Goal: Task Accomplishment & Management: Use online tool/utility

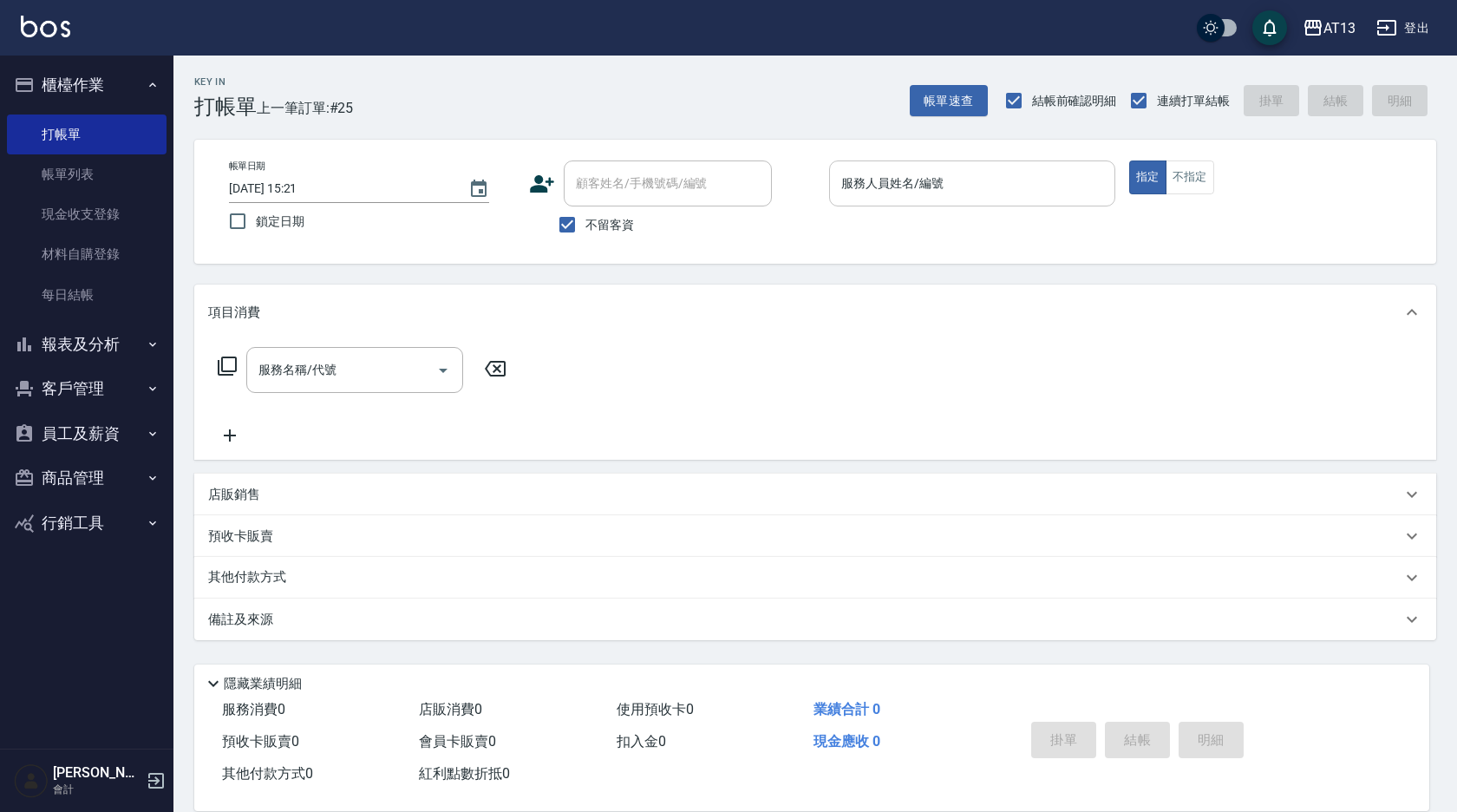
click at [946, 179] on input "服務人員姓名/編號" at bounding box center [972, 183] width 270 height 30
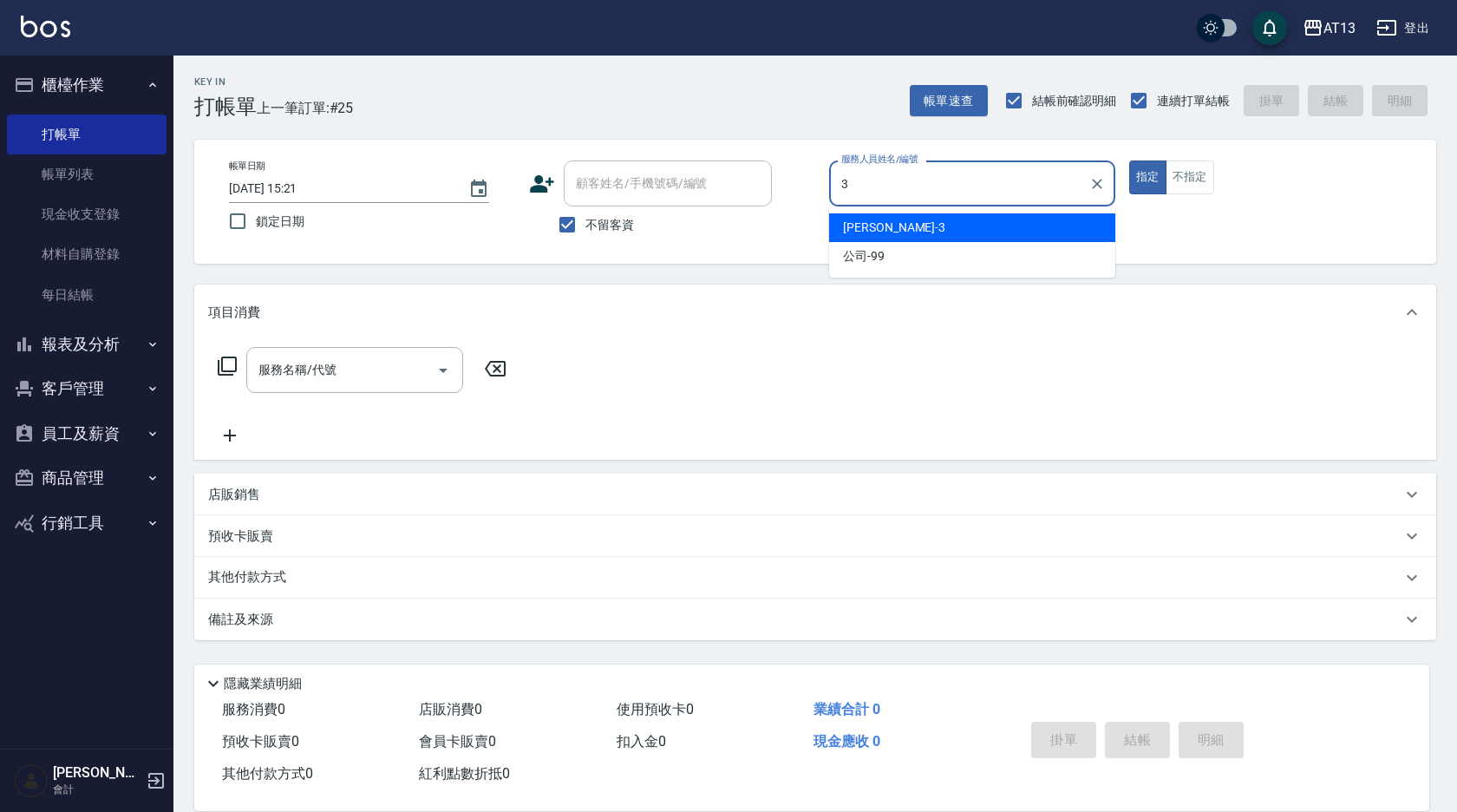
click at [1048, 230] on div "[PERSON_NAME] -3" at bounding box center [972, 227] width 286 height 29
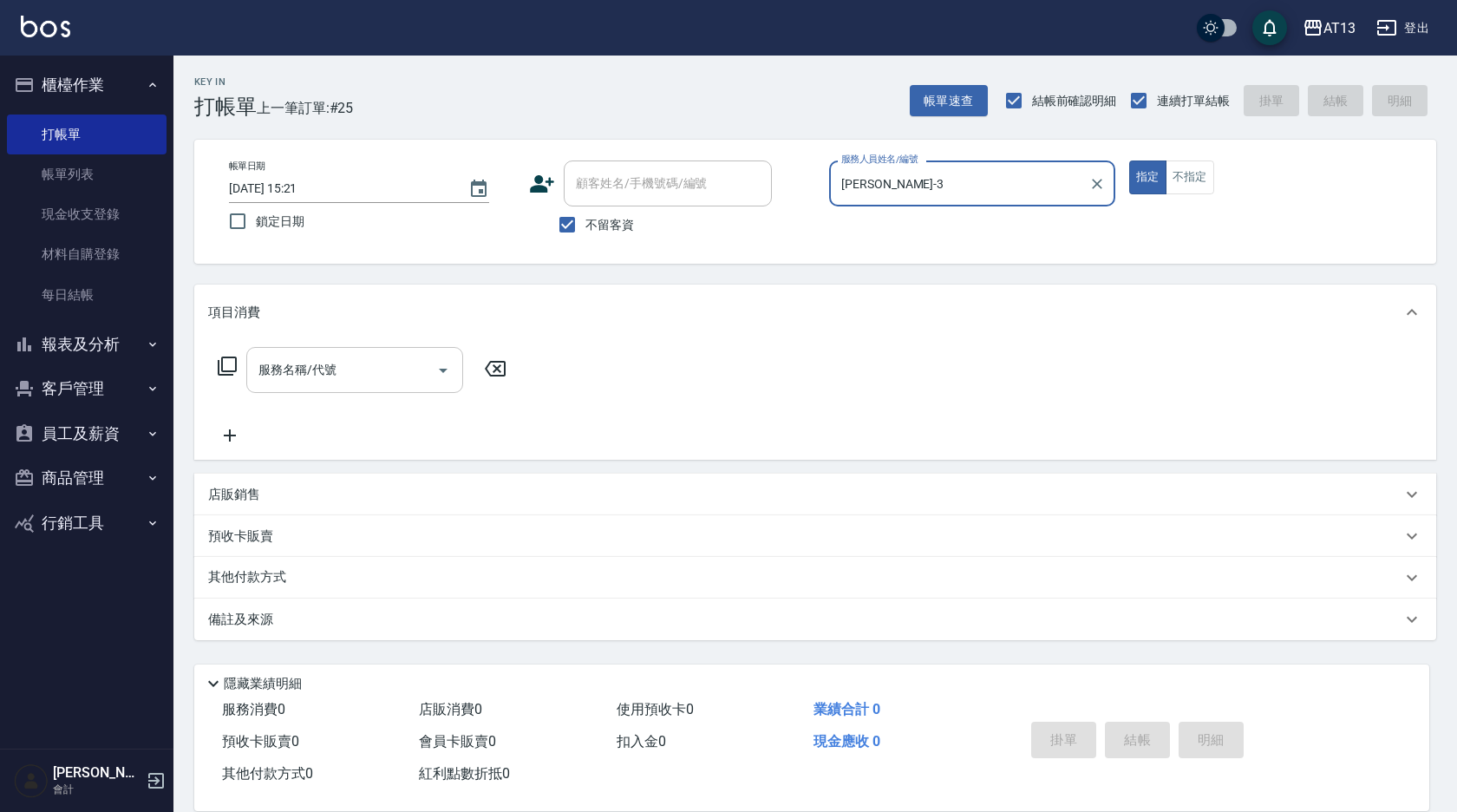
type input "[PERSON_NAME]-3"
click at [322, 362] on div "服務名稱/代號 服務名稱/代號" at bounding box center [354, 369] width 216 height 46
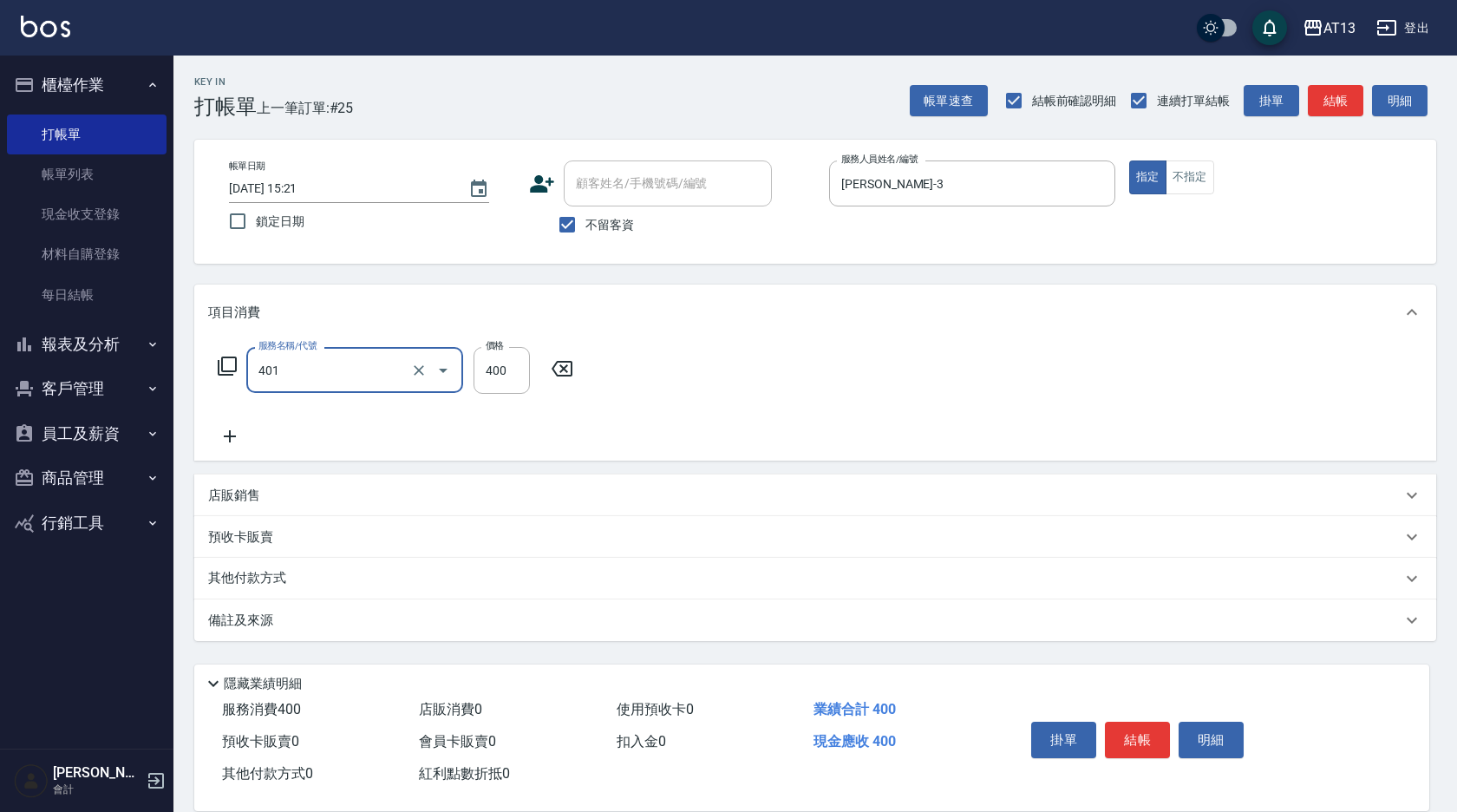
type input "剪髮(401)"
click at [918, 373] on div "服務名稱/代號 剪髮(401) 服務名稱/代號 價格 400 價格" at bounding box center [815, 400] width 1241 height 121
click at [1151, 735] on button "結帳" at bounding box center [1137, 740] width 65 height 37
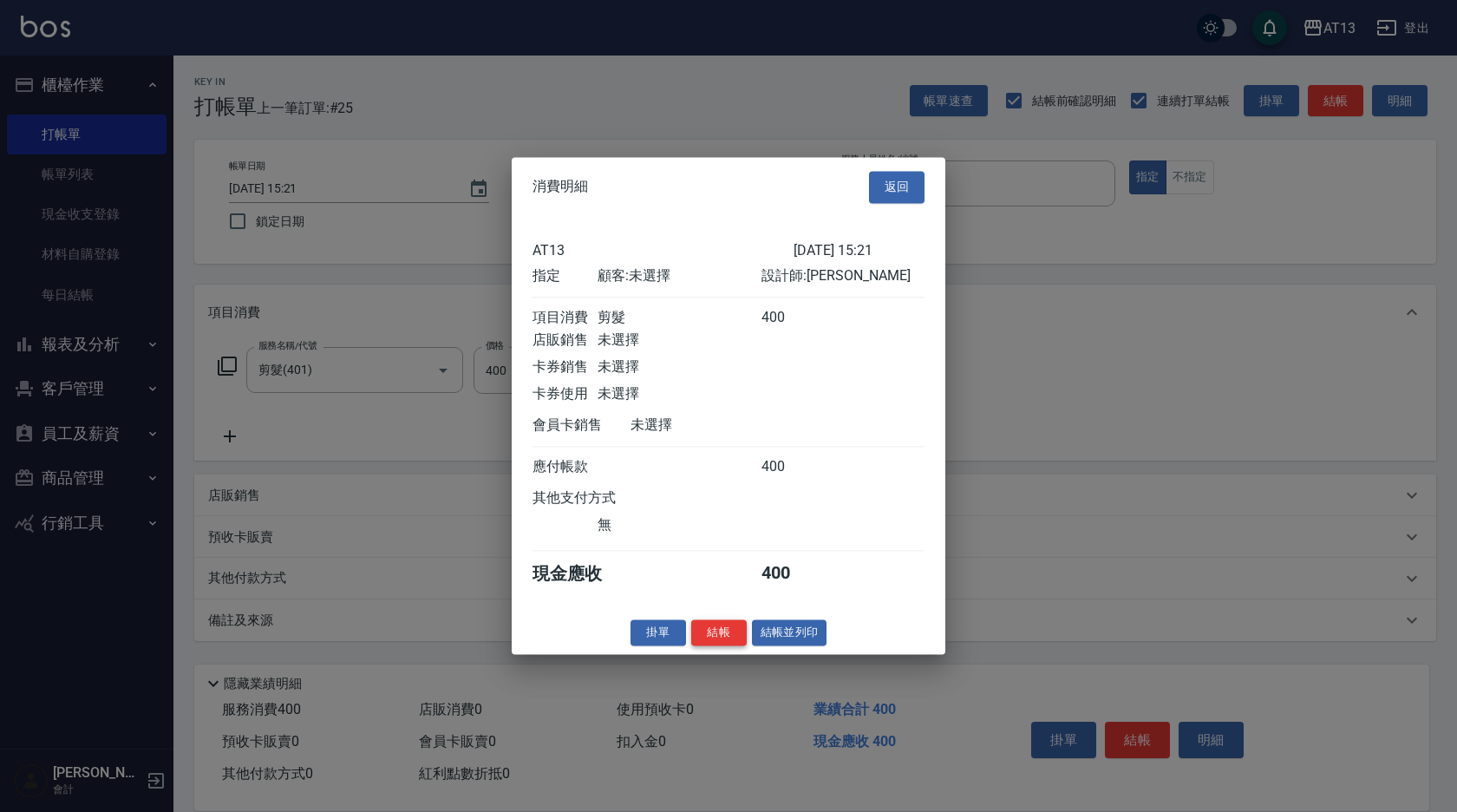
click at [728, 642] on button "結帳" at bounding box center [719, 632] width 56 height 27
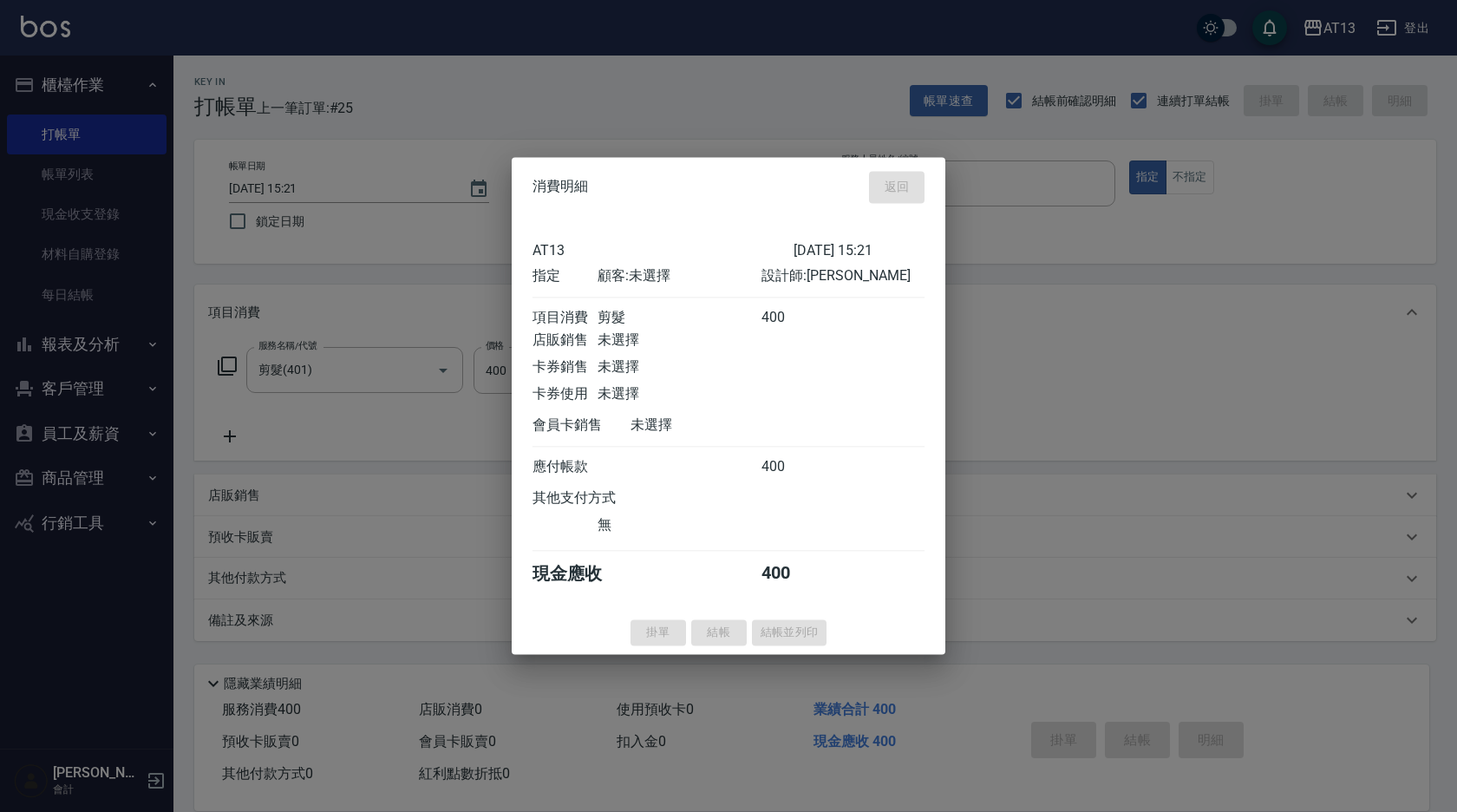
type input "[DATE] 16:23"
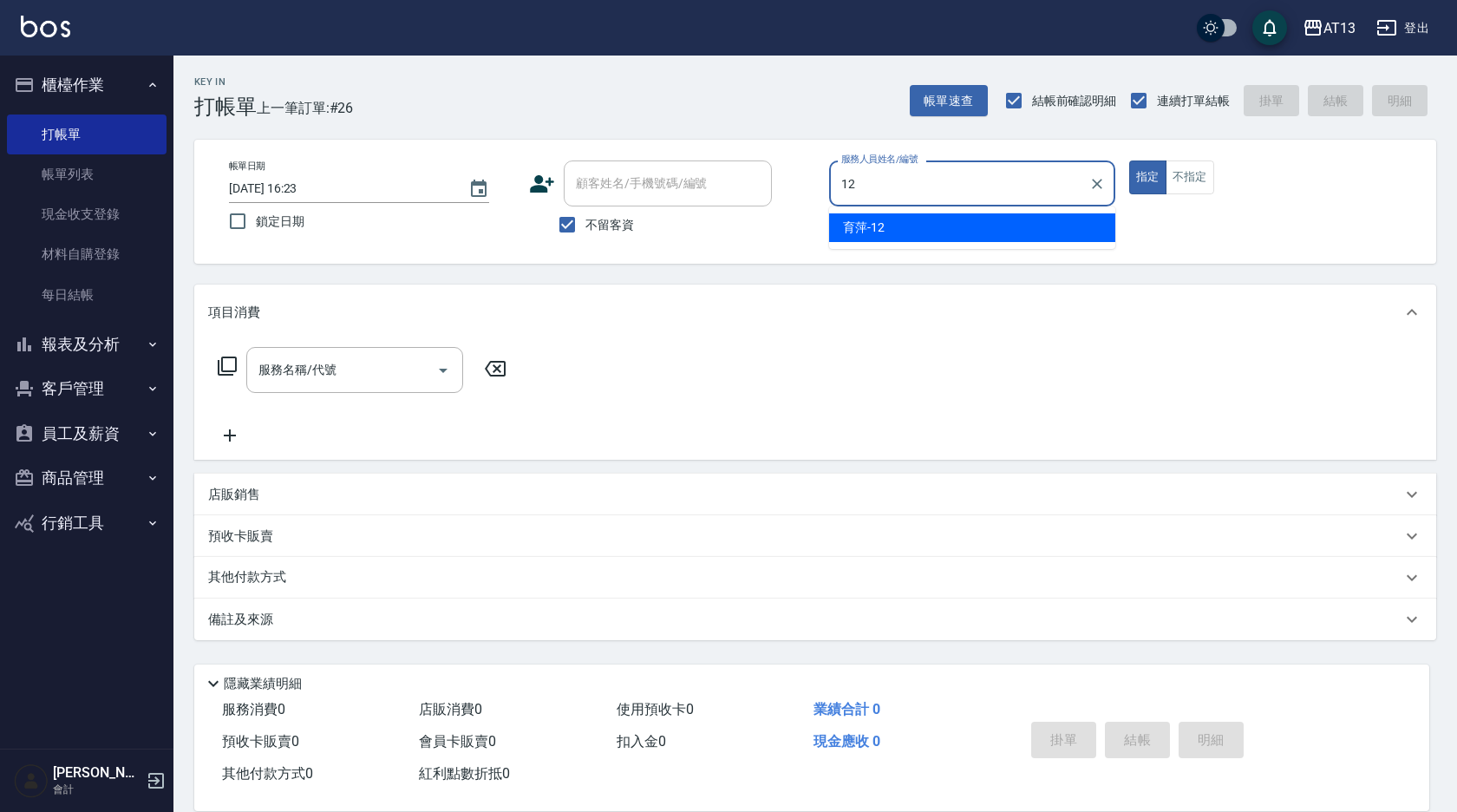
click at [978, 223] on div "育[PERSON_NAME] -12" at bounding box center [972, 227] width 286 height 29
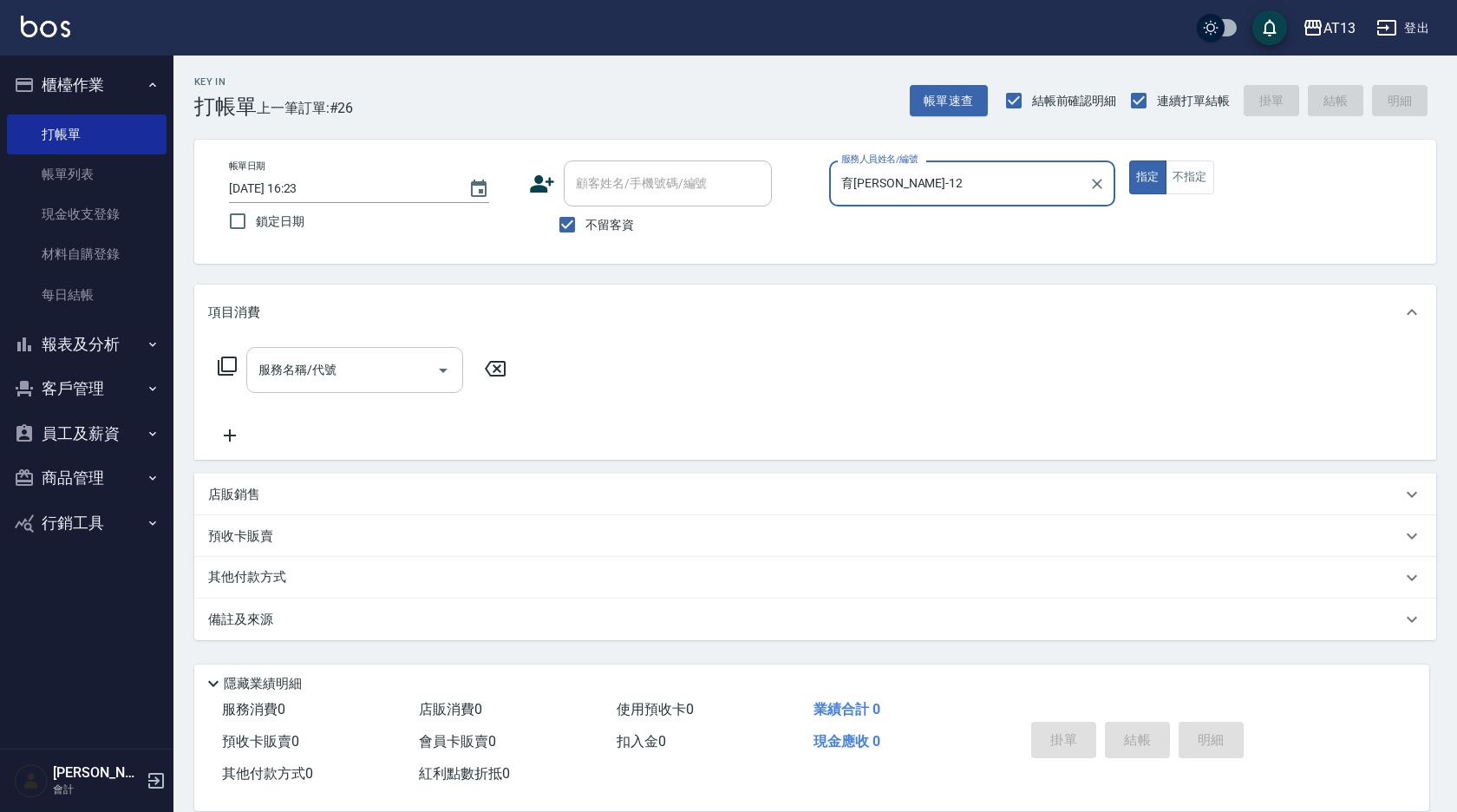
type input "育[PERSON_NAME]-12"
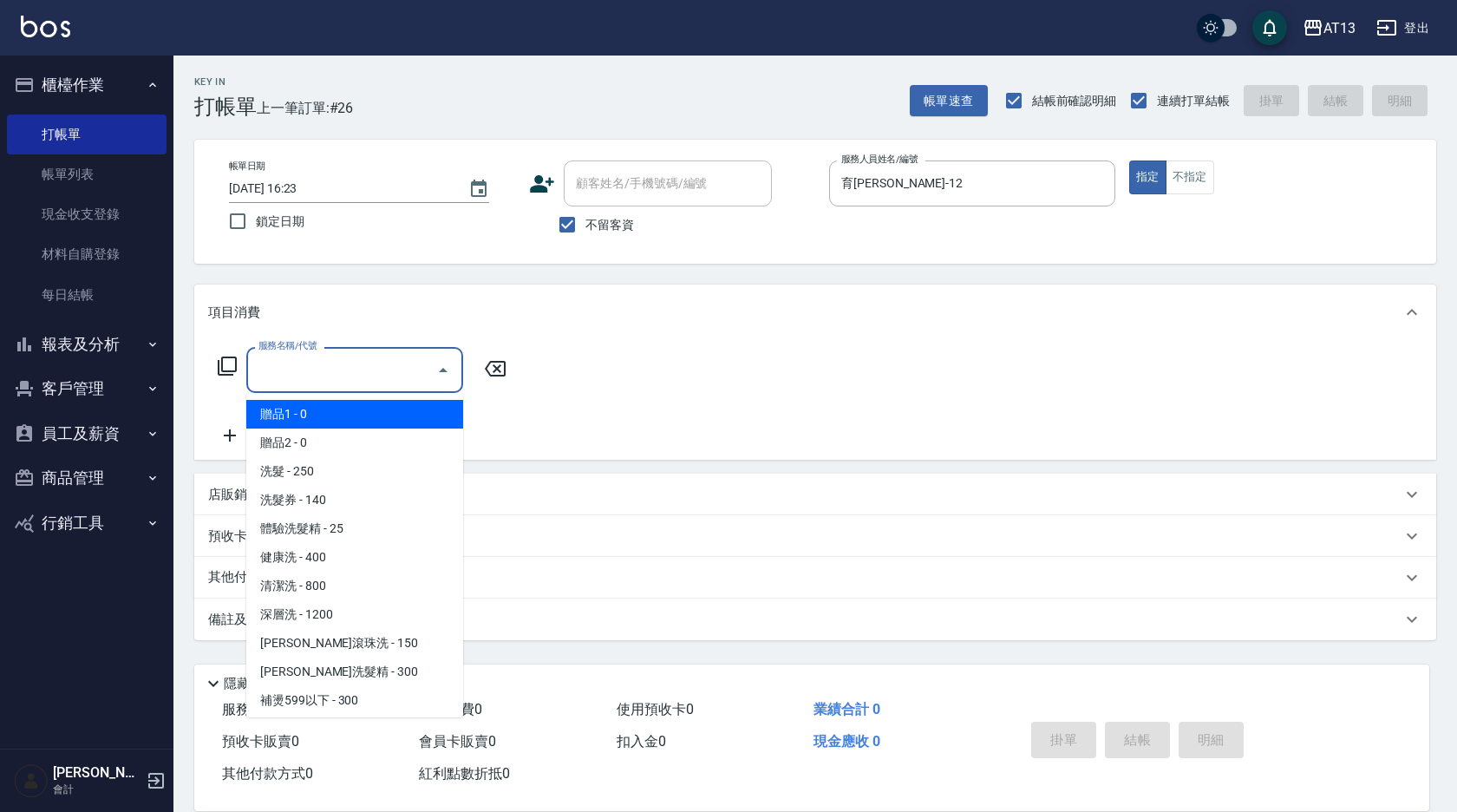
click at [324, 378] on input "服務名稱/代號" at bounding box center [341, 369] width 175 height 30
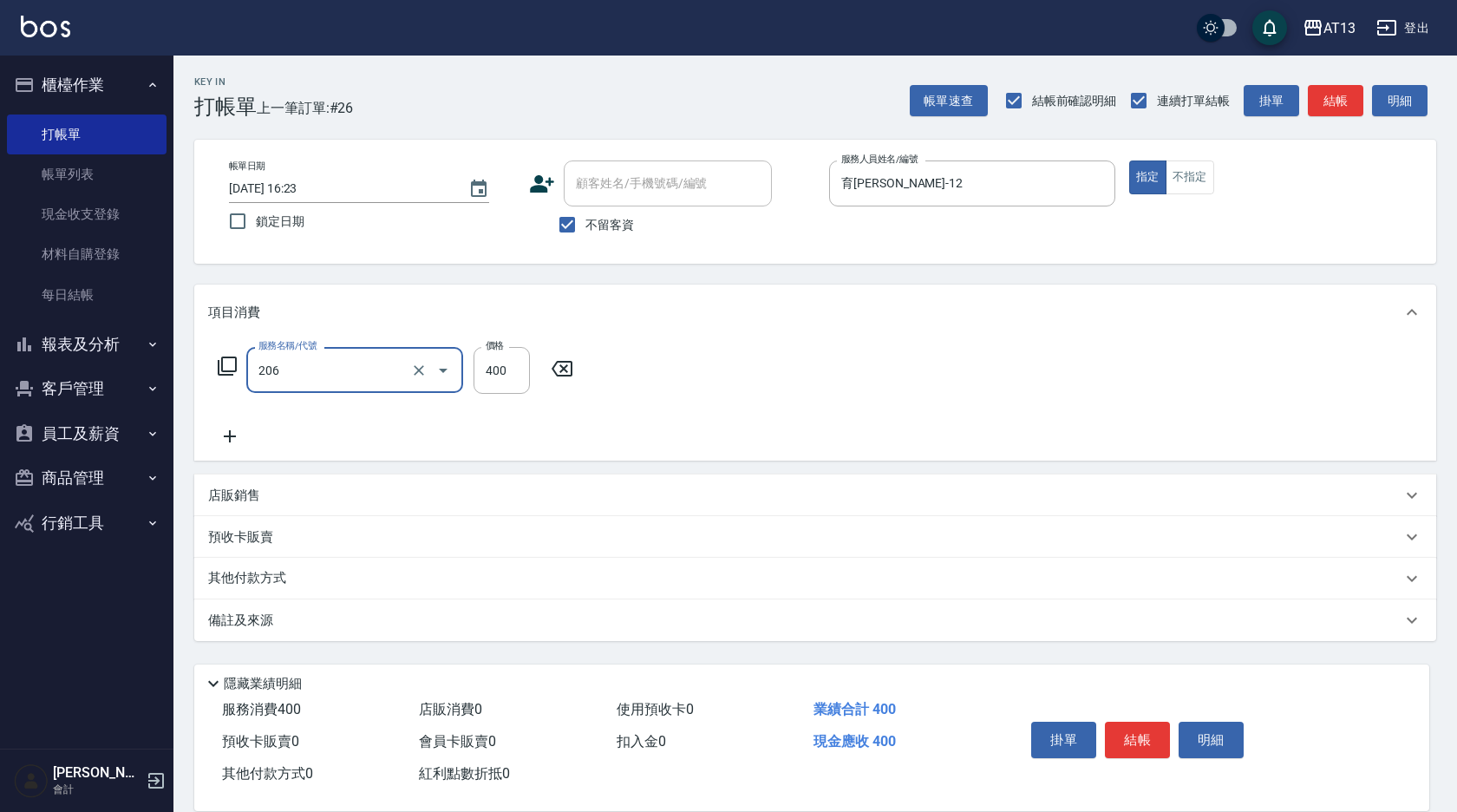
type input "健康洗(206)"
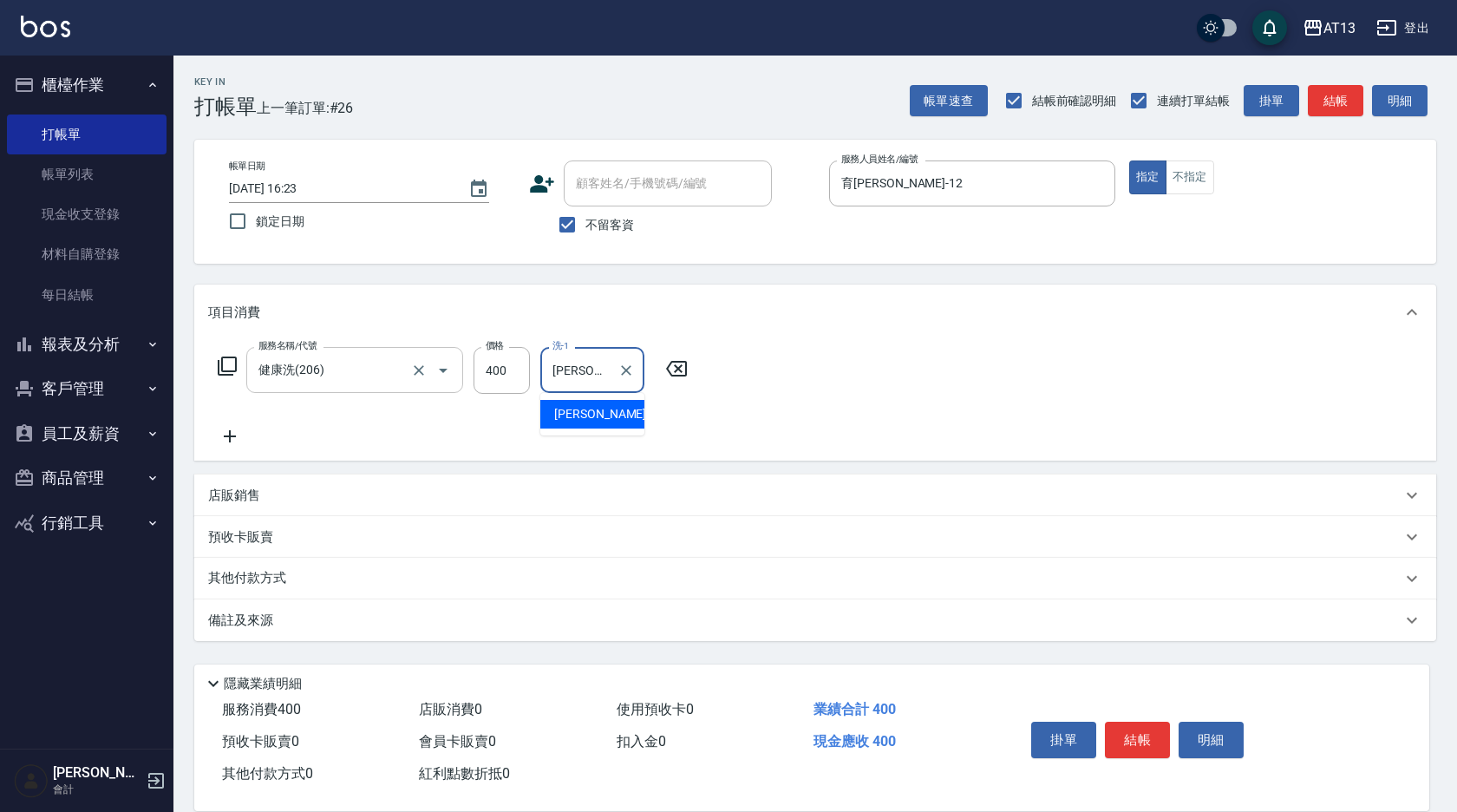
type input "[PERSON_NAME]-23"
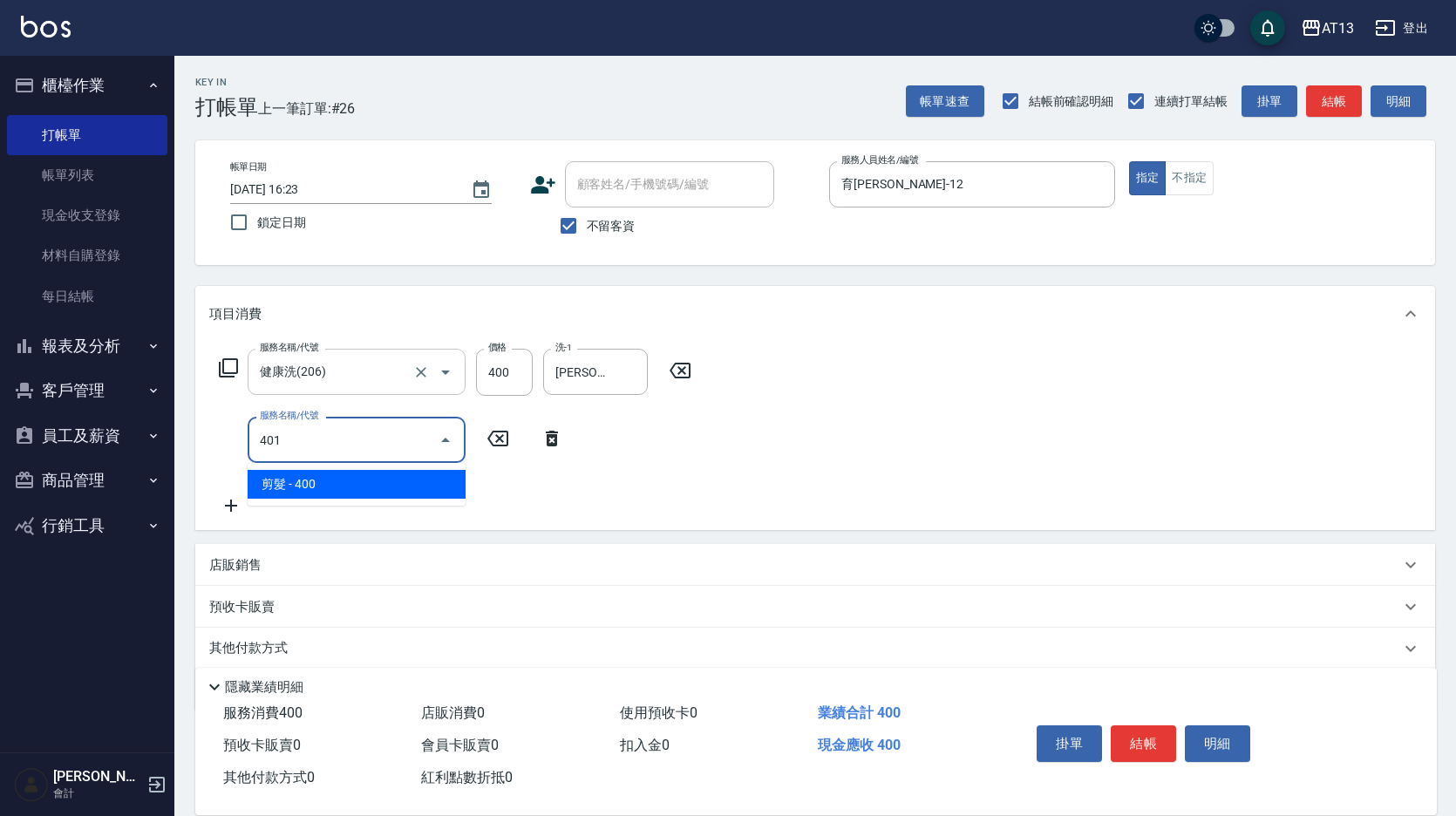
type input "剪髮(401)"
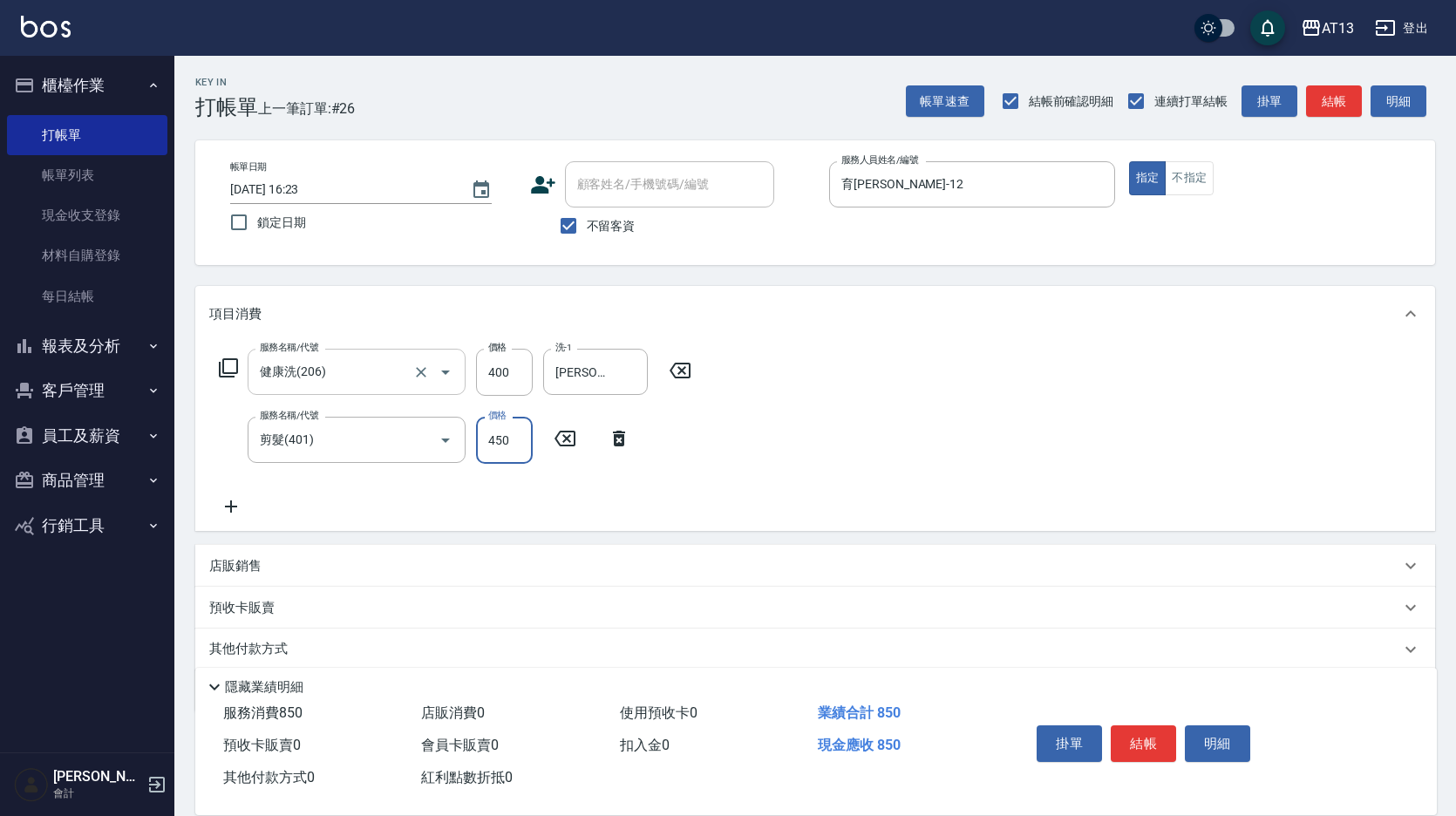
type input "450"
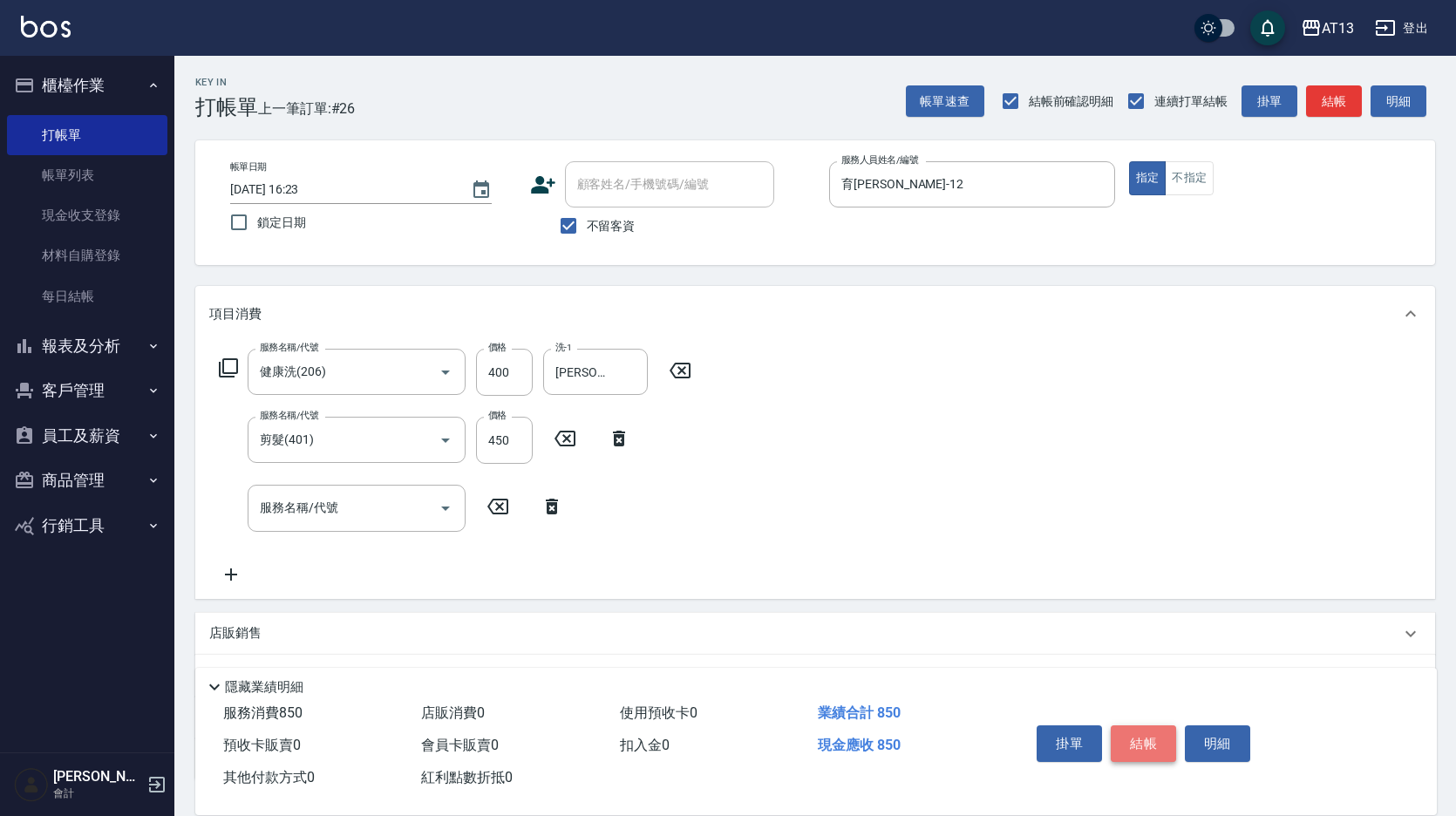
click at [1155, 746] on button "結帳" at bounding box center [1143, 743] width 66 height 37
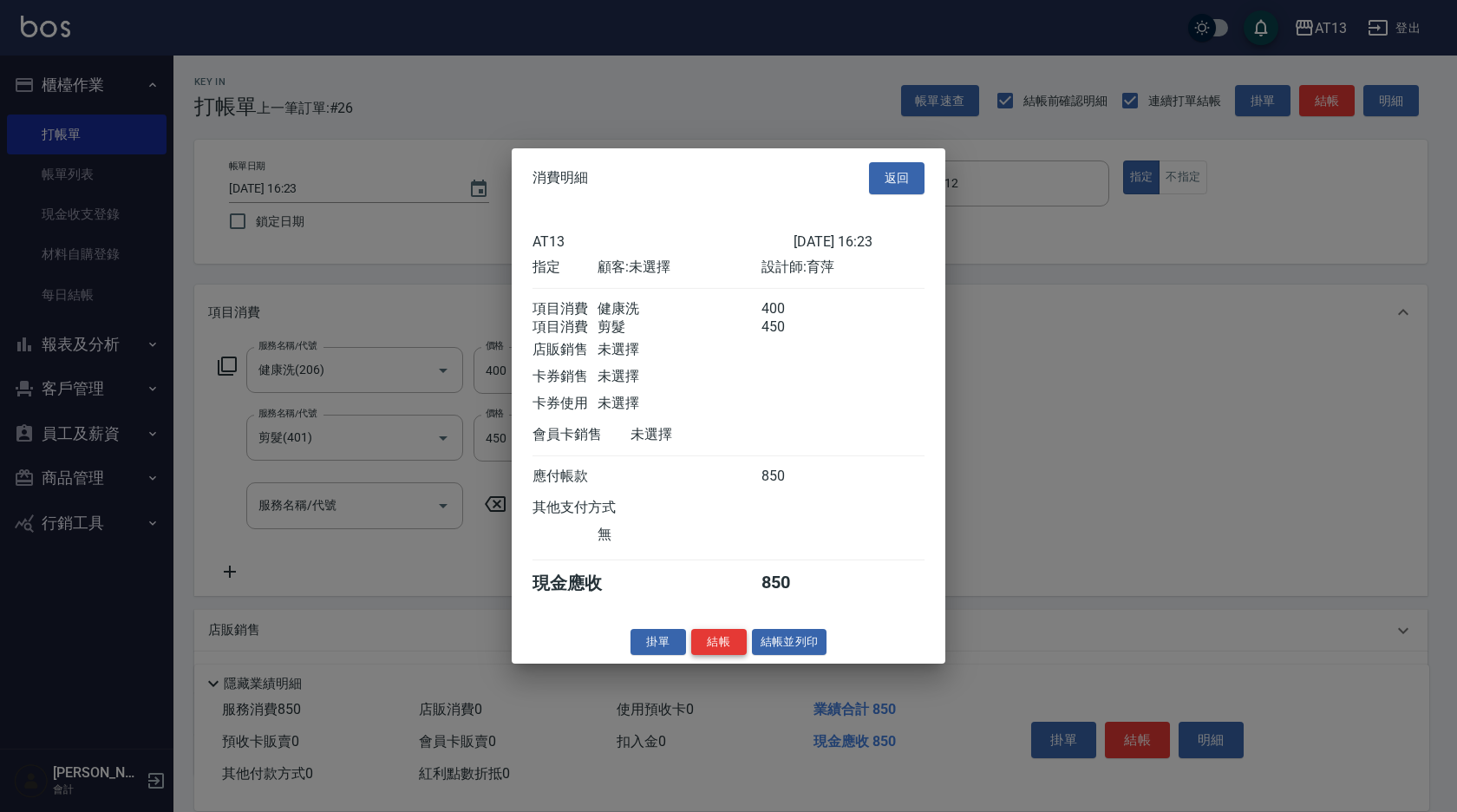
click at [725, 653] on button "結帳" at bounding box center [719, 641] width 56 height 27
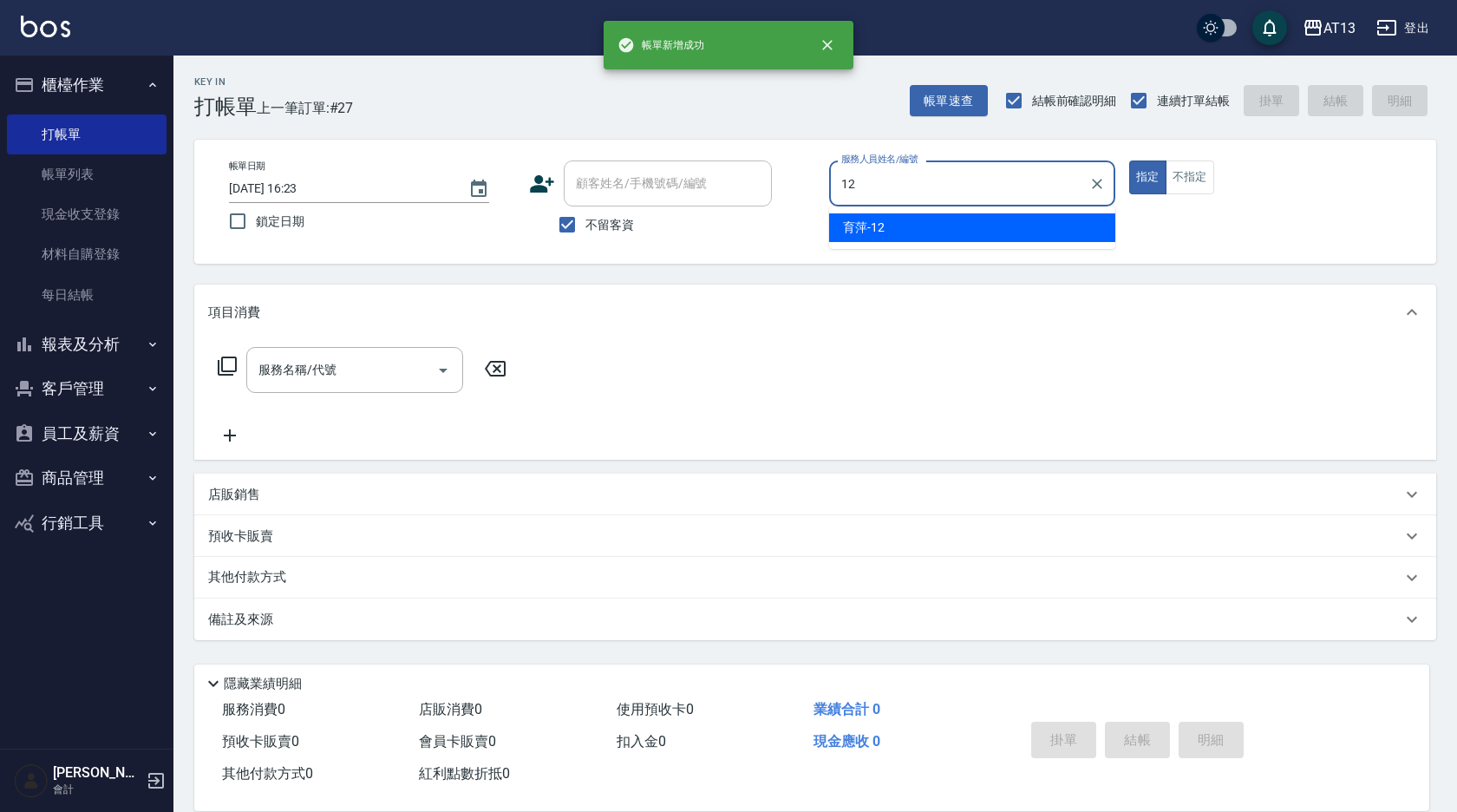
click at [955, 210] on ul "育[PERSON_NAME] -12" at bounding box center [972, 227] width 286 height 43
click at [943, 230] on div "育[PERSON_NAME] -12" at bounding box center [972, 227] width 286 height 29
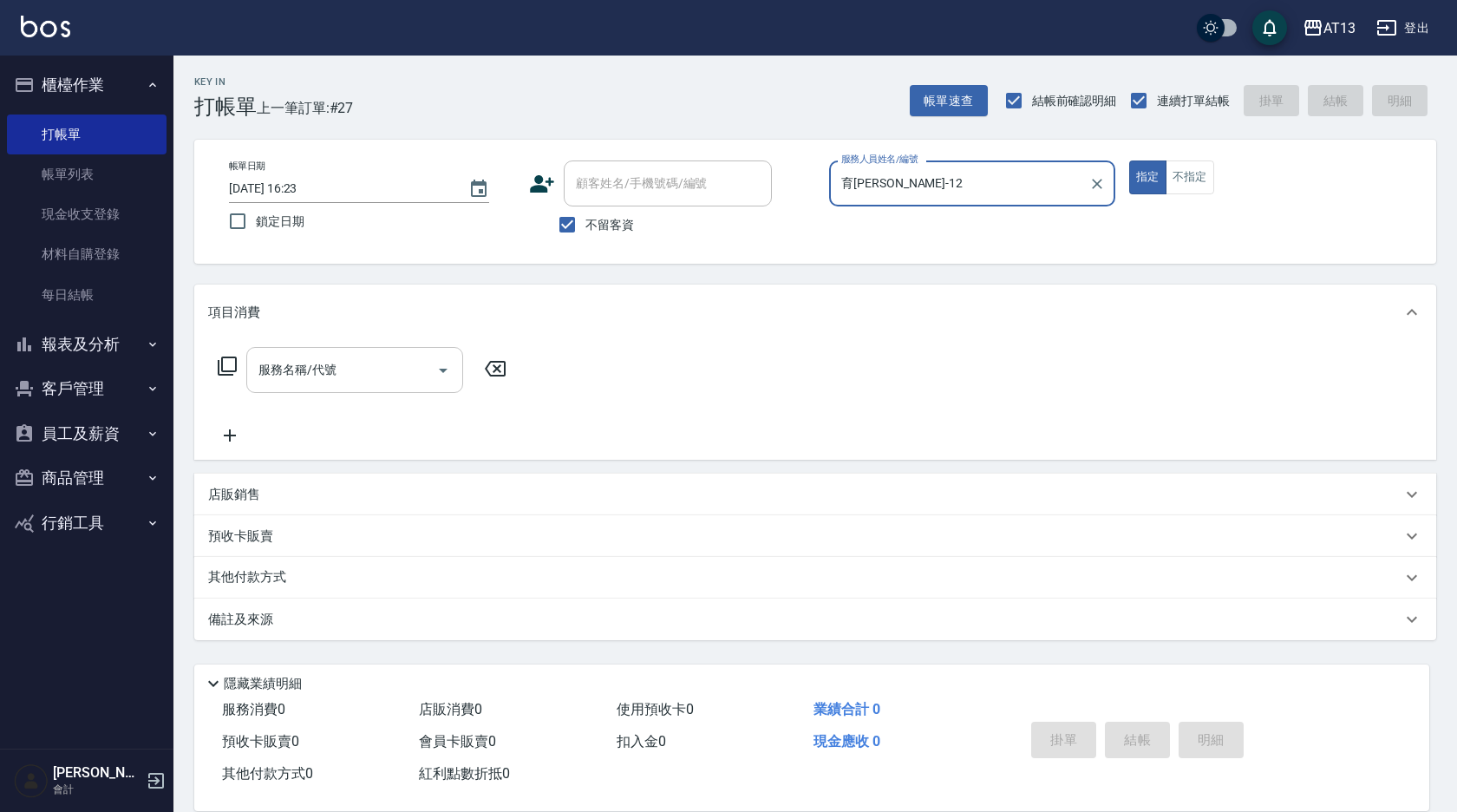
type input "育[PERSON_NAME]-12"
click at [354, 359] on input "服務名稱/代號" at bounding box center [341, 369] width 175 height 30
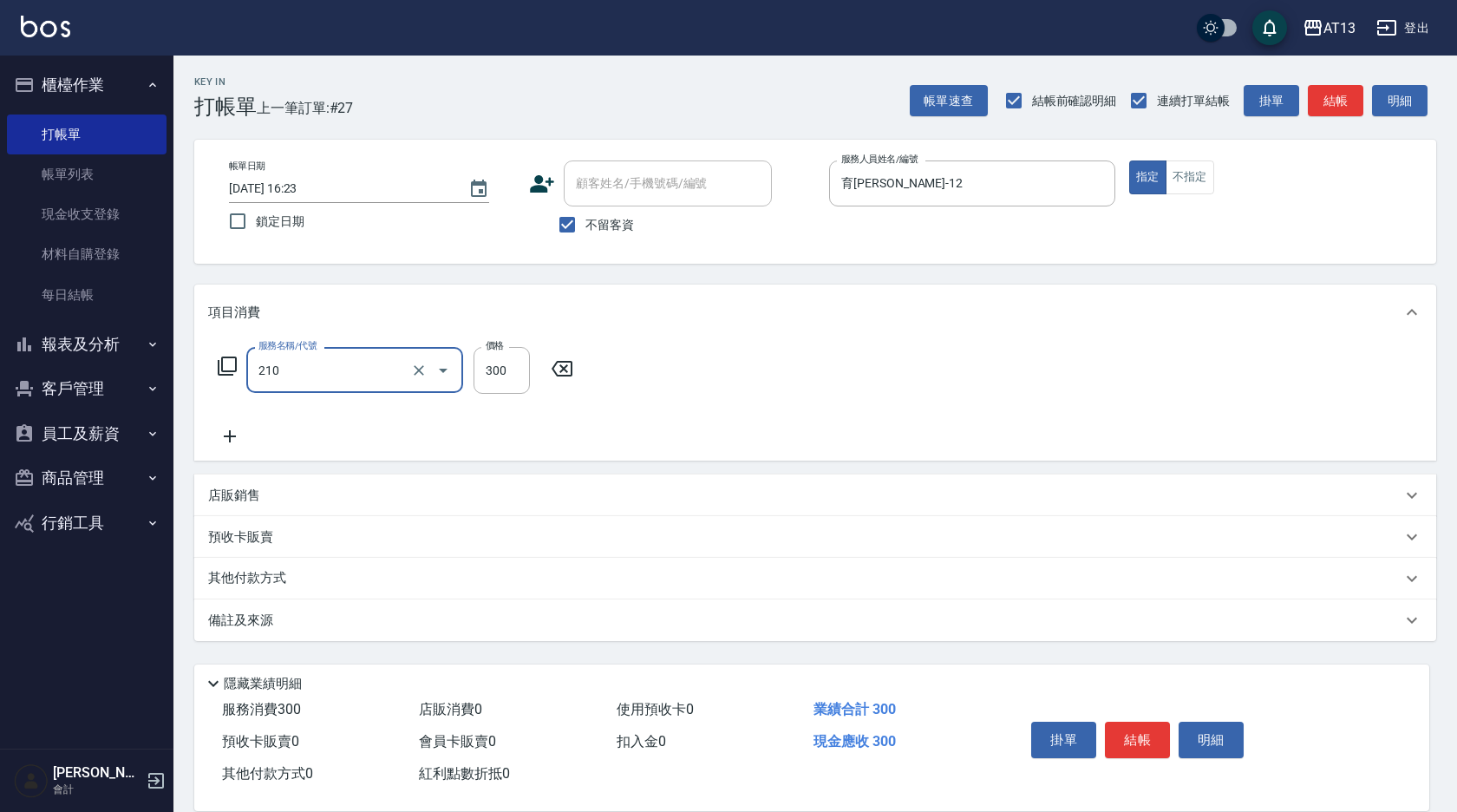
type input "[PERSON_NAME]洗髮精(210)"
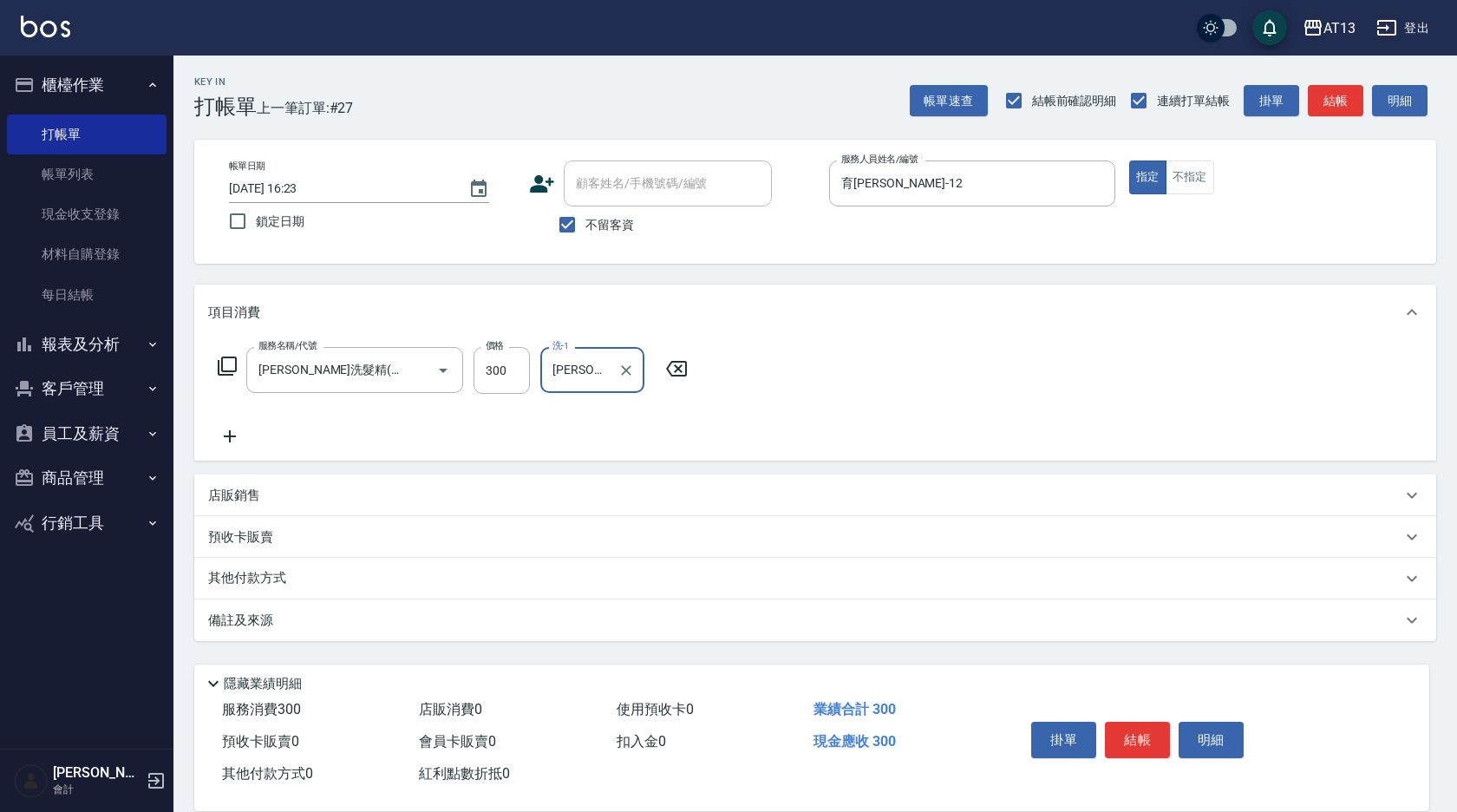
type input "[PERSON_NAME]妡-30"
click at [1123, 715] on div "掛單 結帳 明細" at bounding box center [1137, 742] width 226 height 55
click at [1132, 722] on button "結帳" at bounding box center [1137, 740] width 65 height 37
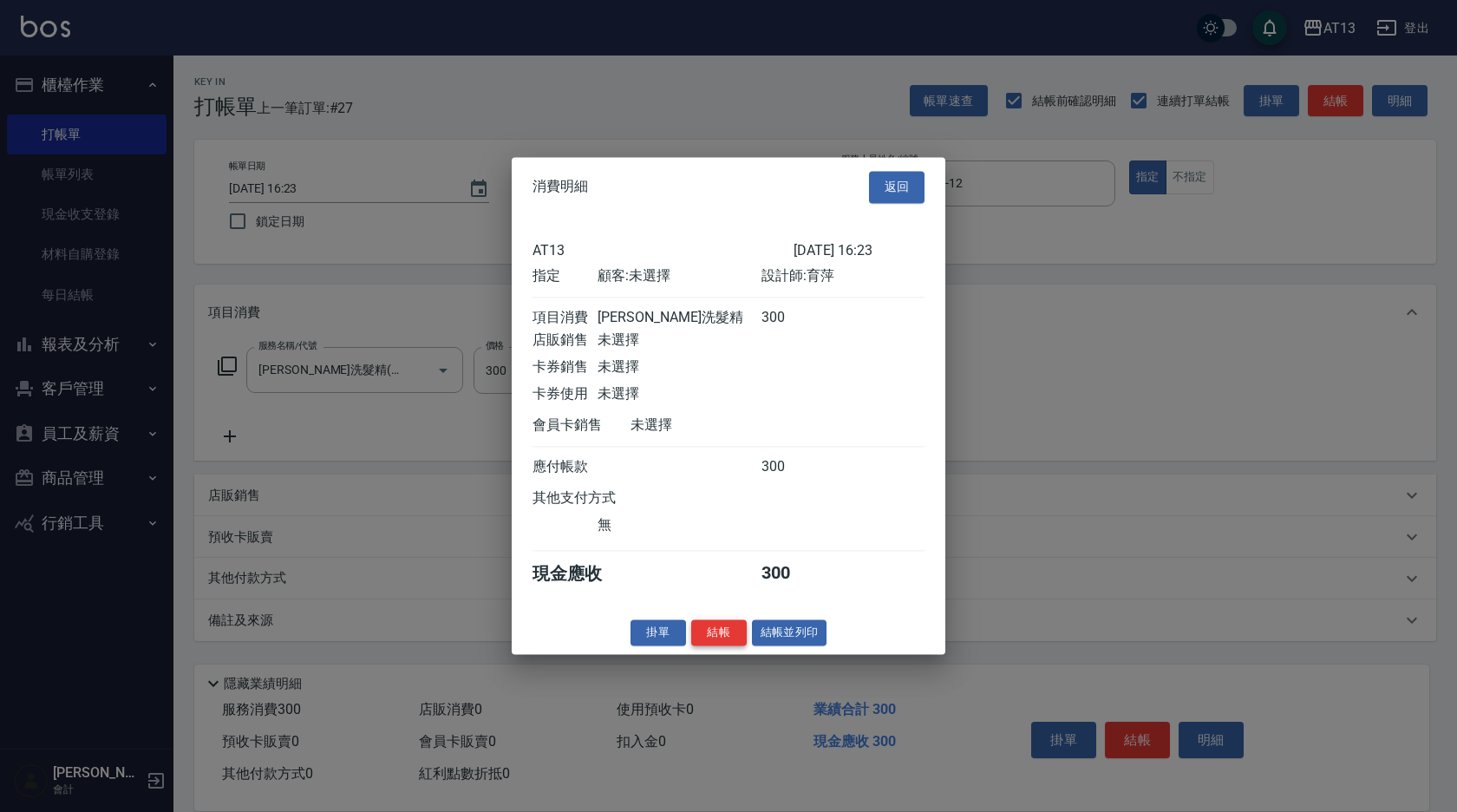
click at [706, 634] on button "結帳" at bounding box center [719, 632] width 56 height 27
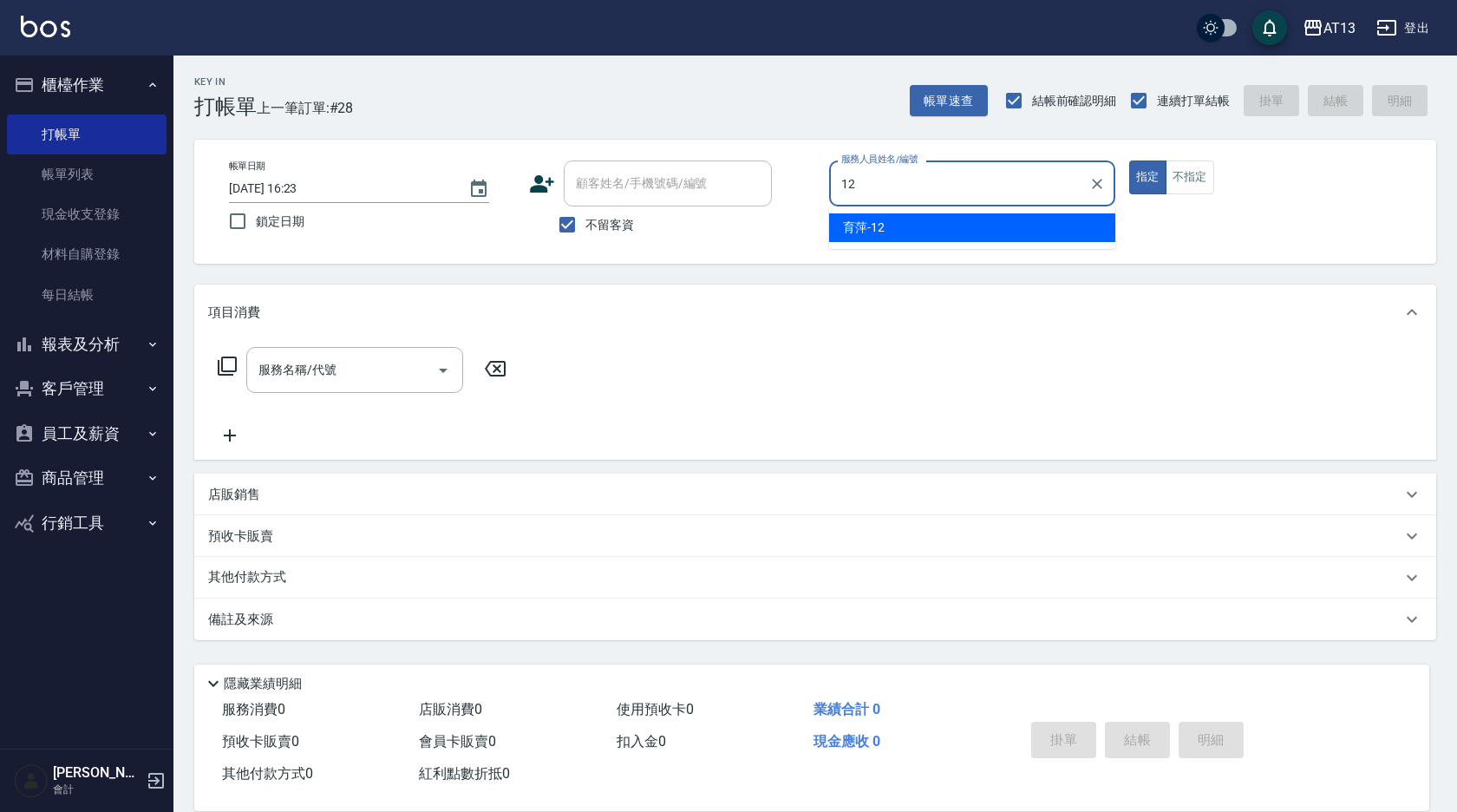
click at [948, 214] on div "育[PERSON_NAME] -12" at bounding box center [972, 227] width 286 height 29
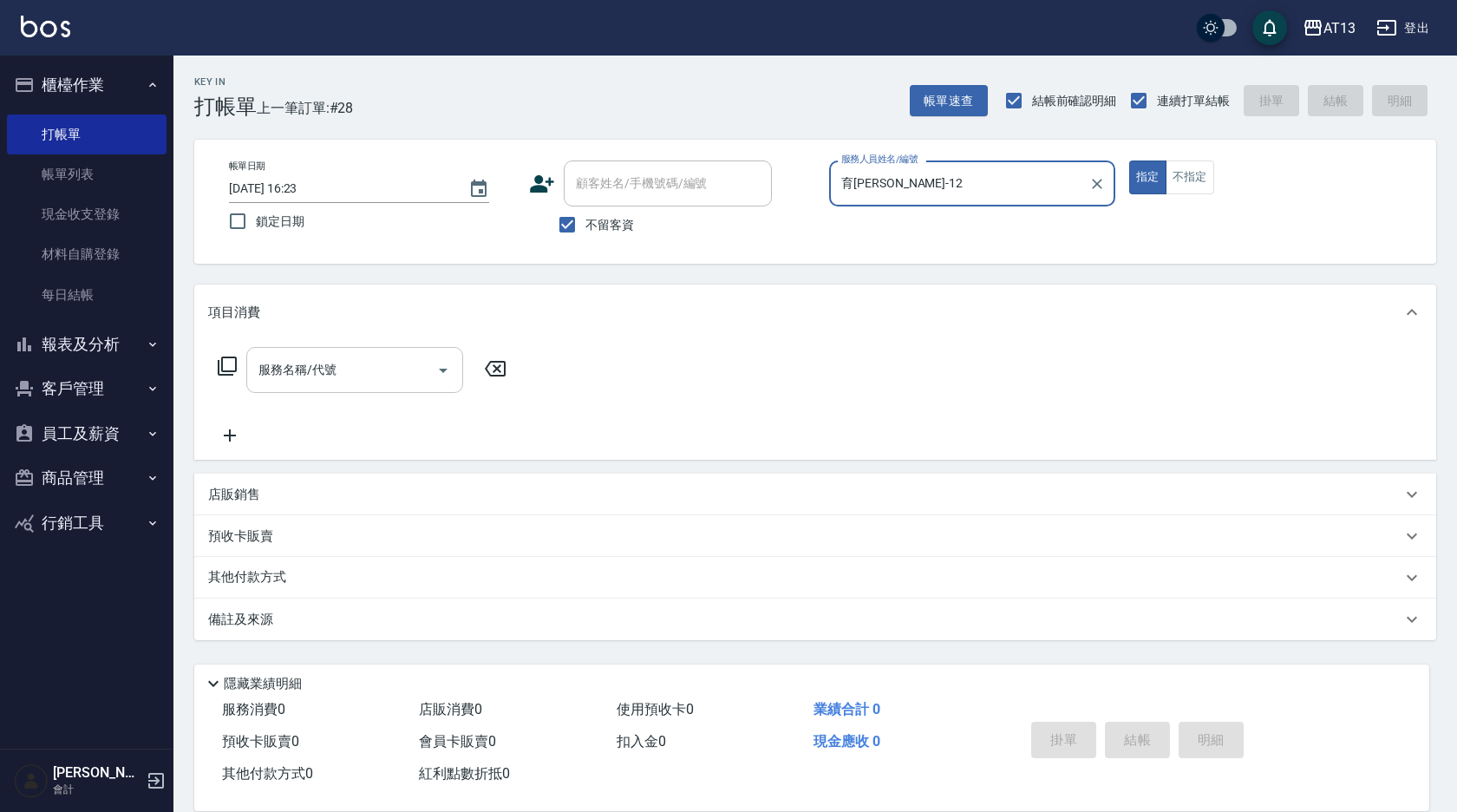
type input "育[PERSON_NAME]-12"
click at [412, 382] on input "服務名稱/代號" at bounding box center [341, 369] width 175 height 30
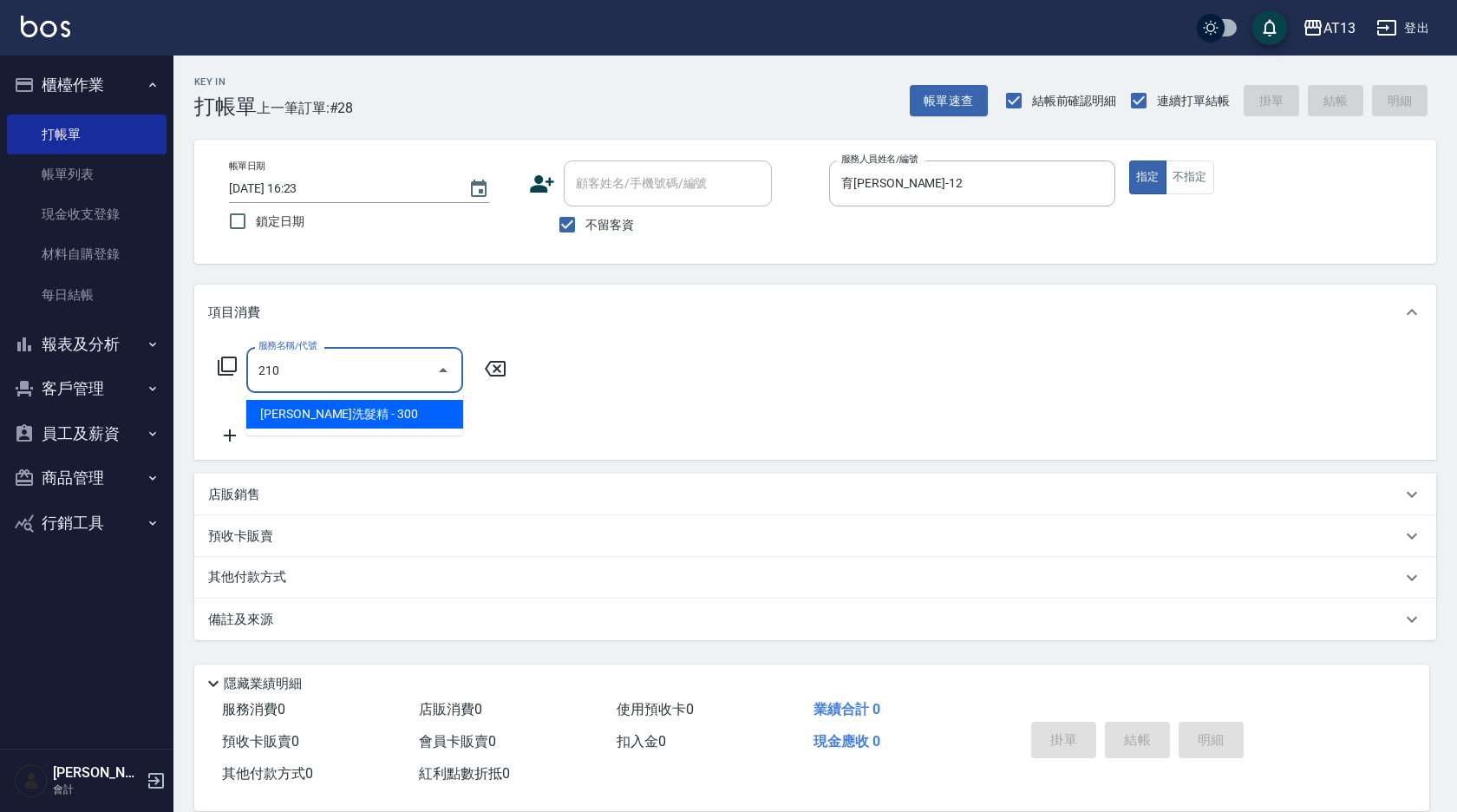
type input "[PERSON_NAME]洗髮精(210)"
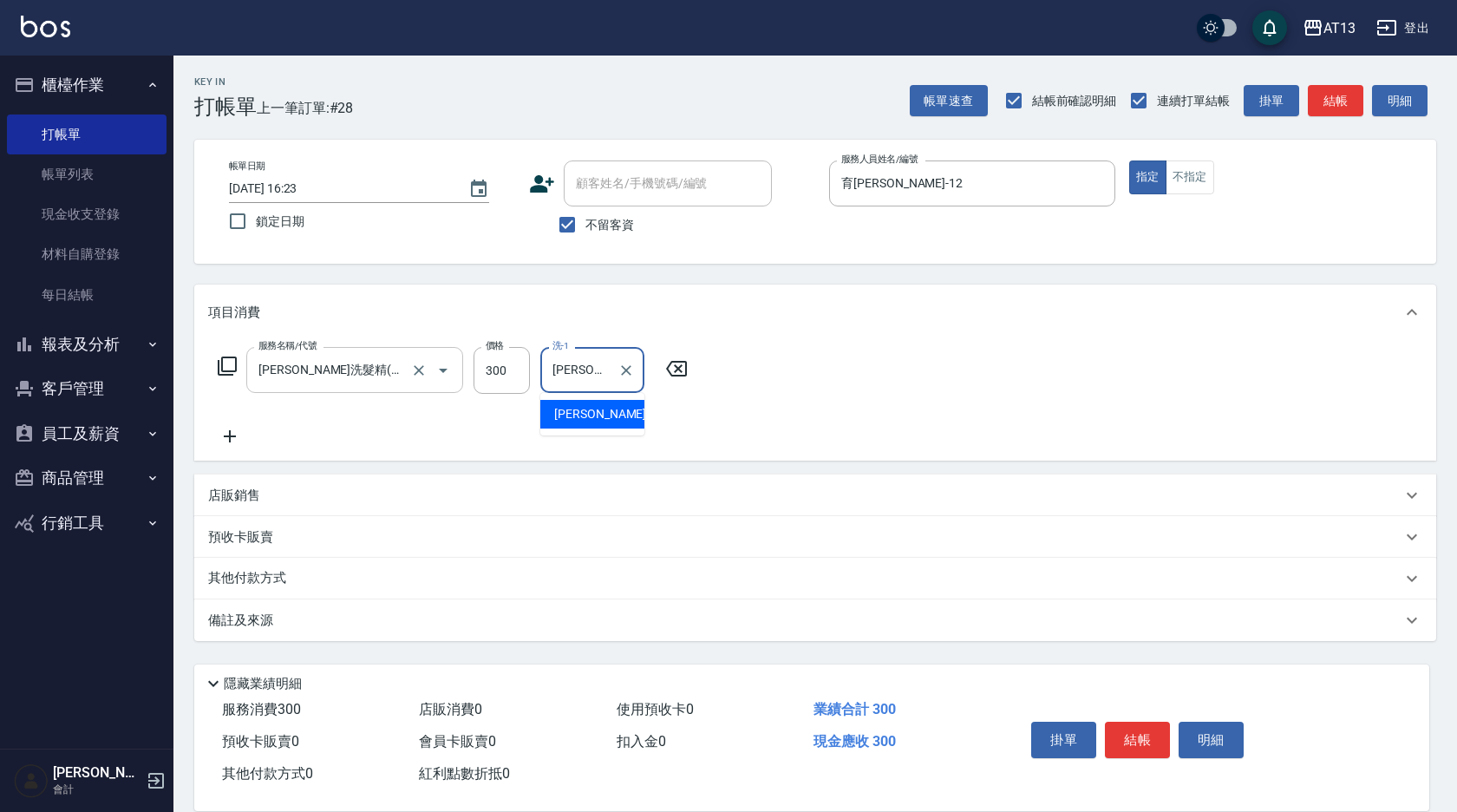
type input "[PERSON_NAME]妡-30"
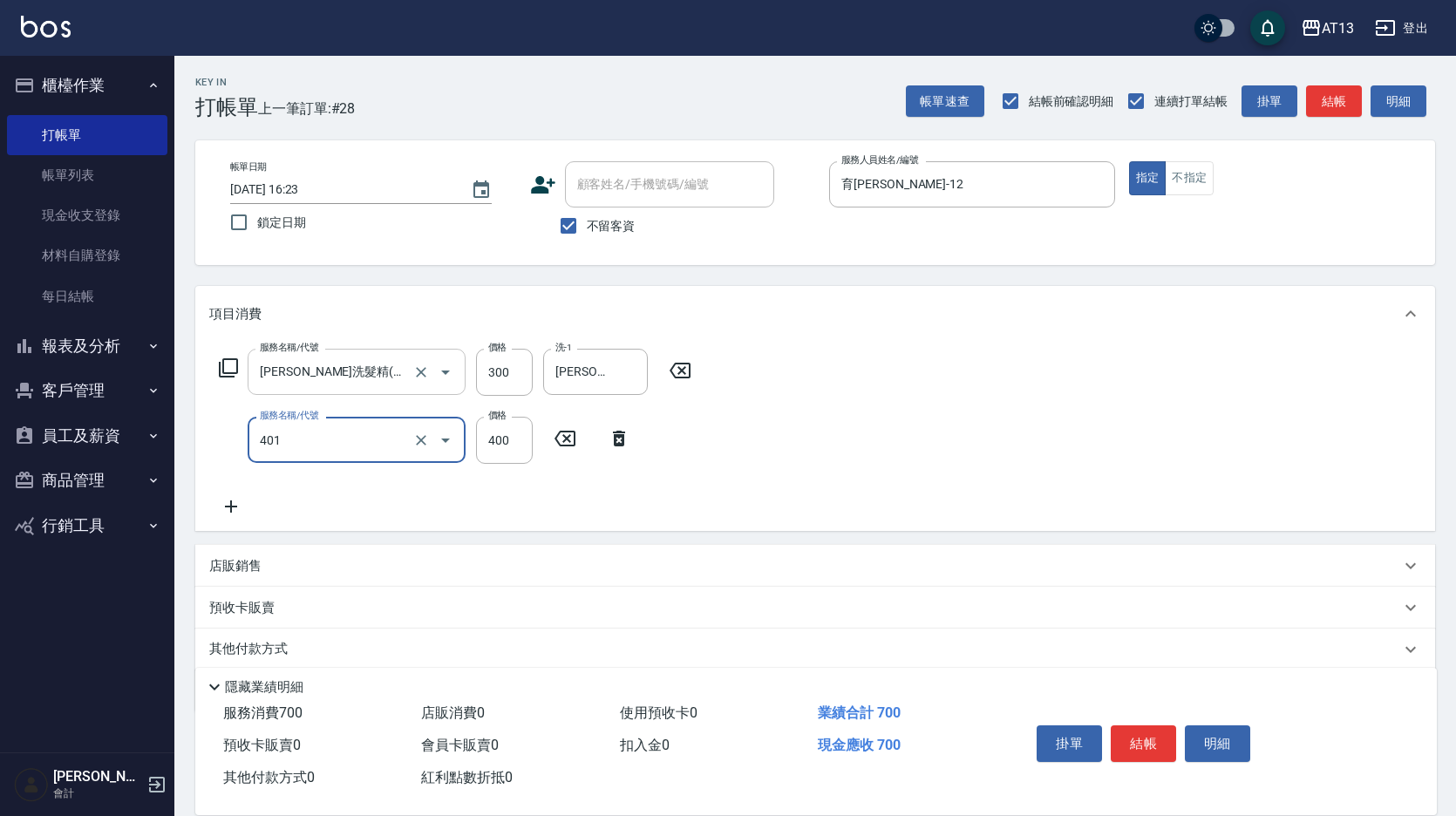
type input "剪髮(401)"
type input "500"
click at [1168, 744] on button "結帳" at bounding box center [1143, 743] width 66 height 37
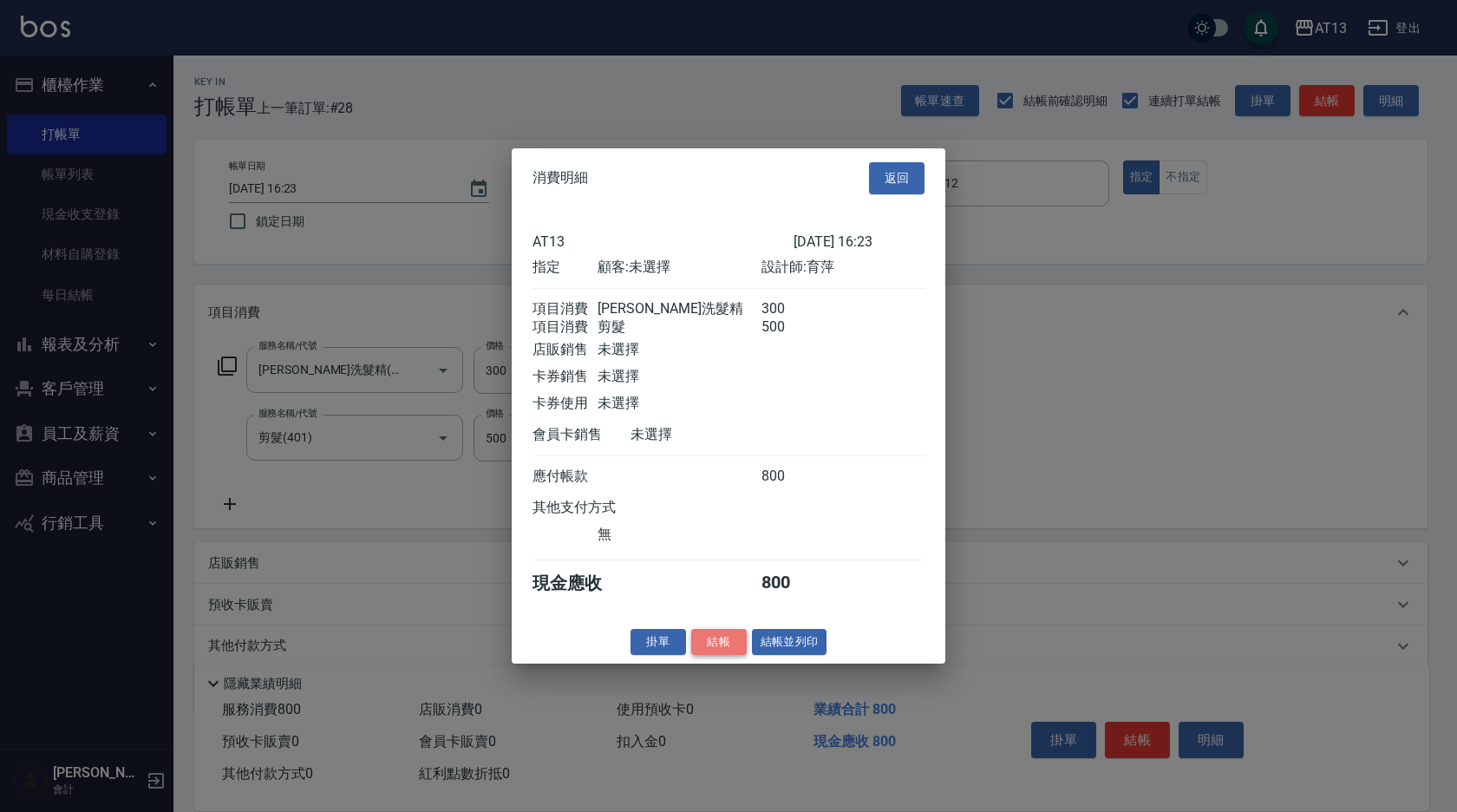
click at [730, 655] on button "結帳" at bounding box center [719, 641] width 56 height 27
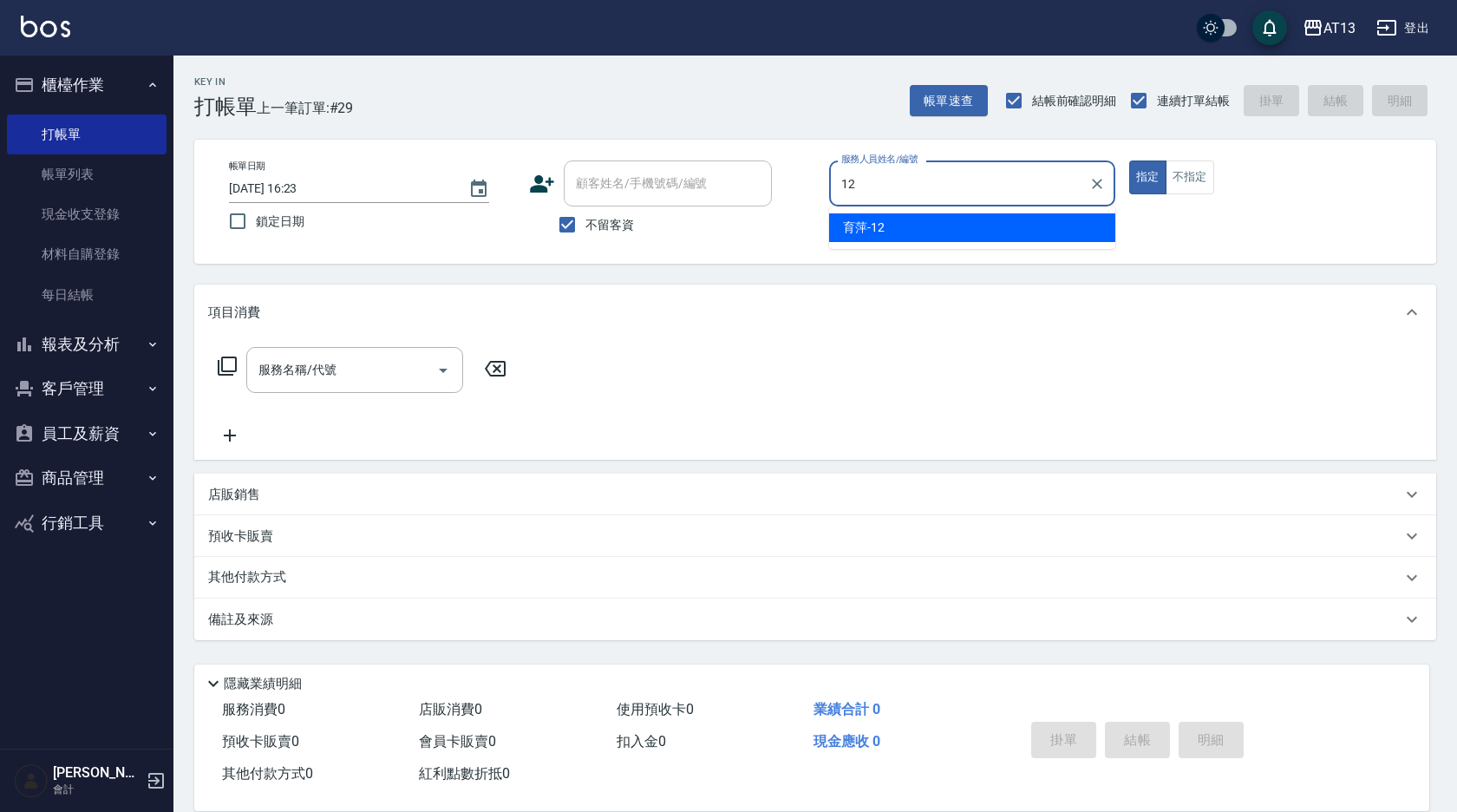
click at [914, 216] on div "育[PERSON_NAME] -12" at bounding box center [972, 227] width 286 height 29
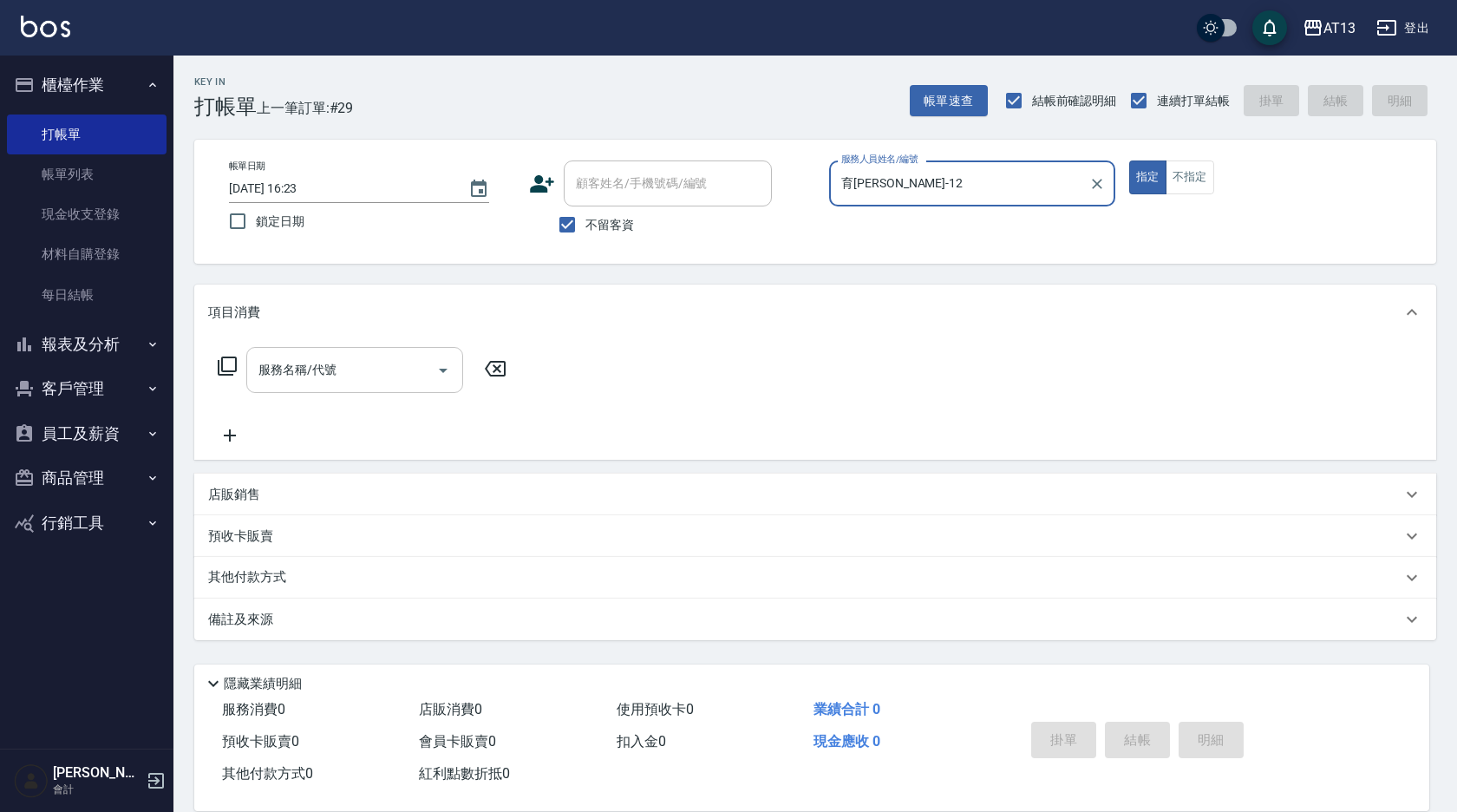
type input "育[PERSON_NAME]-12"
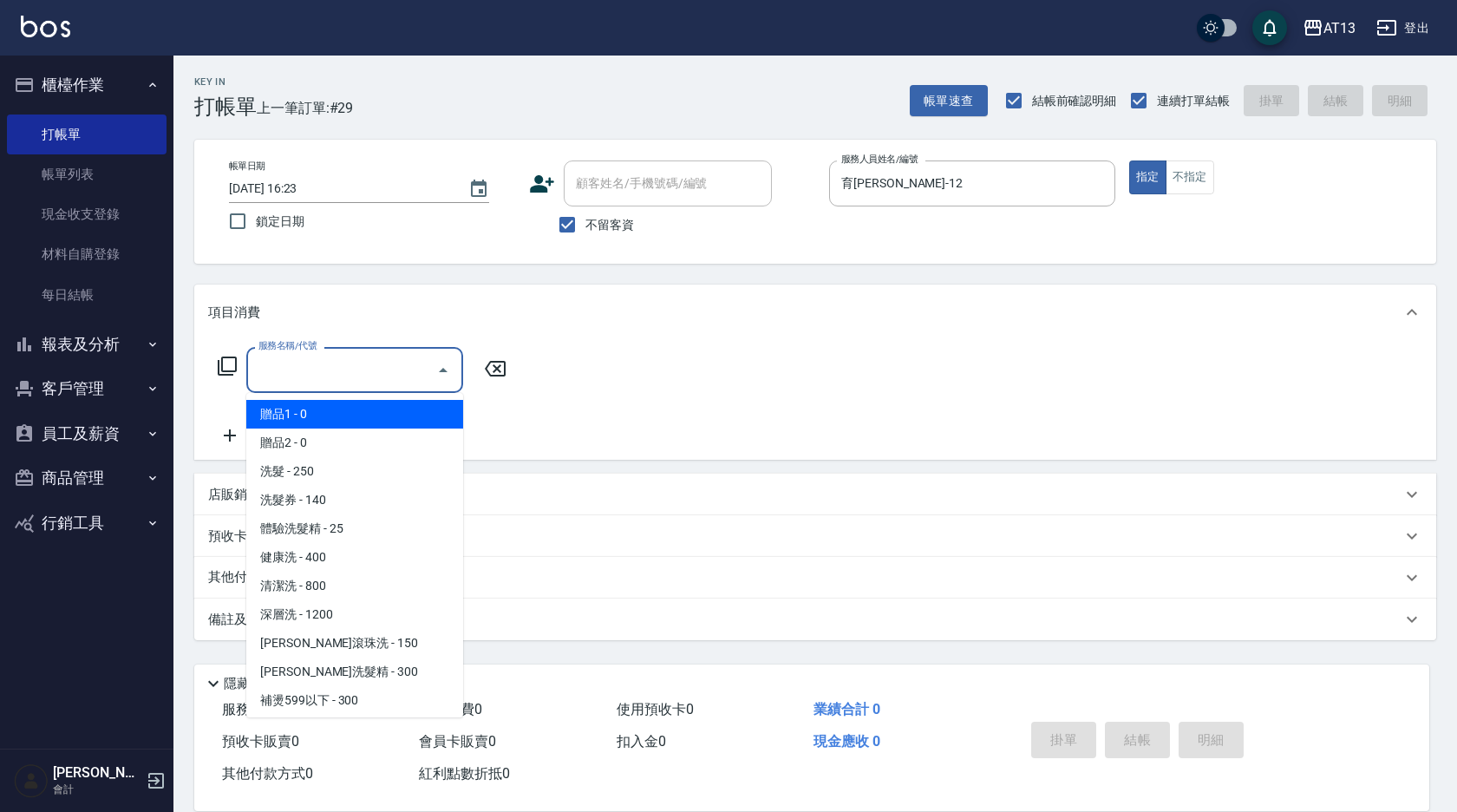
click at [296, 378] on input "服務名稱/代號" at bounding box center [341, 369] width 175 height 30
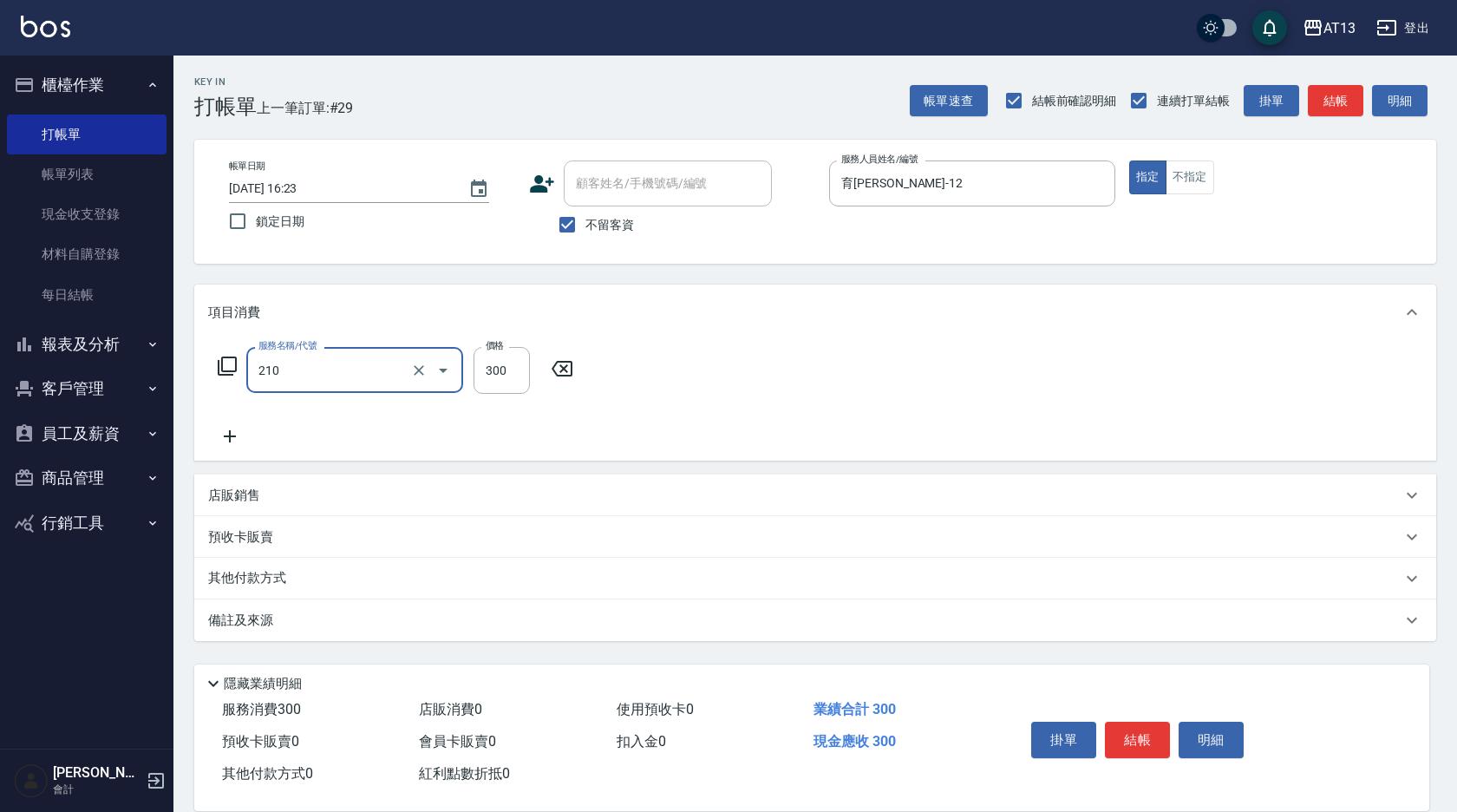
type input "[PERSON_NAME]洗髮精(210)"
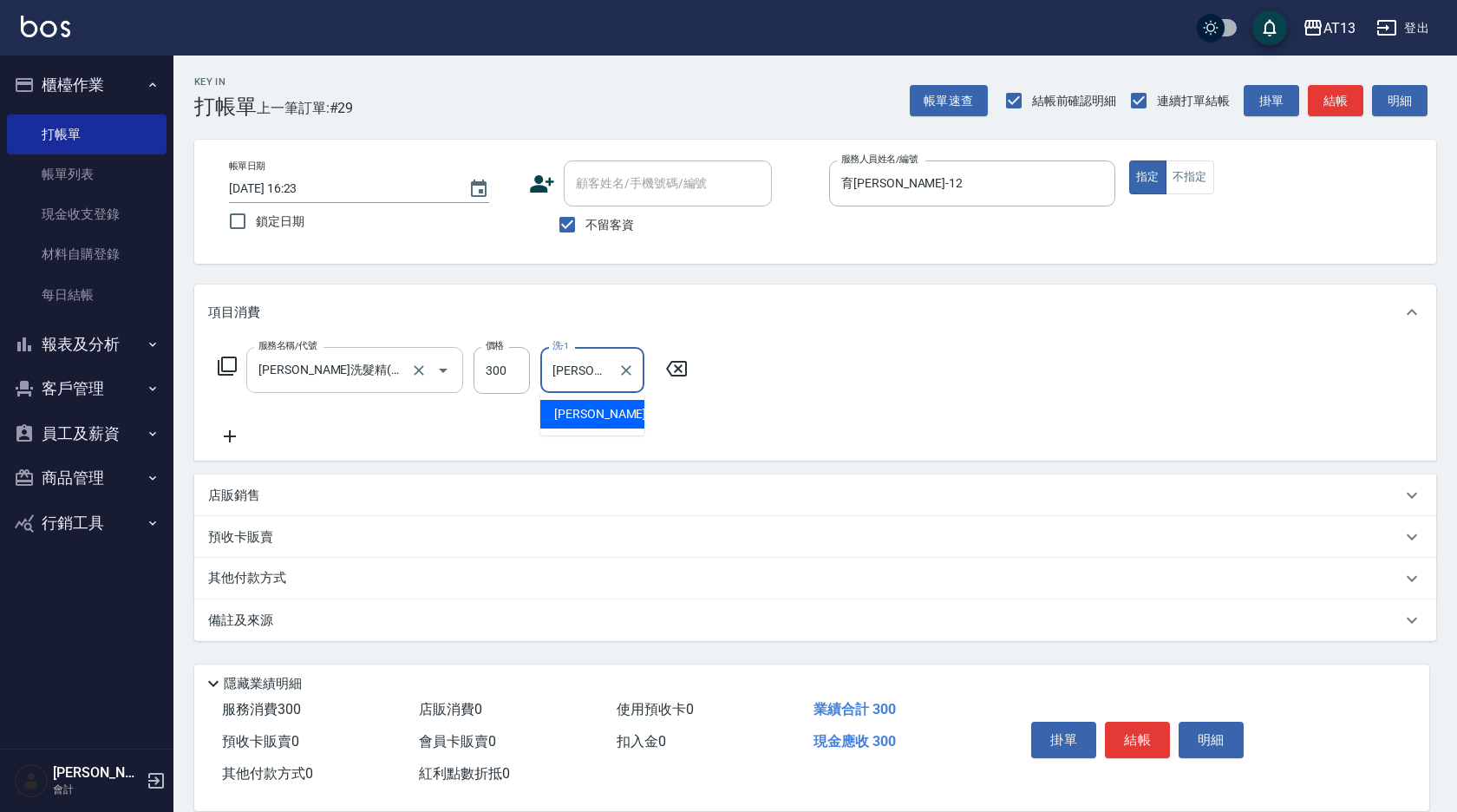
type input "[PERSON_NAME]-28"
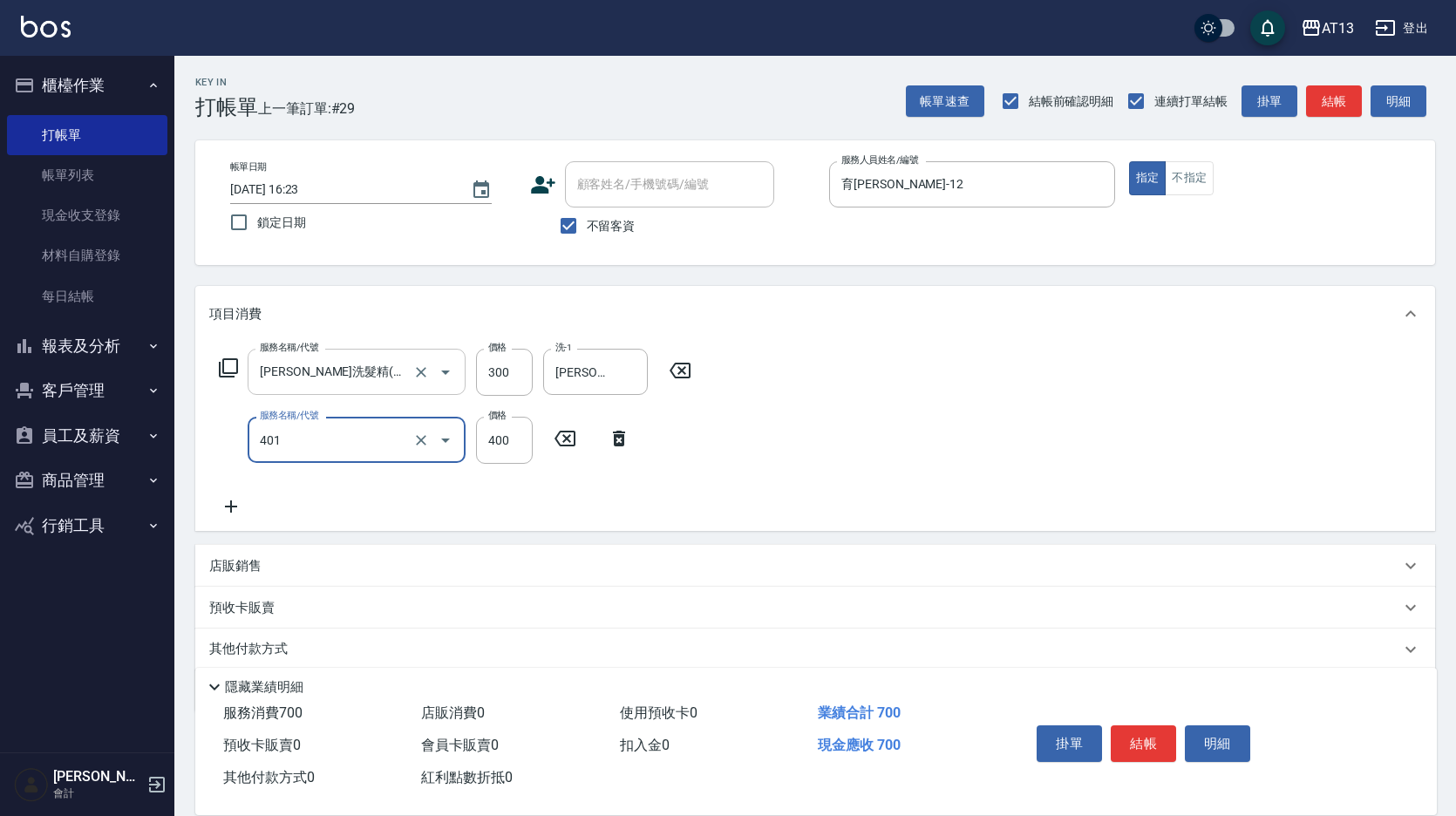
type input "剪髮(401)"
type input "500"
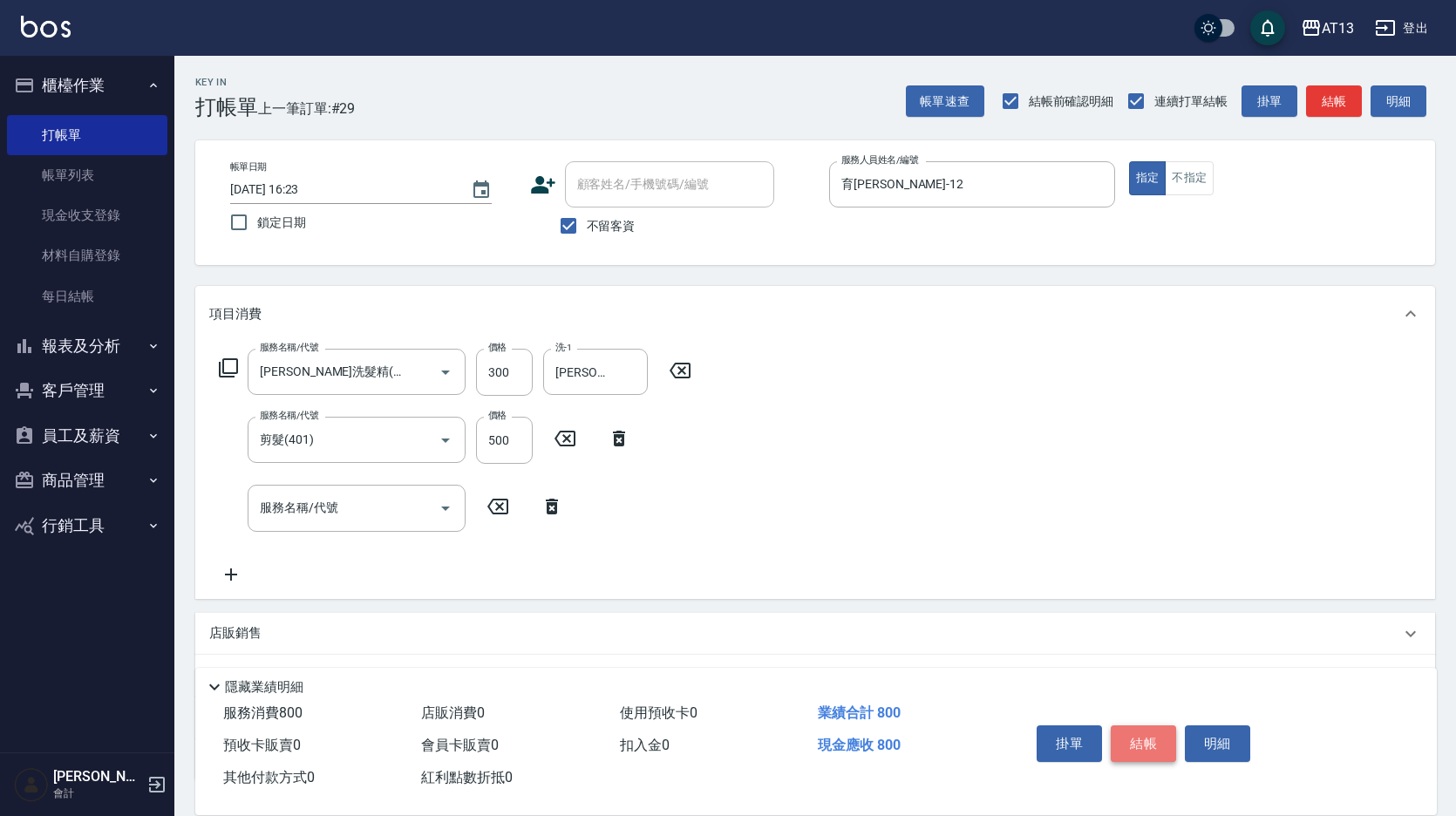
click at [1148, 737] on button "結帳" at bounding box center [1143, 743] width 66 height 37
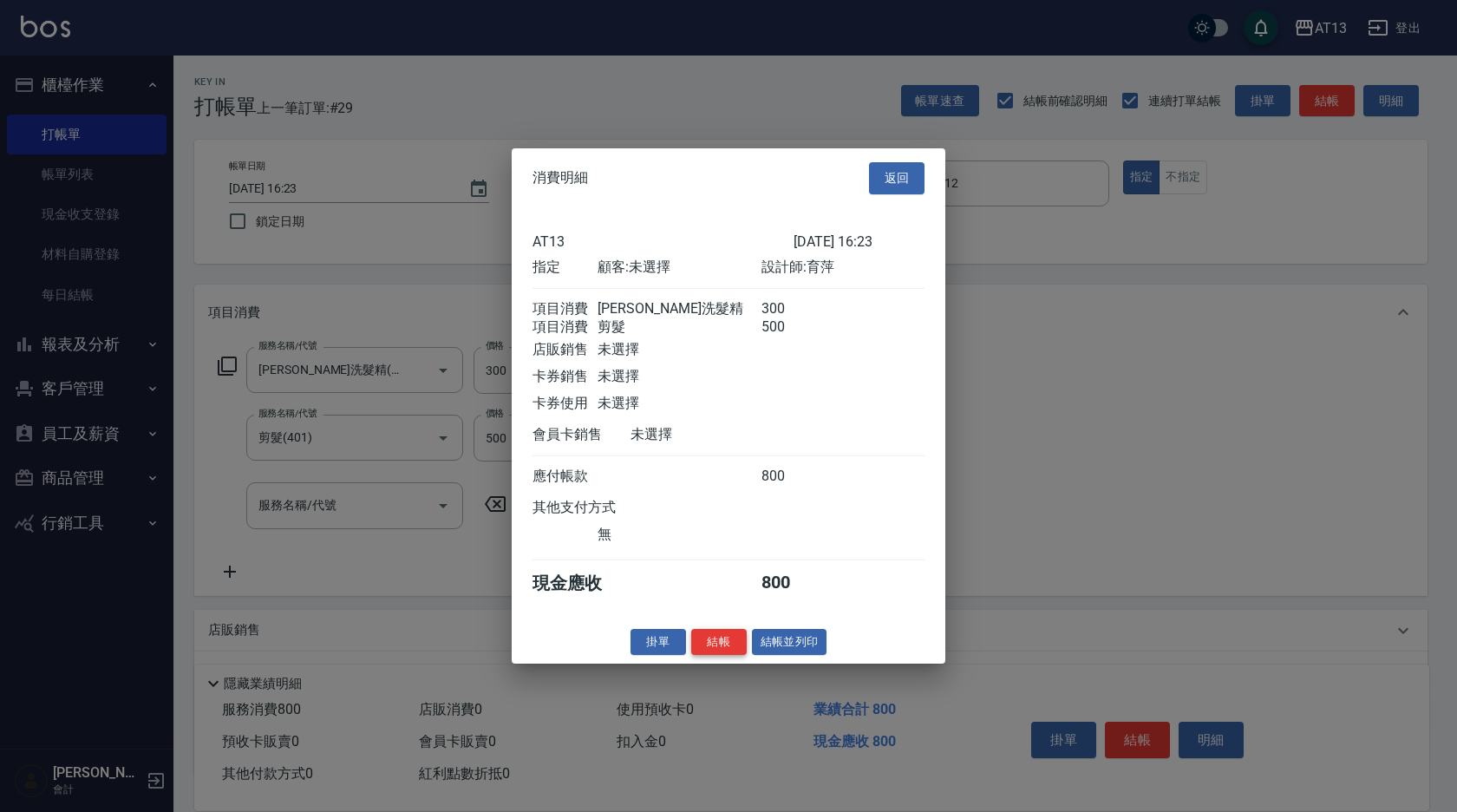
click at [732, 648] on button "結帳" at bounding box center [719, 641] width 56 height 27
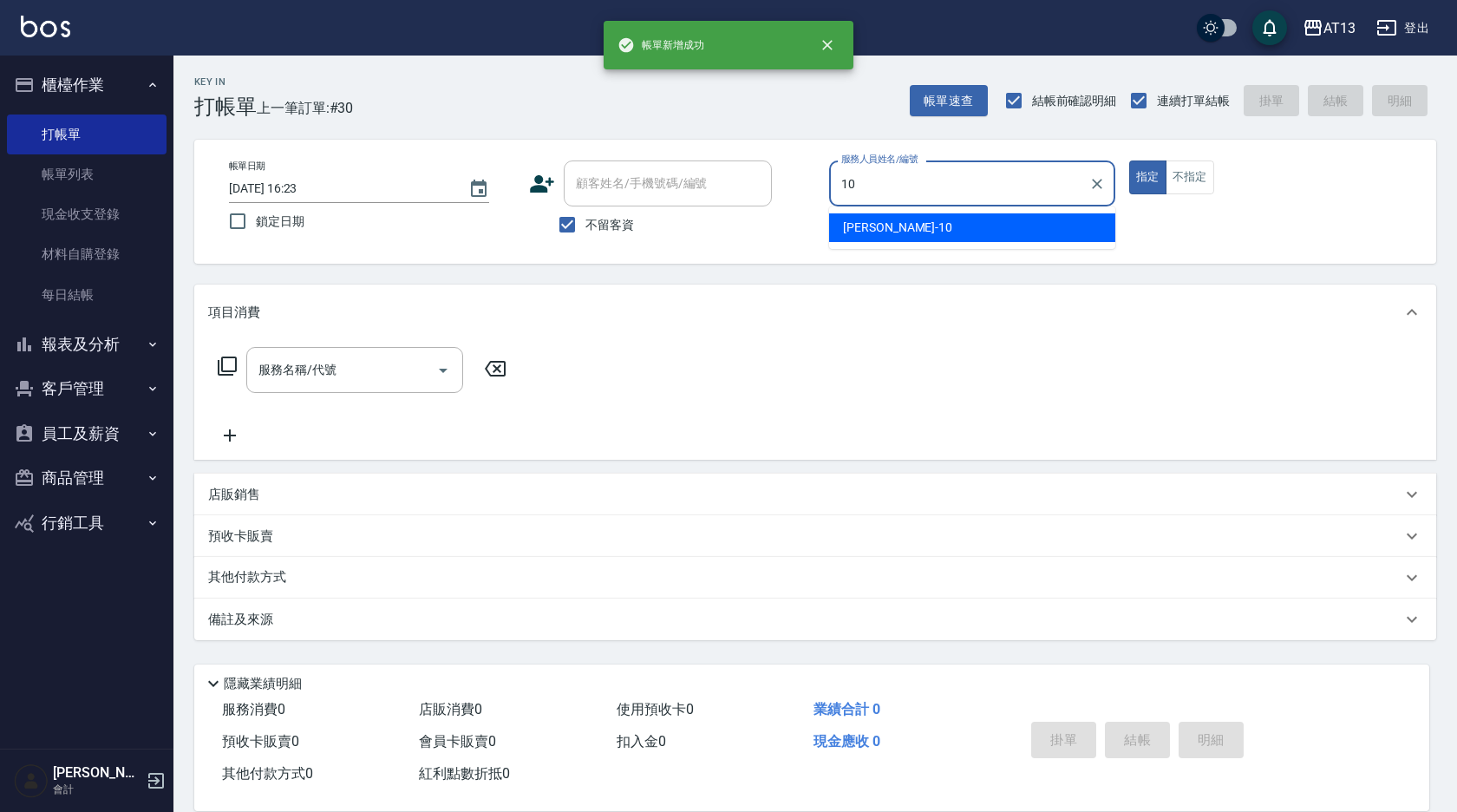
click at [895, 223] on div "[PERSON_NAME] -10" at bounding box center [972, 227] width 286 height 29
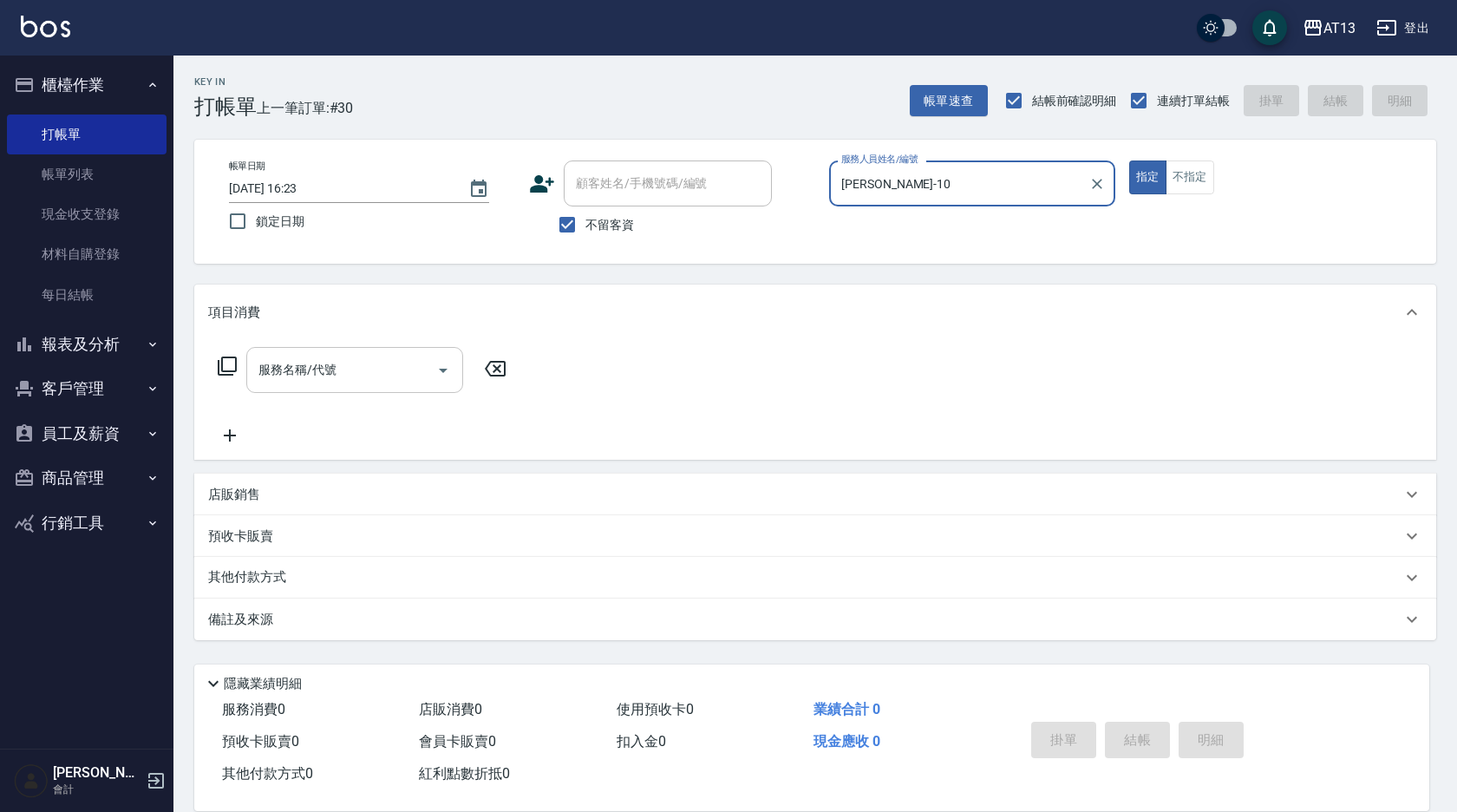
type input "[PERSON_NAME]-10"
click at [269, 383] on input "服務名稱/代號" at bounding box center [341, 369] width 175 height 30
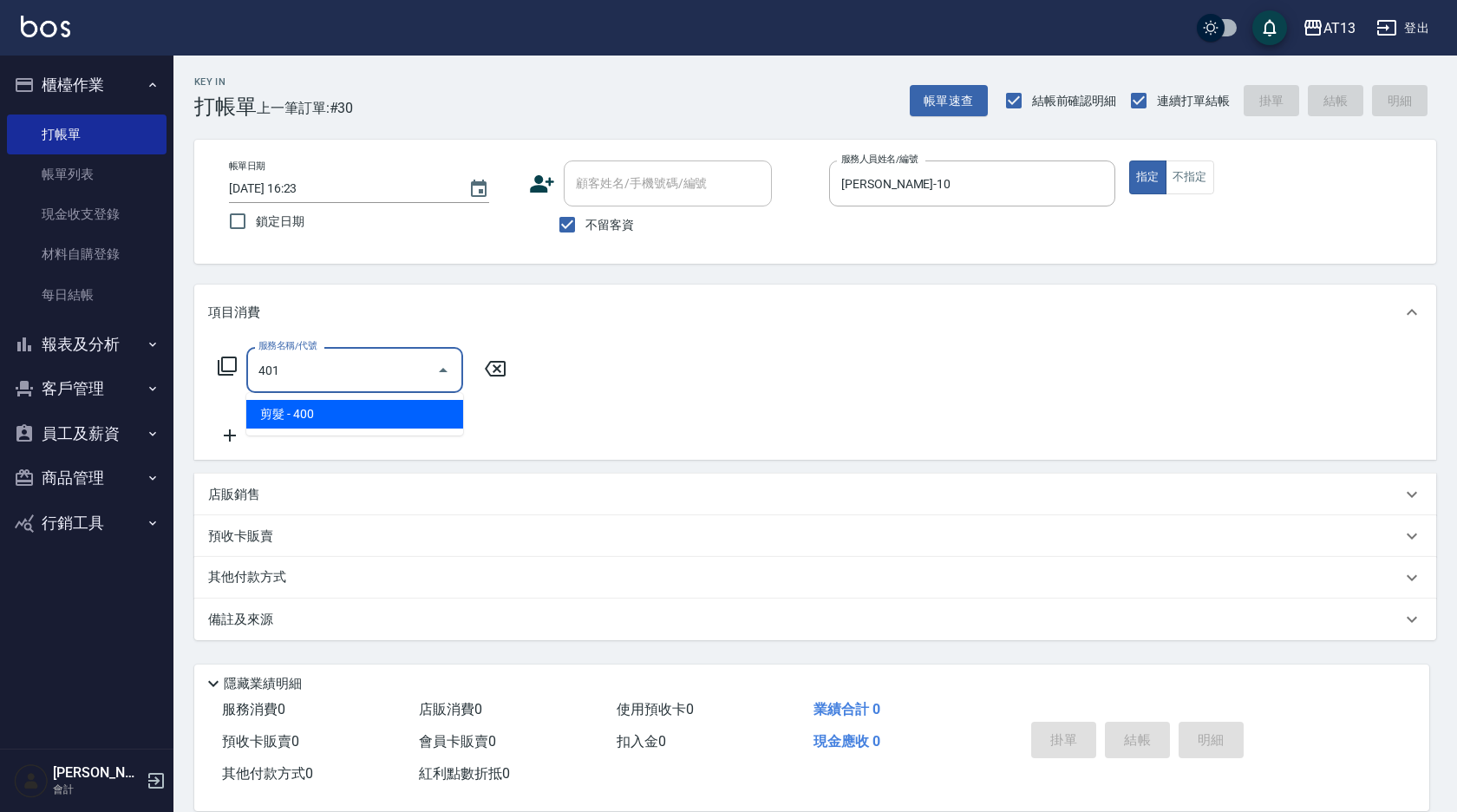
type input "剪髮(401)"
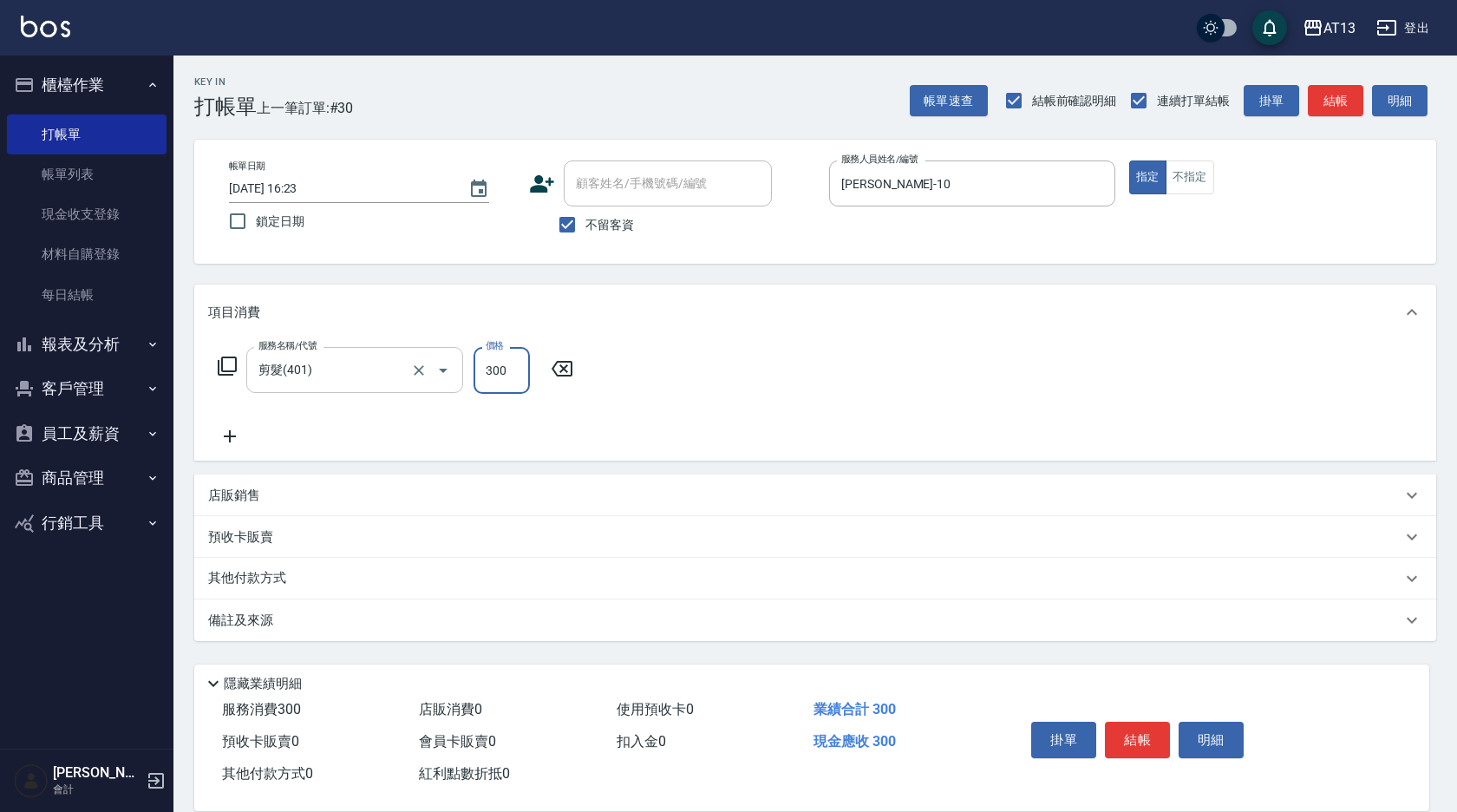
type input "300"
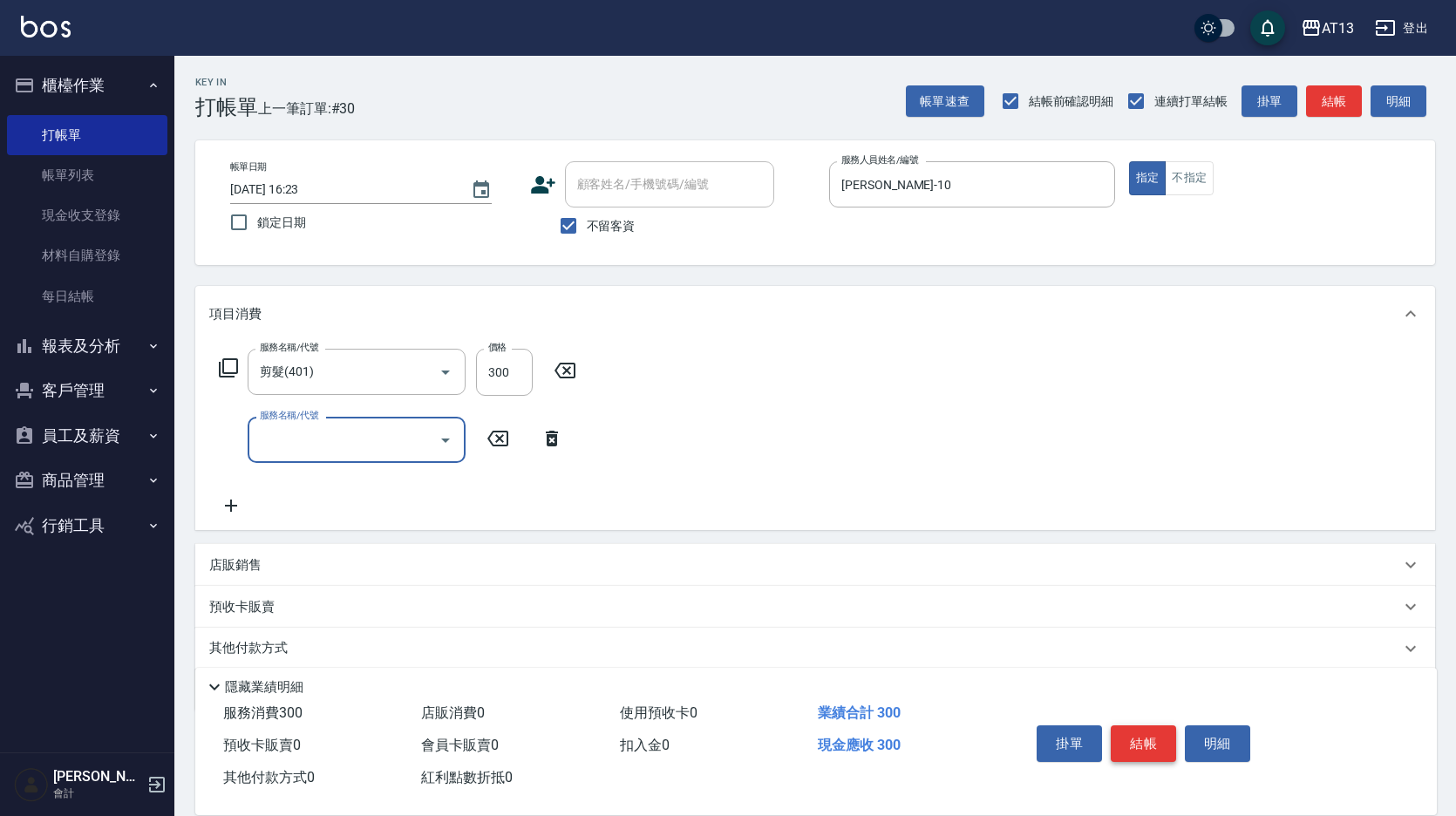
click at [1143, 730] on button "結帳" at bounding box center [1143, 743] width 66 height 37
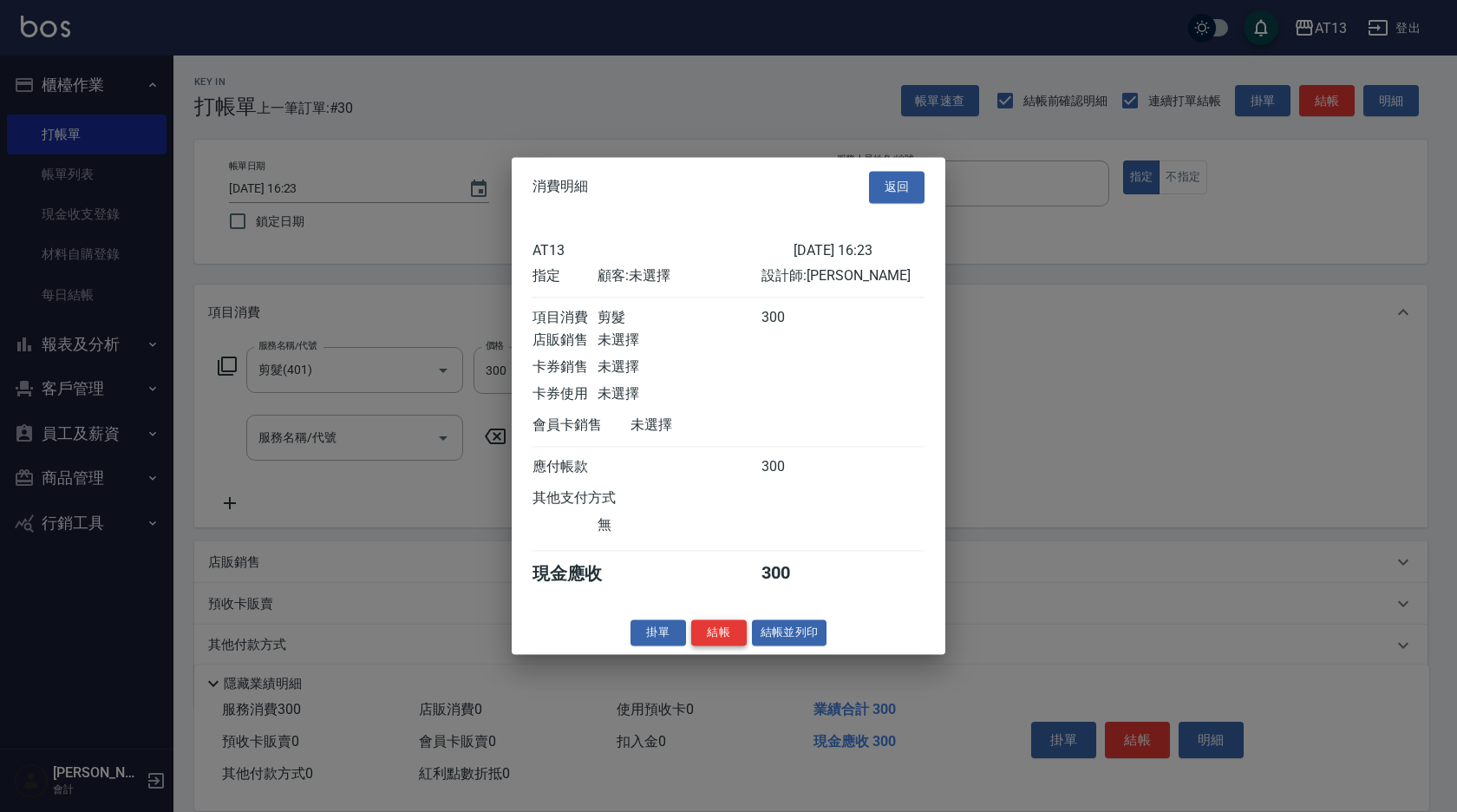
click at [713, 641] on button "結帳" at bounding box center [719, 632] width 56 height 27
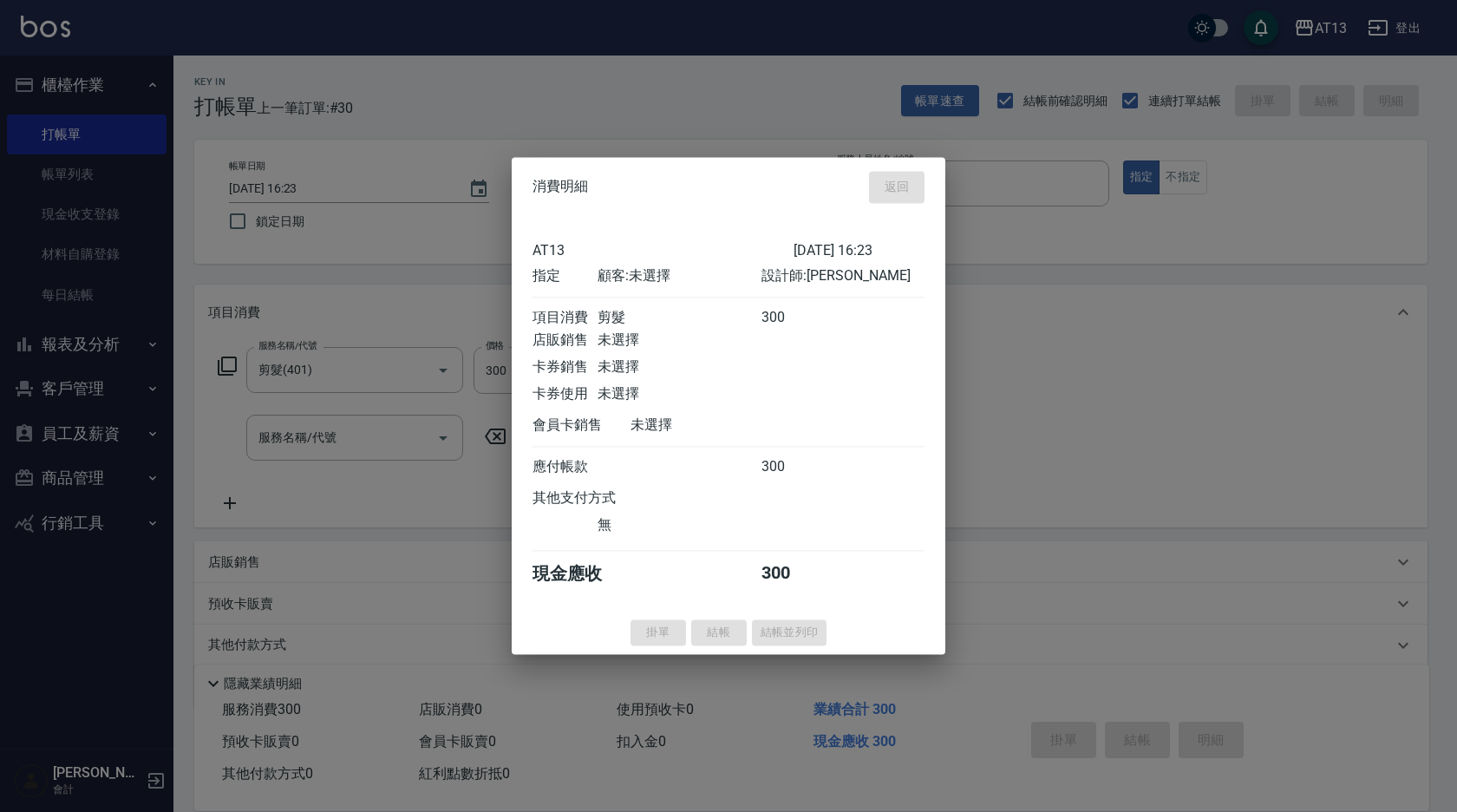
type input "[DATE] 16:24"
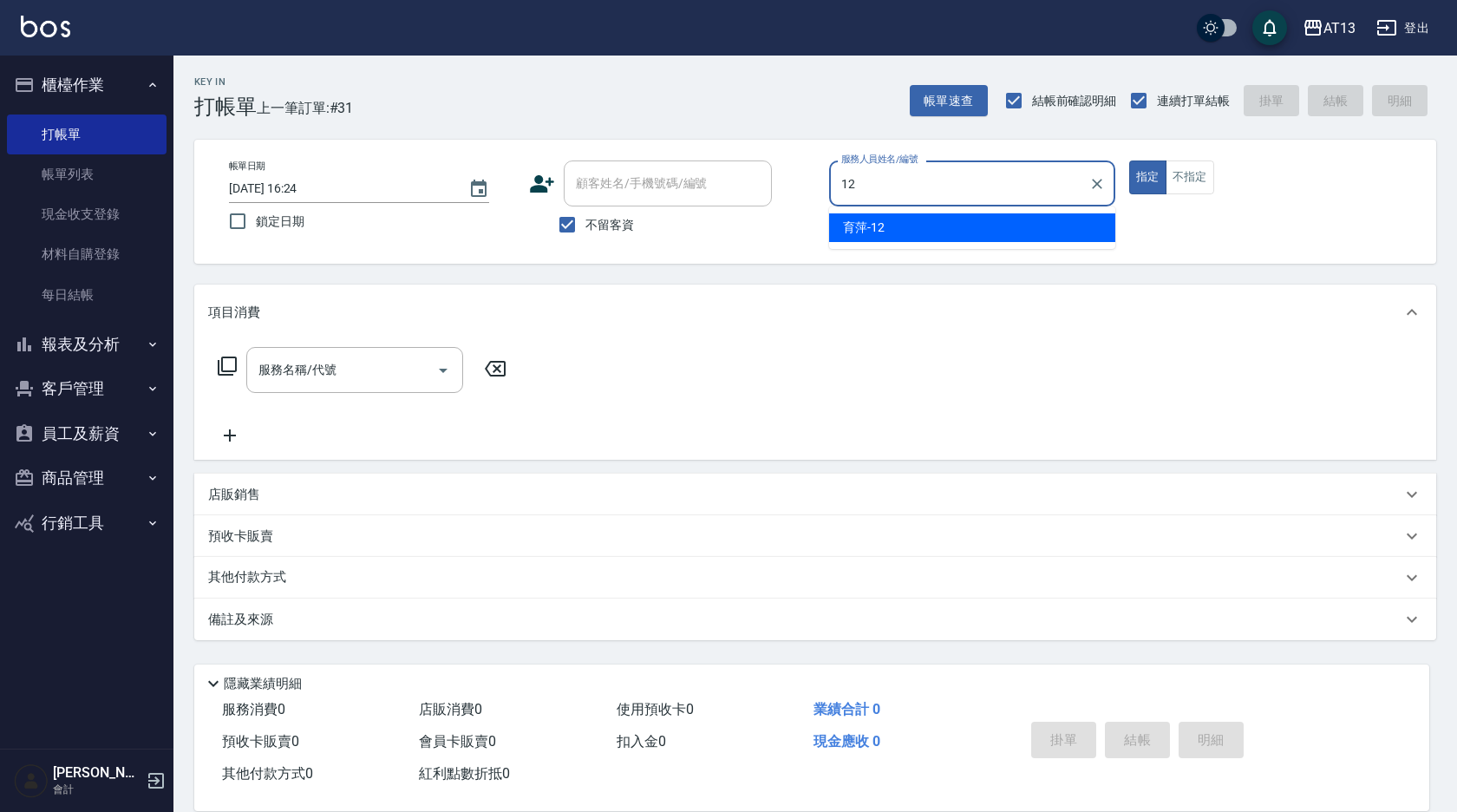
click at [961, 221] on div "育[PERSON_NAME] -12" at bounding box center [972, 227] width 286 height 29
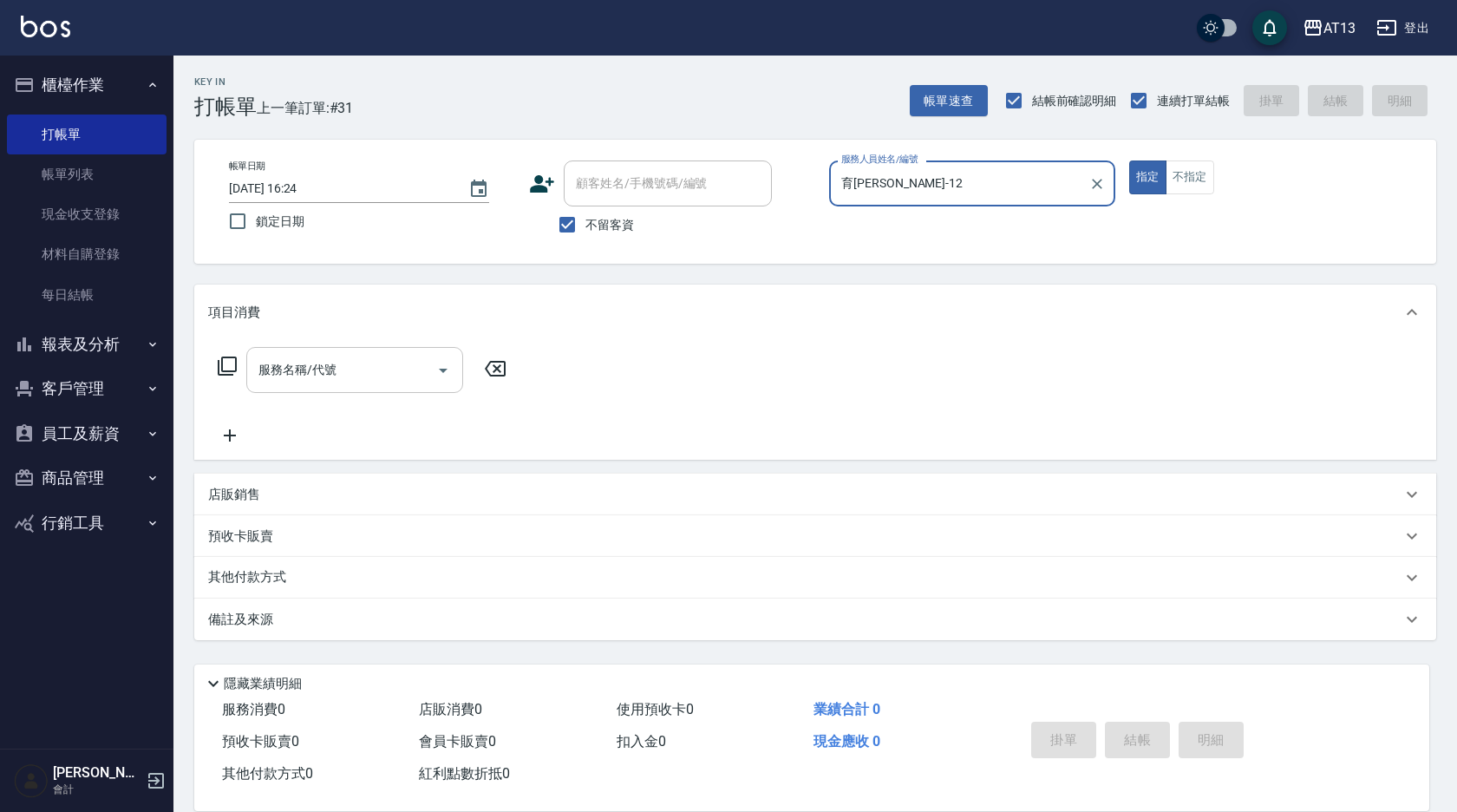
type input "育[PERSON_NAME]-12"
click at [333, 378] on input "服務名稱/代號" at bounding box center [341, 369] width 175 height 30
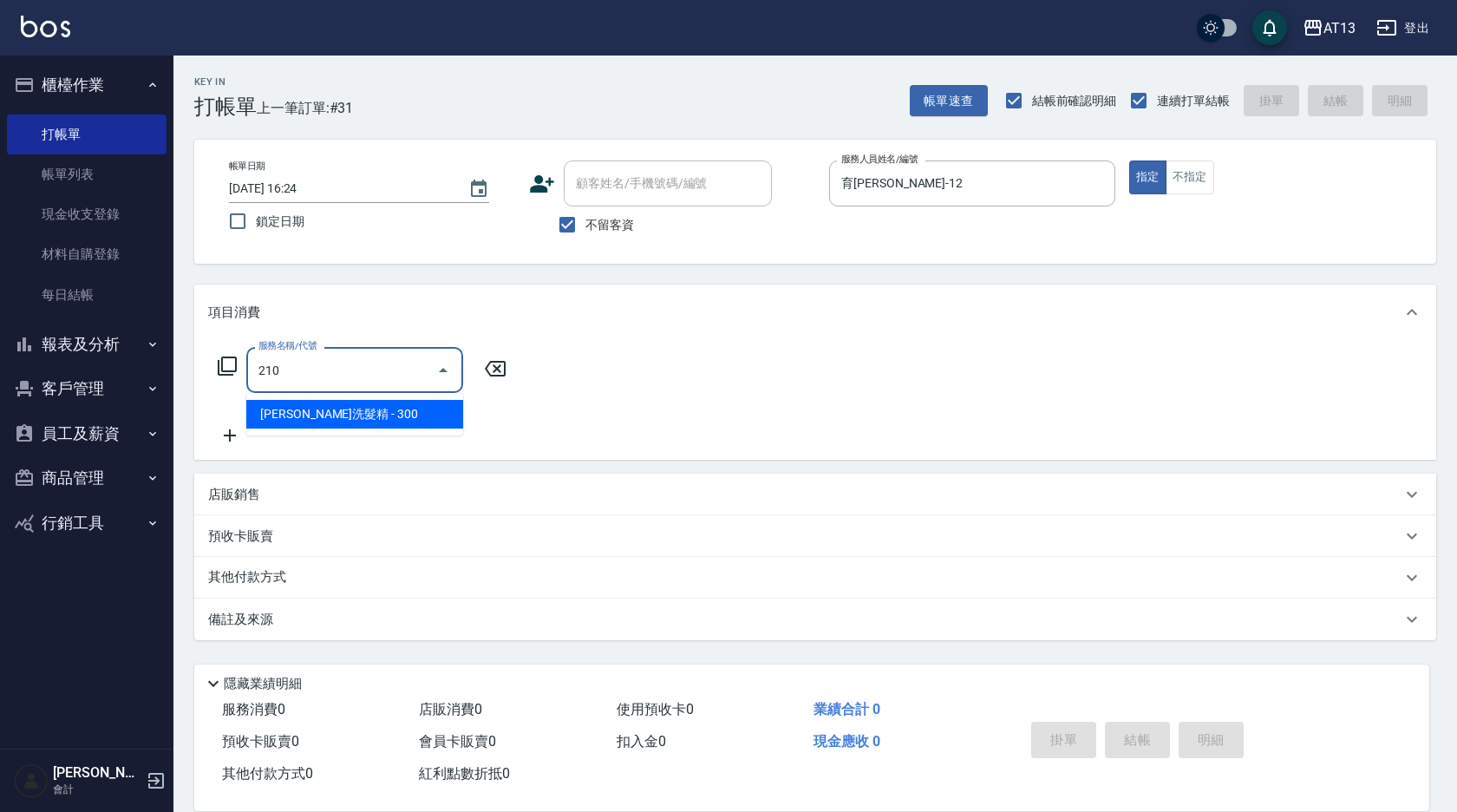
type input "[PERSON_NAME]洗髮精(210)"
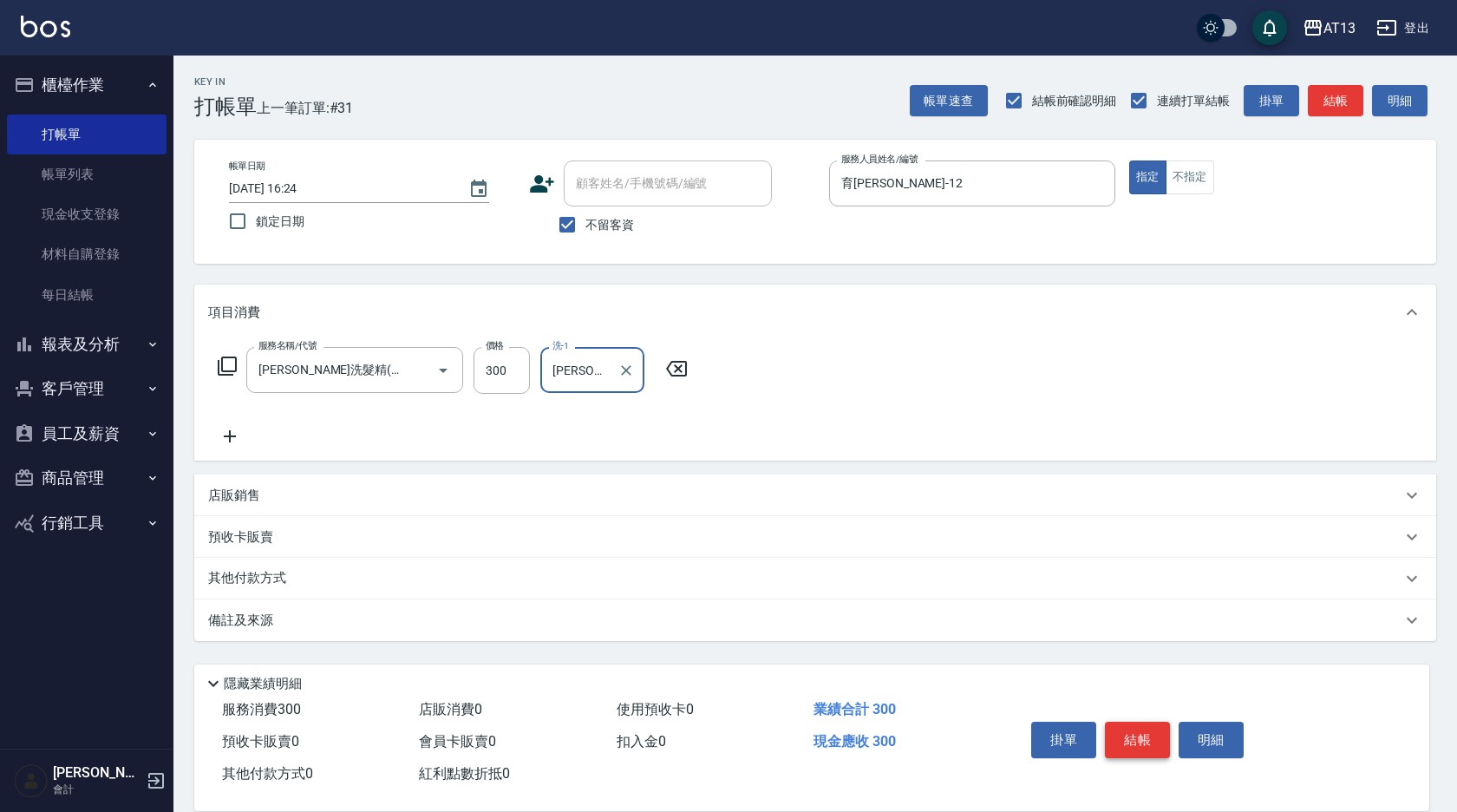
type input "[PERSON_NAME]-11"
click at [1144, 722] on button "結帳" at bounding box center [1137, 740] width 65 height 37
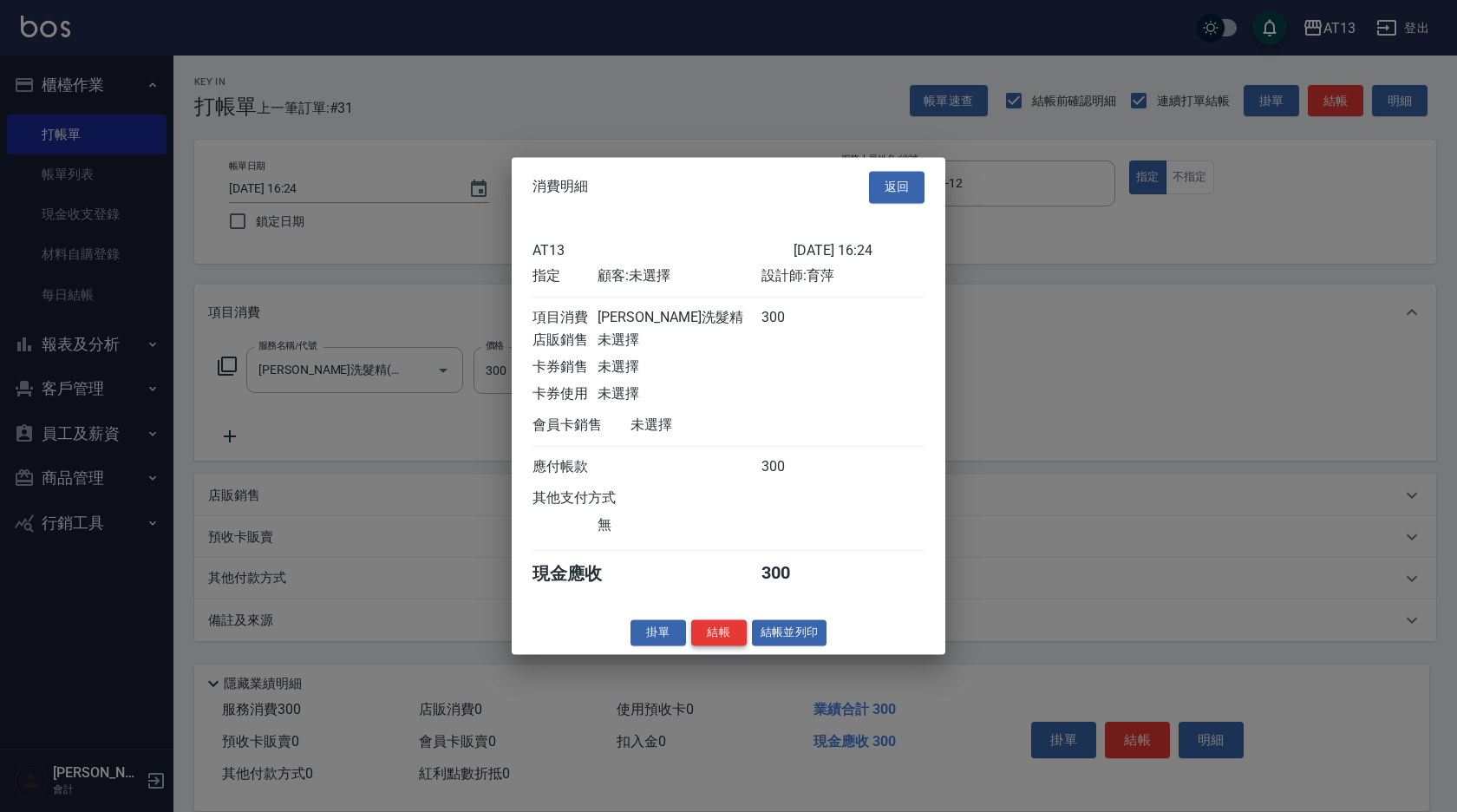
click at [709, 644] on button "結帳" at bounding box center [719, 632] width 56 height 27
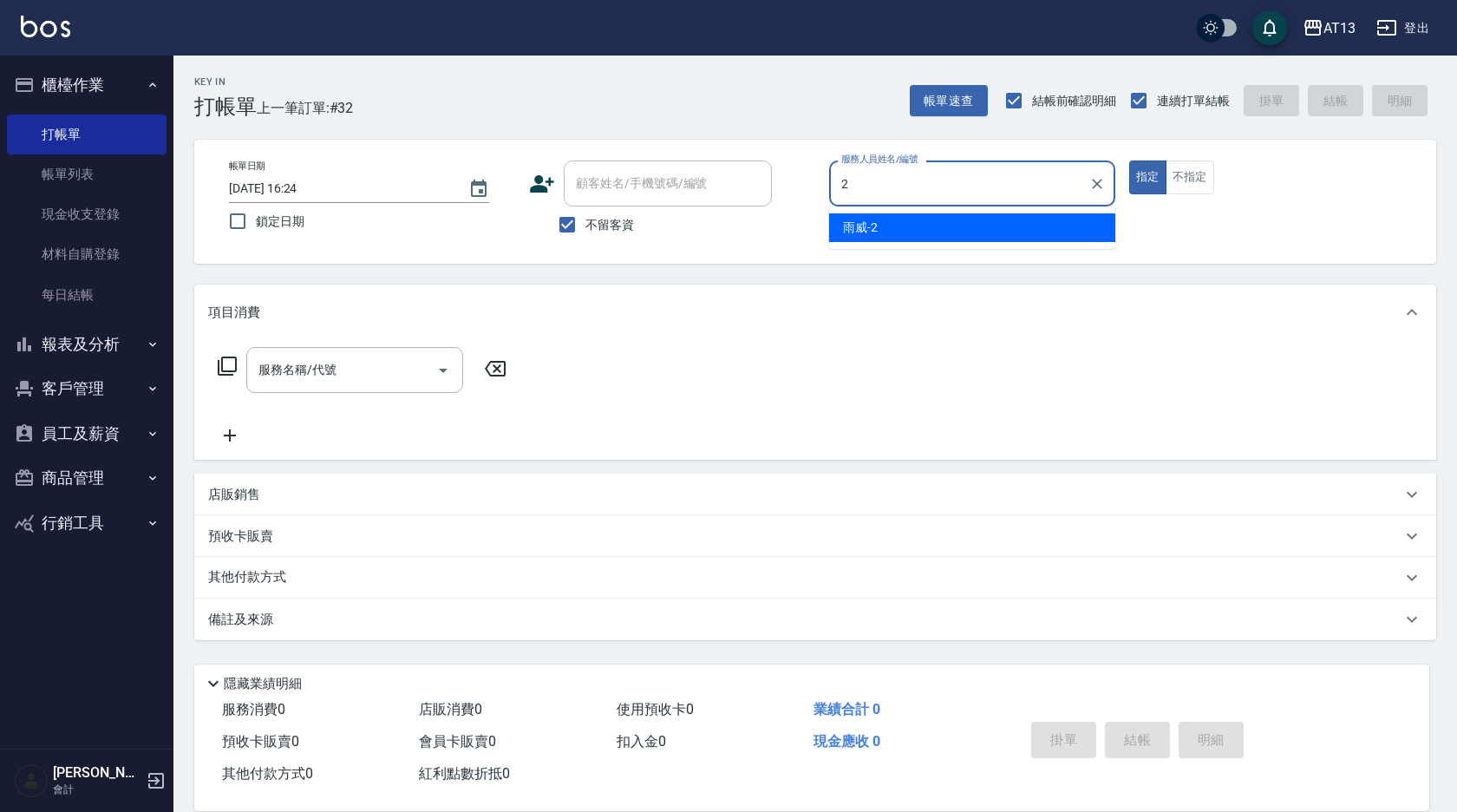
click at [907, 239] on div "雨威 -2" at bounding box center [972, 227] width 286 height 29
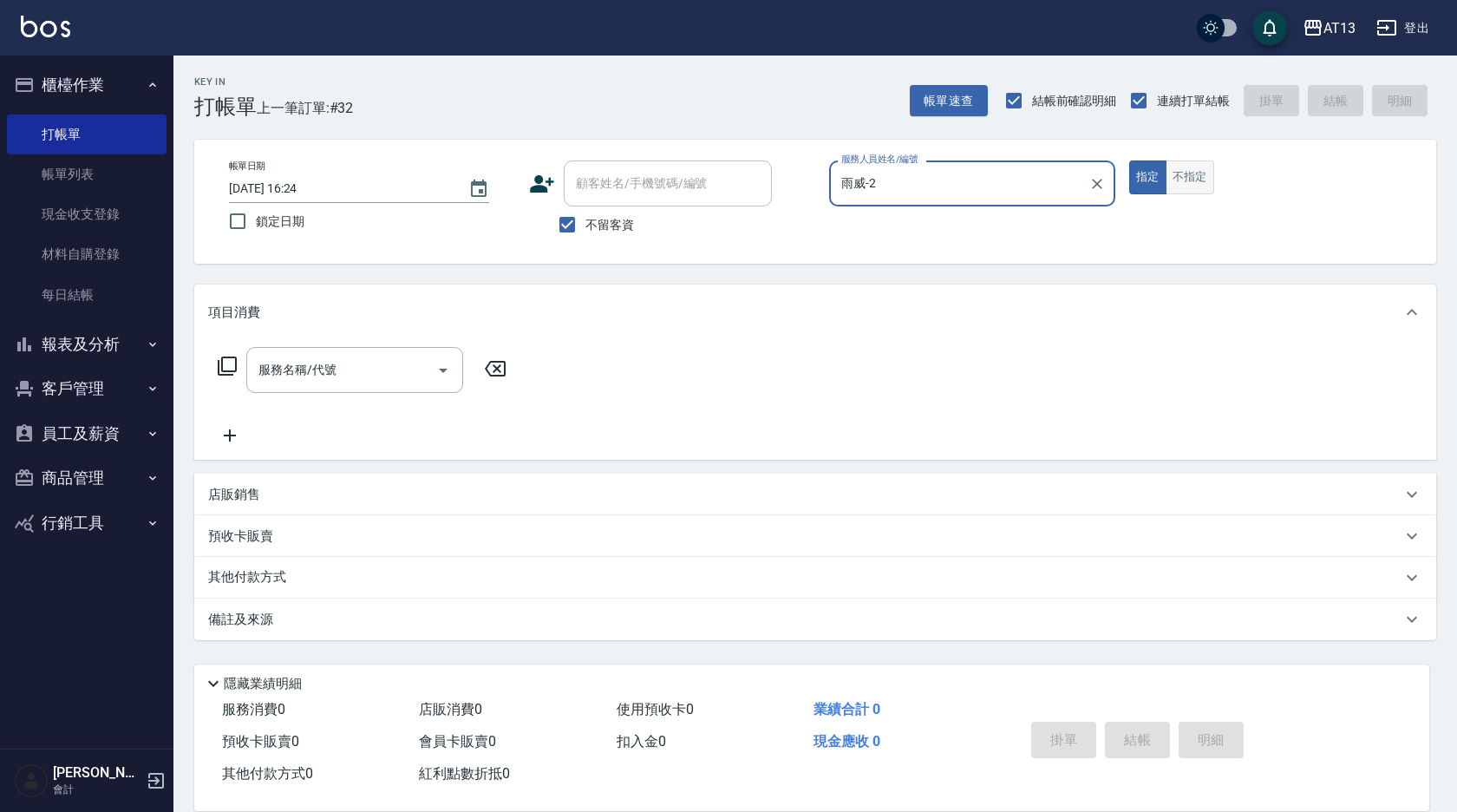
type input "雨威-2"
click at [1190, 176] on button "不指定" at bounding box center [1190, 177] width 49 height 34
click at [405, 359] on input "服務名稱/代號" at bounding box center [341, 369] width 175 height 30
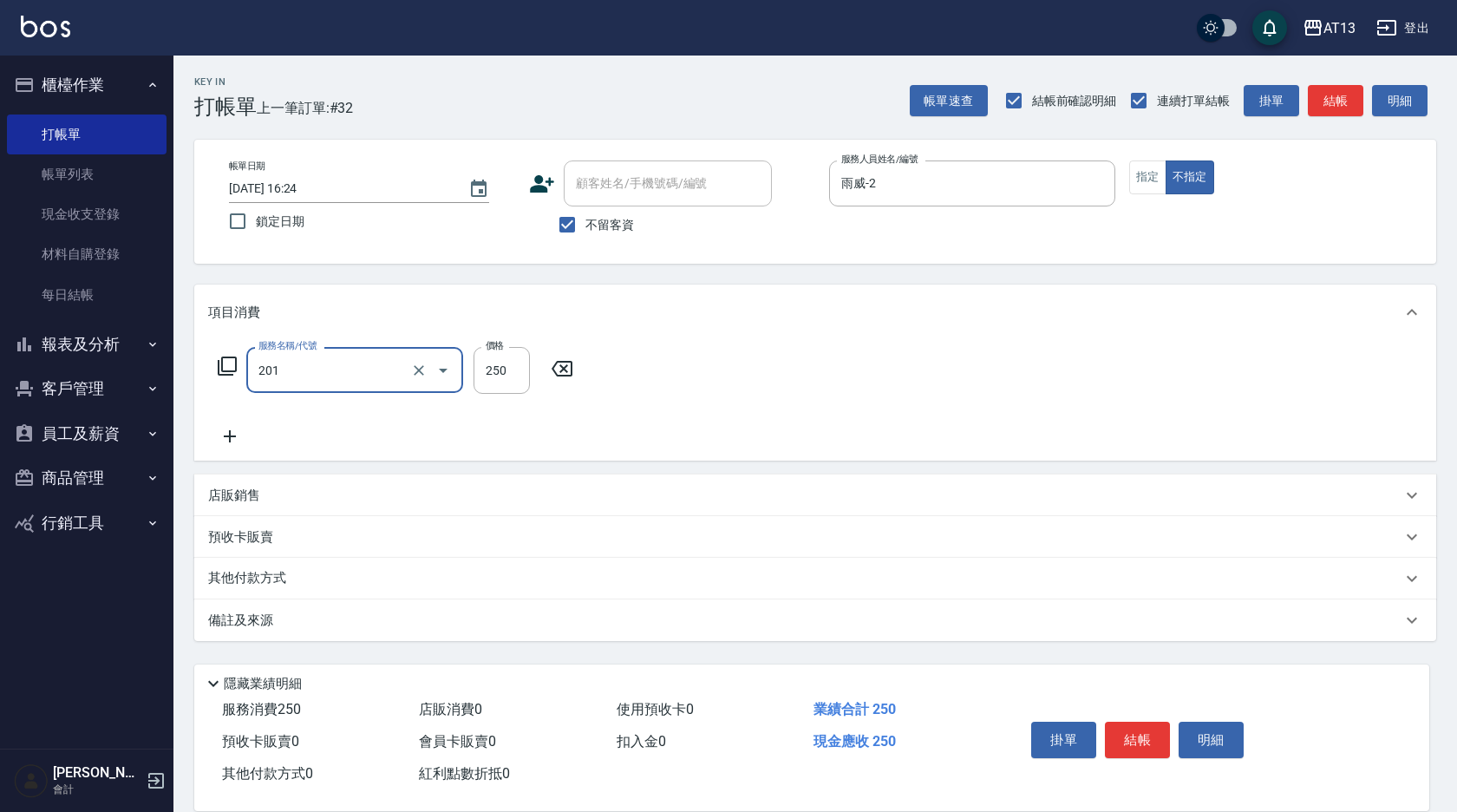
type input "洗髮(201)"
type input "[PERSON_NAME]-28"
click at [1138, 728] on button "結帳" at bounding box center [1137, 740] width 65 height 37
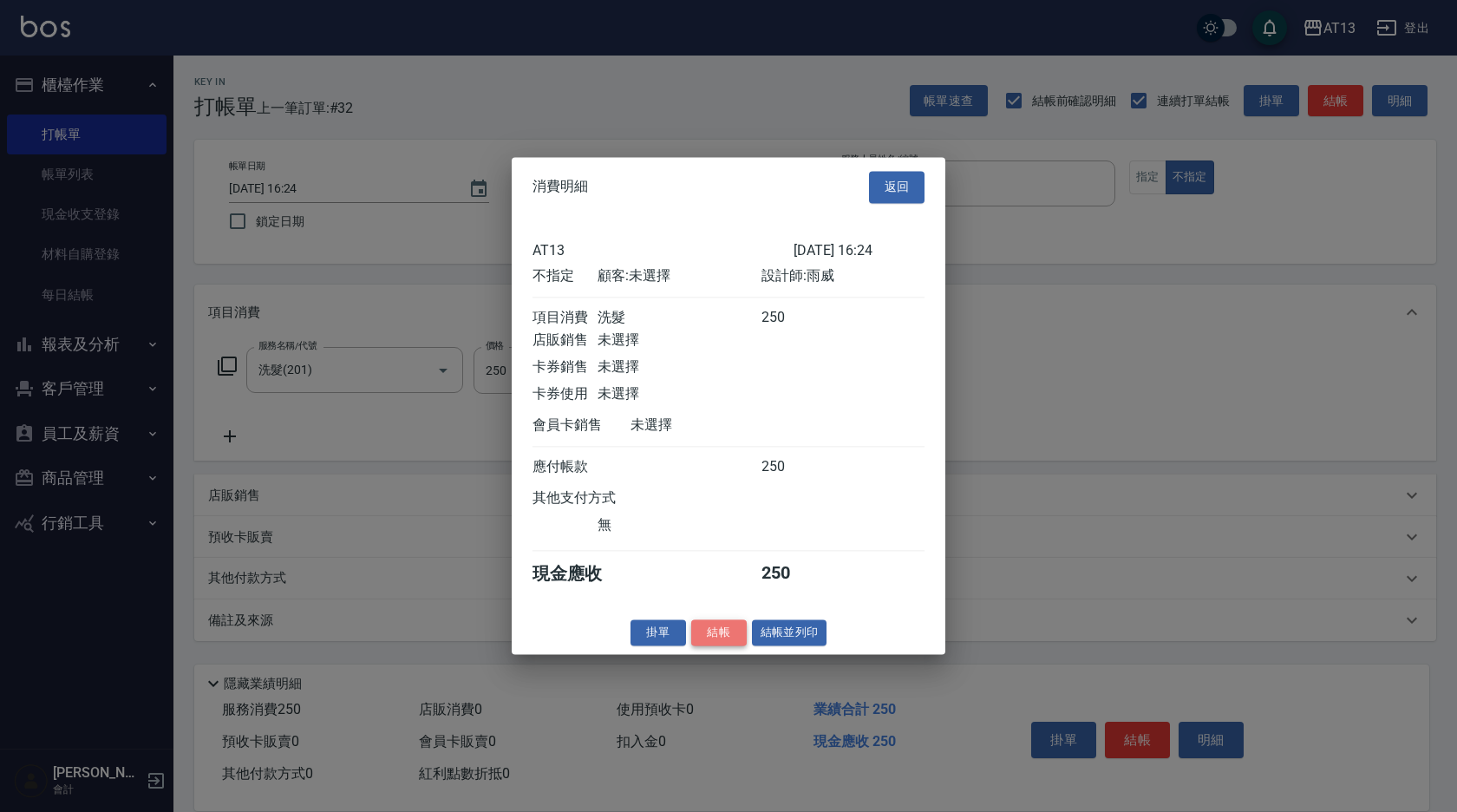
click at [741, 646] on button "結帳" at bounding box center [719, 632] width 56 height 27
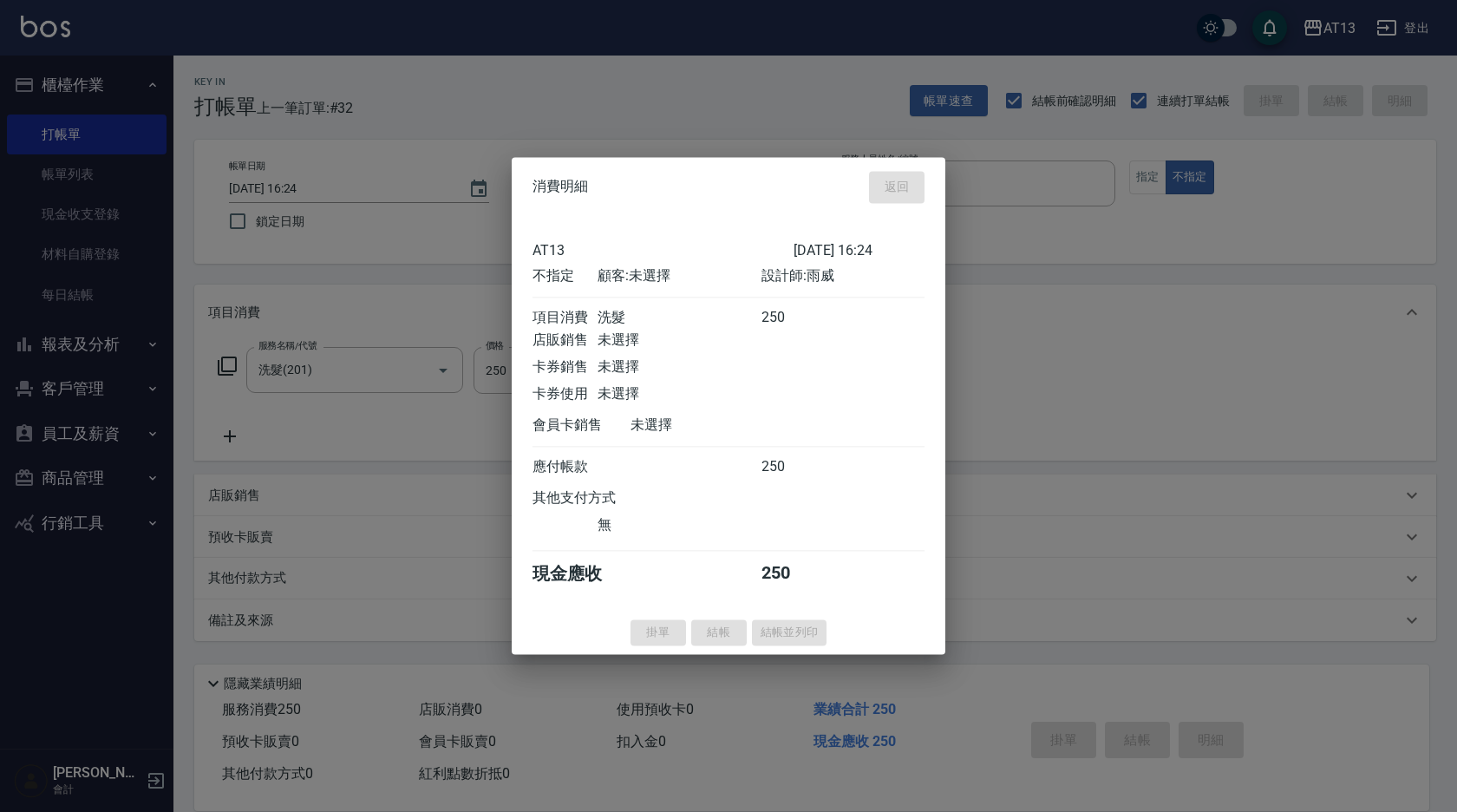
type input "[DATE] 16:48"
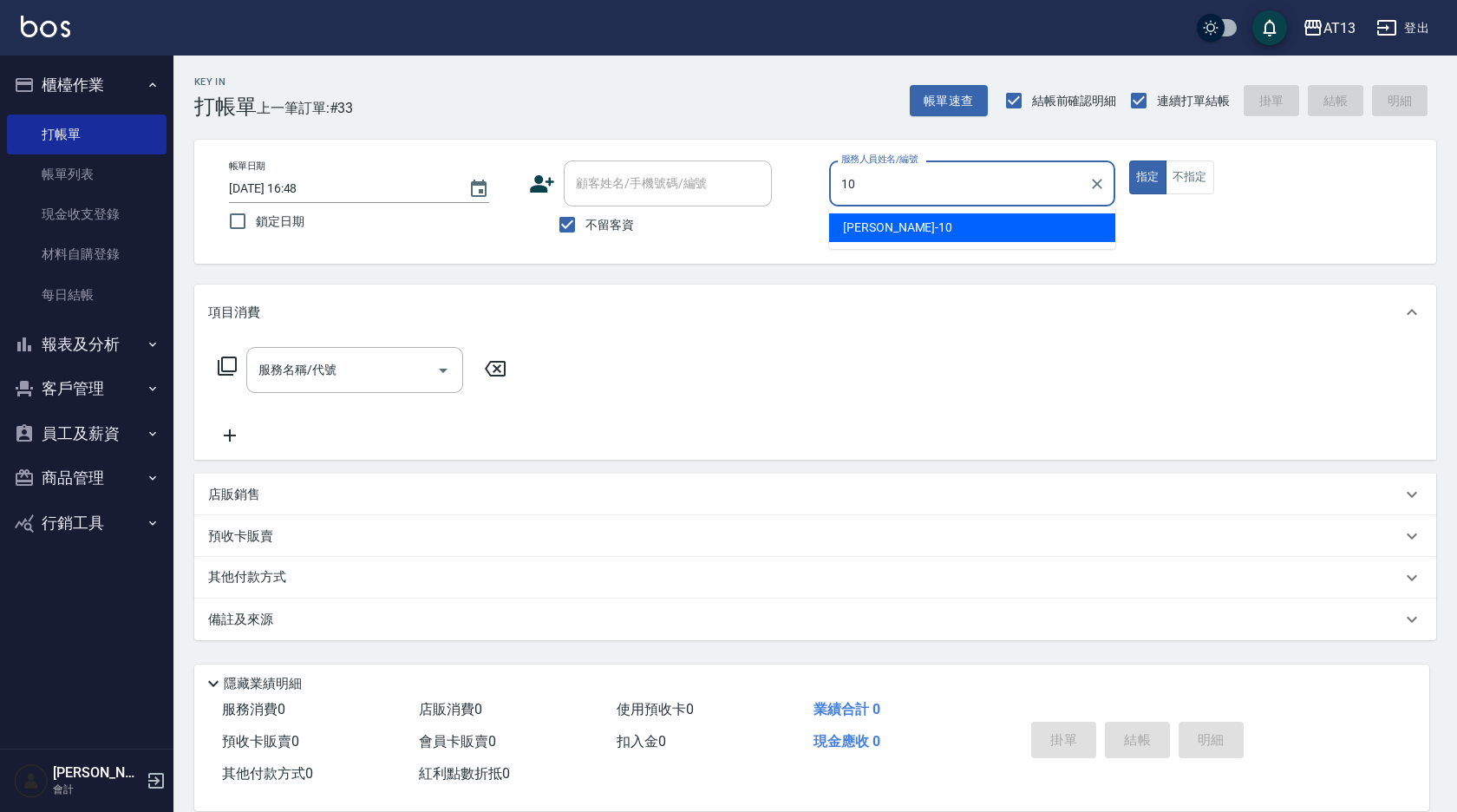
click at [872, 239] on div "[PERSON_NAME] -10" at bounding box center [972, 227] width 286 height 29
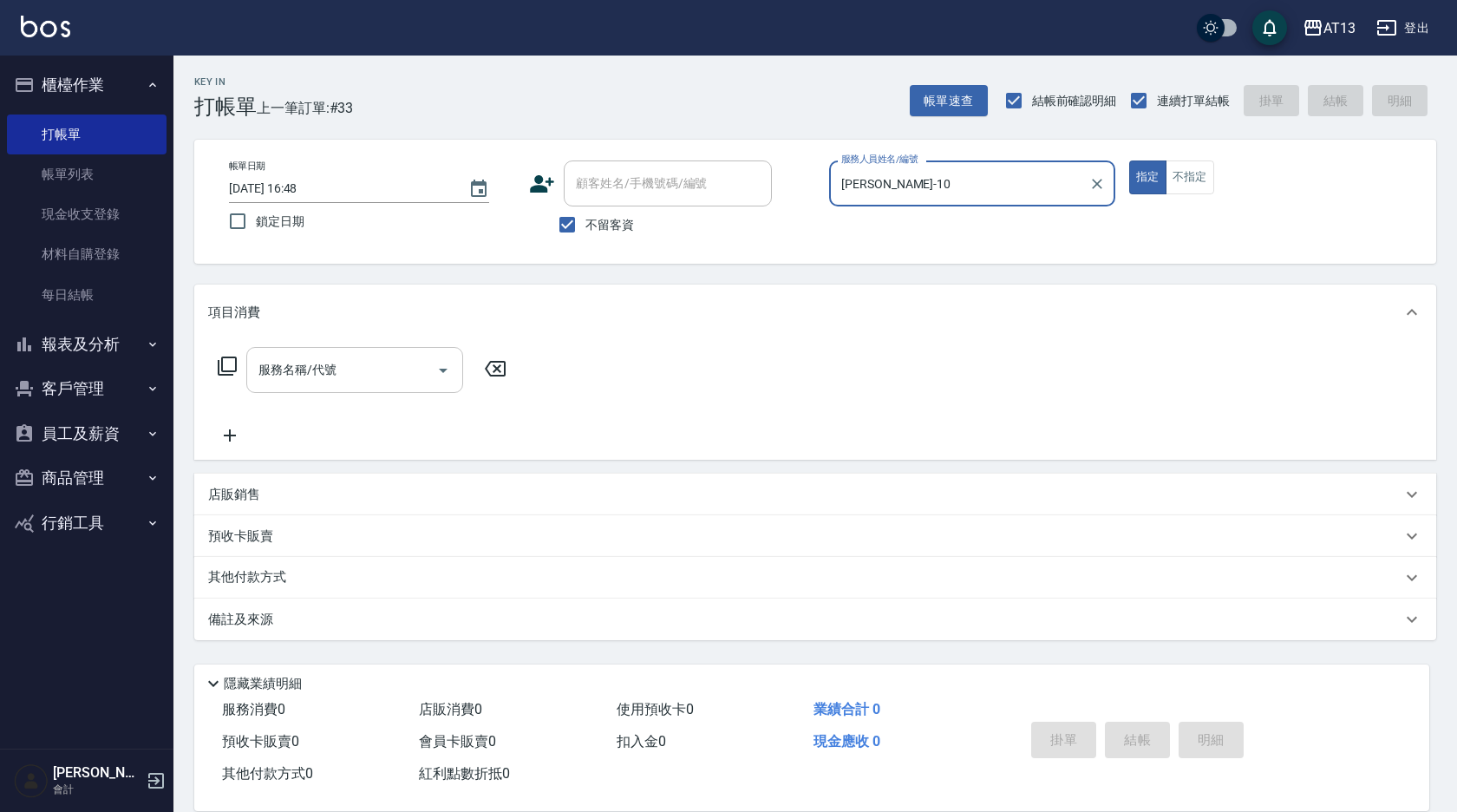
type input "[PERSON_NAME]-10"
click at [347, 367] on input "服務名稱/代號" at bounding box center [341, 369] width 175 height 30
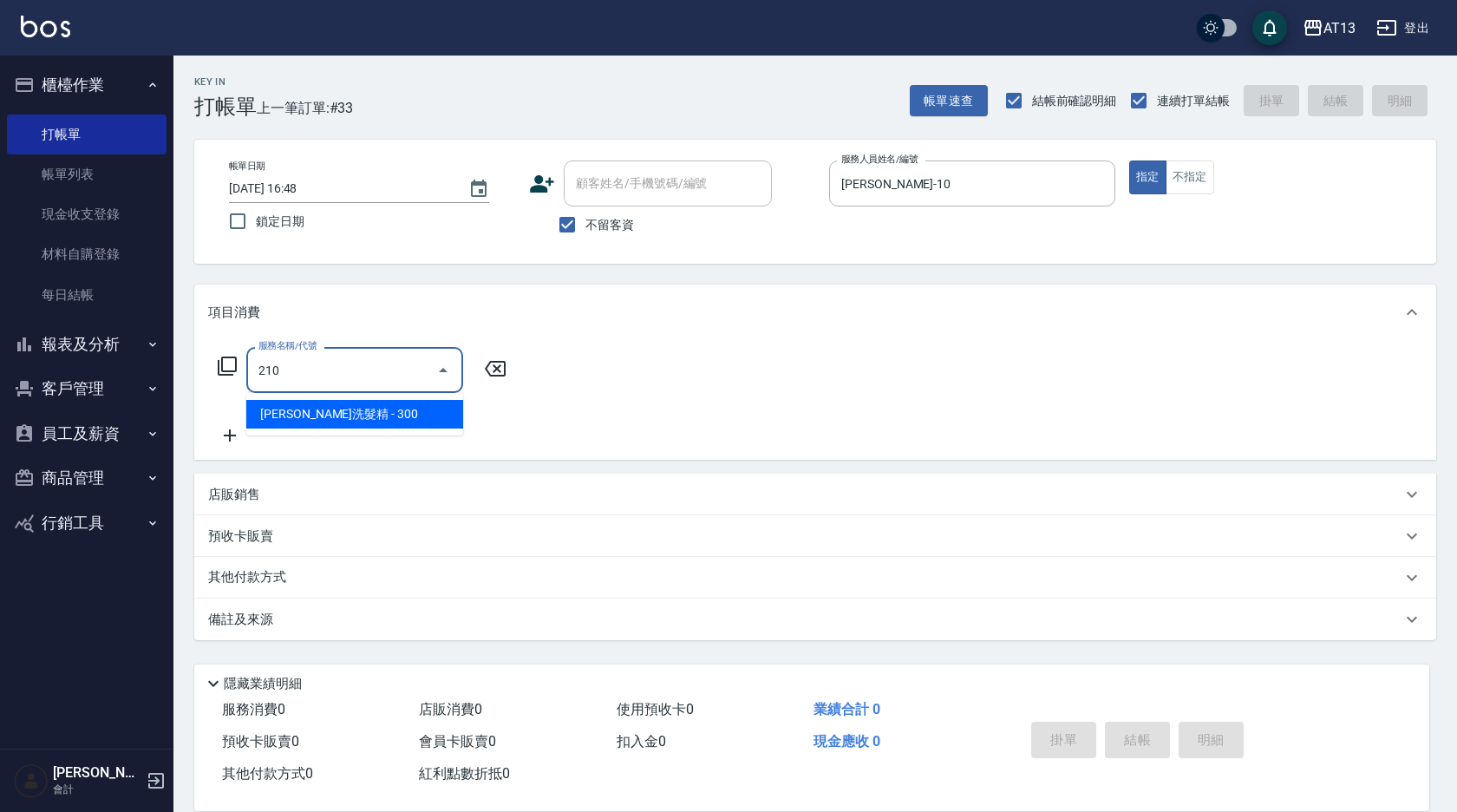
type input "[PERSON_NAME]洗髮精(210)"
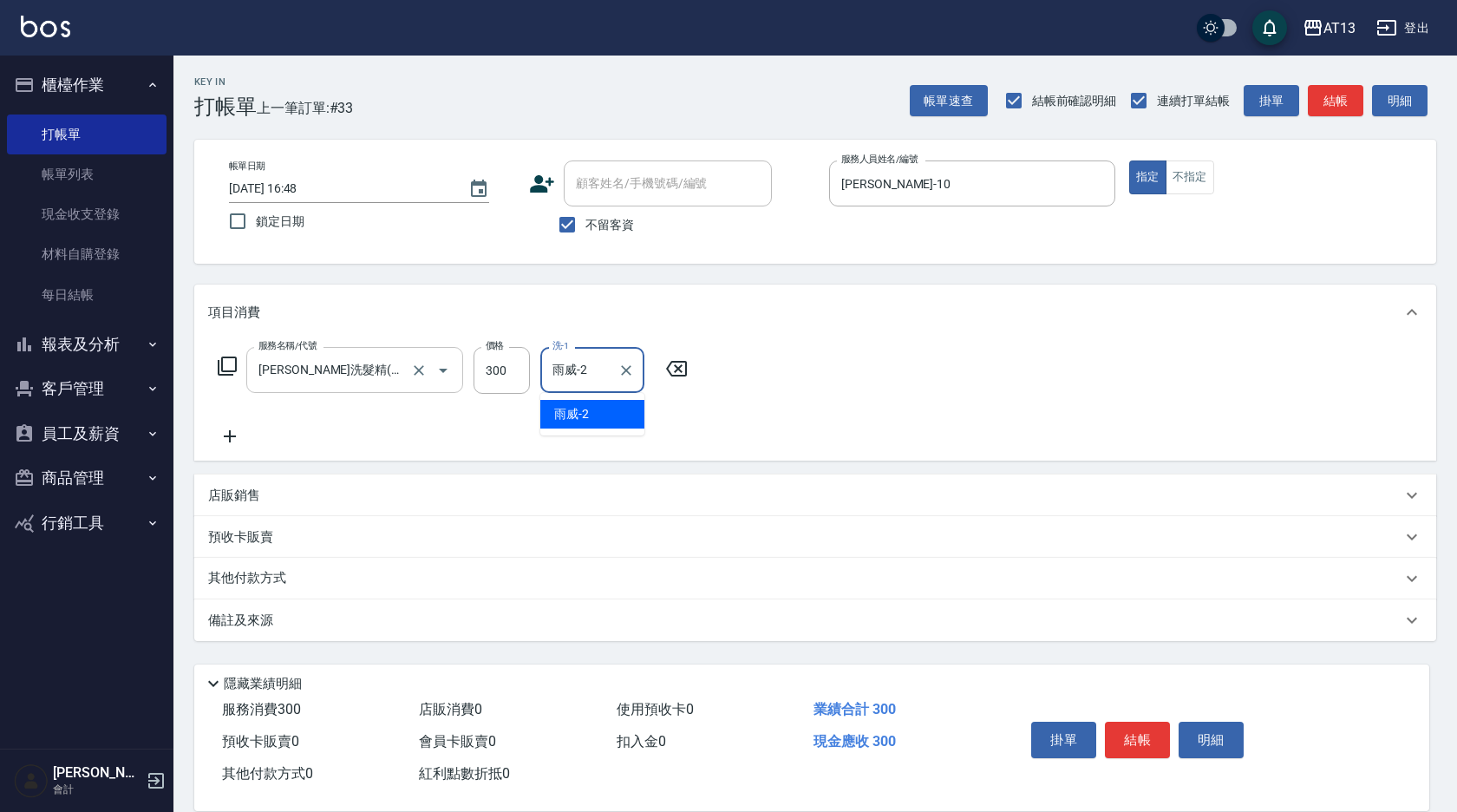
type input "雨威-2"
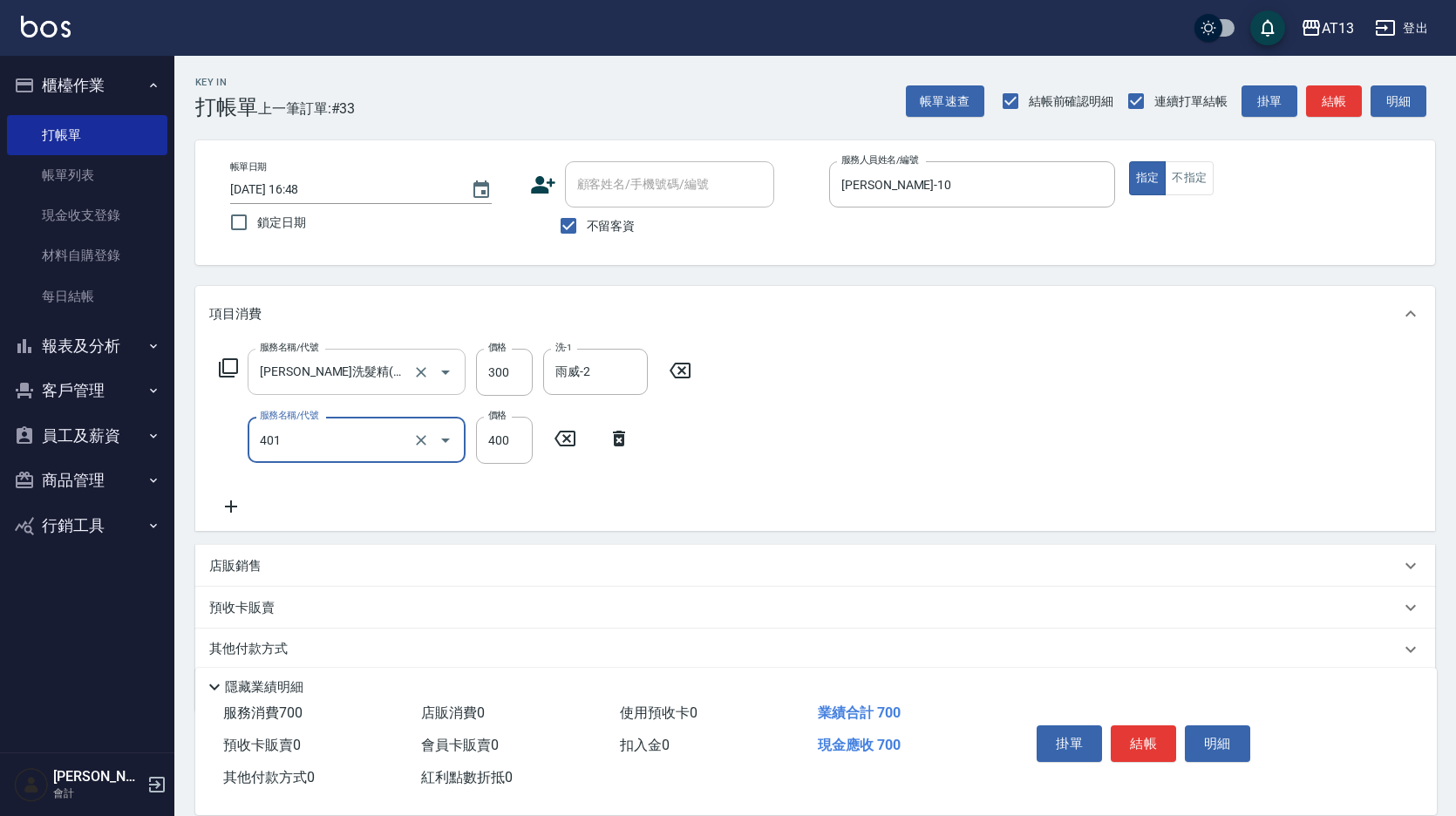
type input "剪髮(401)"
type input "300"
click at [1133, 736] on button "結帳" at bounding box center [1143, 743] width 66 height 37
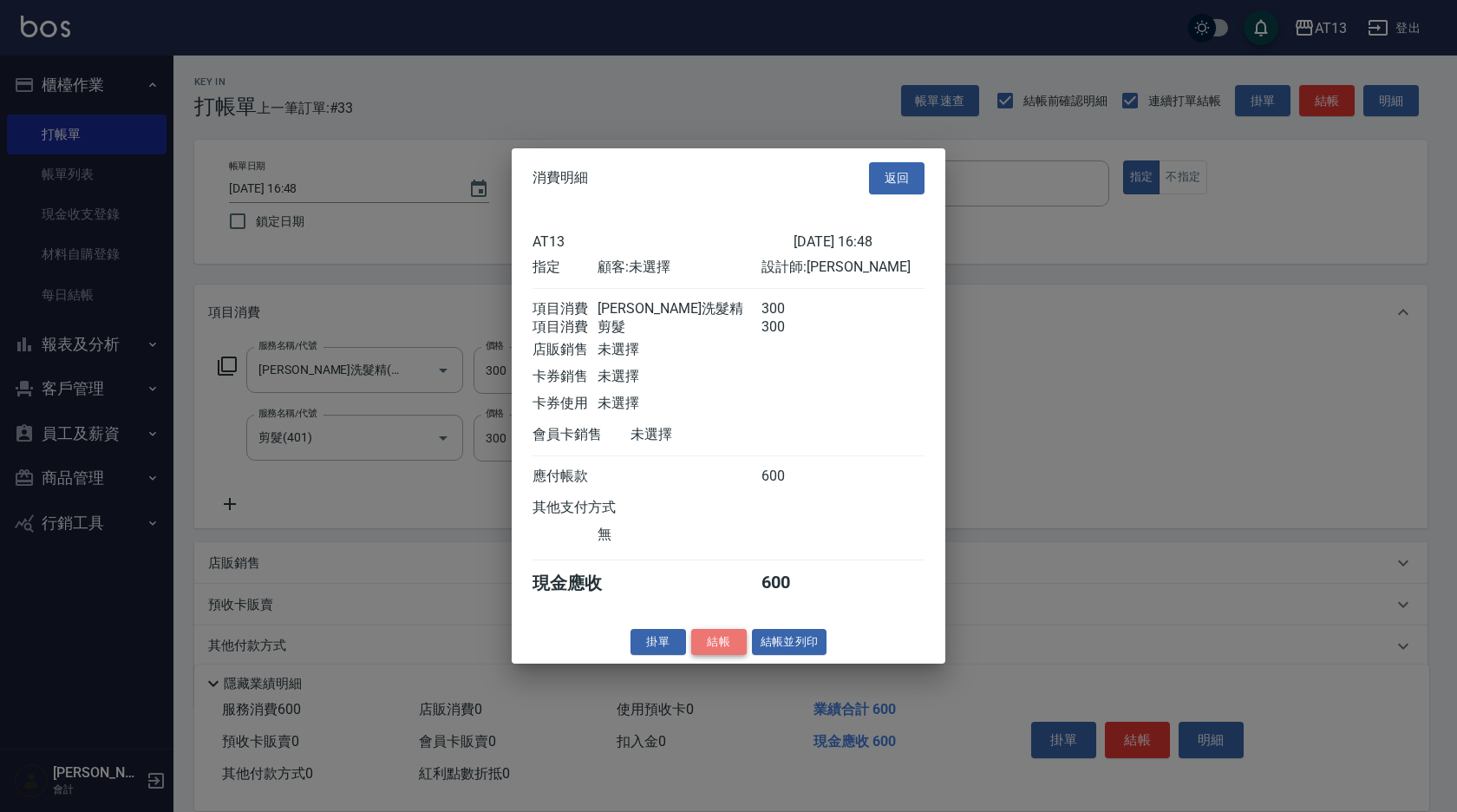
click at [729, 655] on button "結帳" at bounding box center [719, 641] width 56 height 27
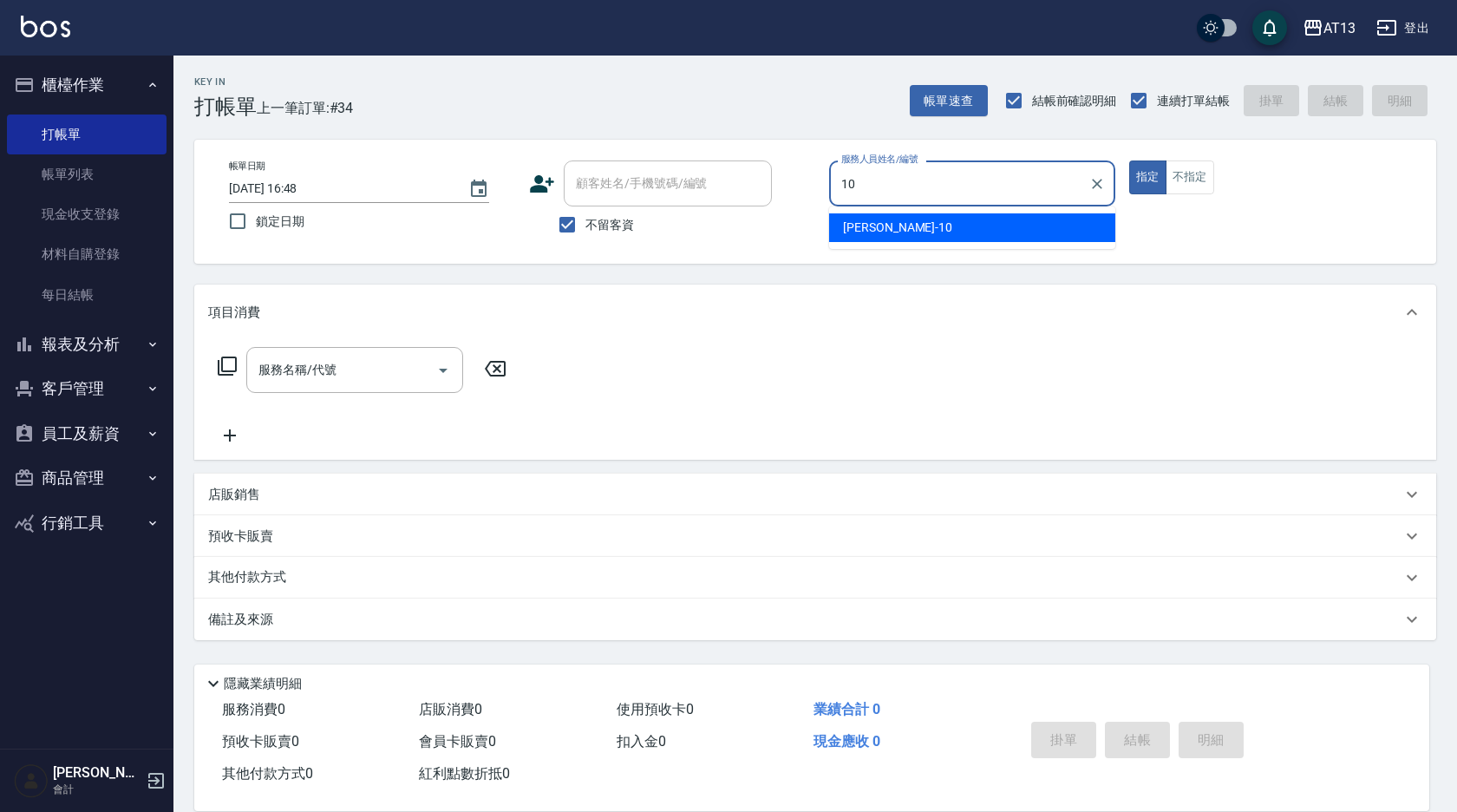
click at [880, 235] on span "[PERSON_NAME] -10" at bounding box center [897, 227] width 110 height 18
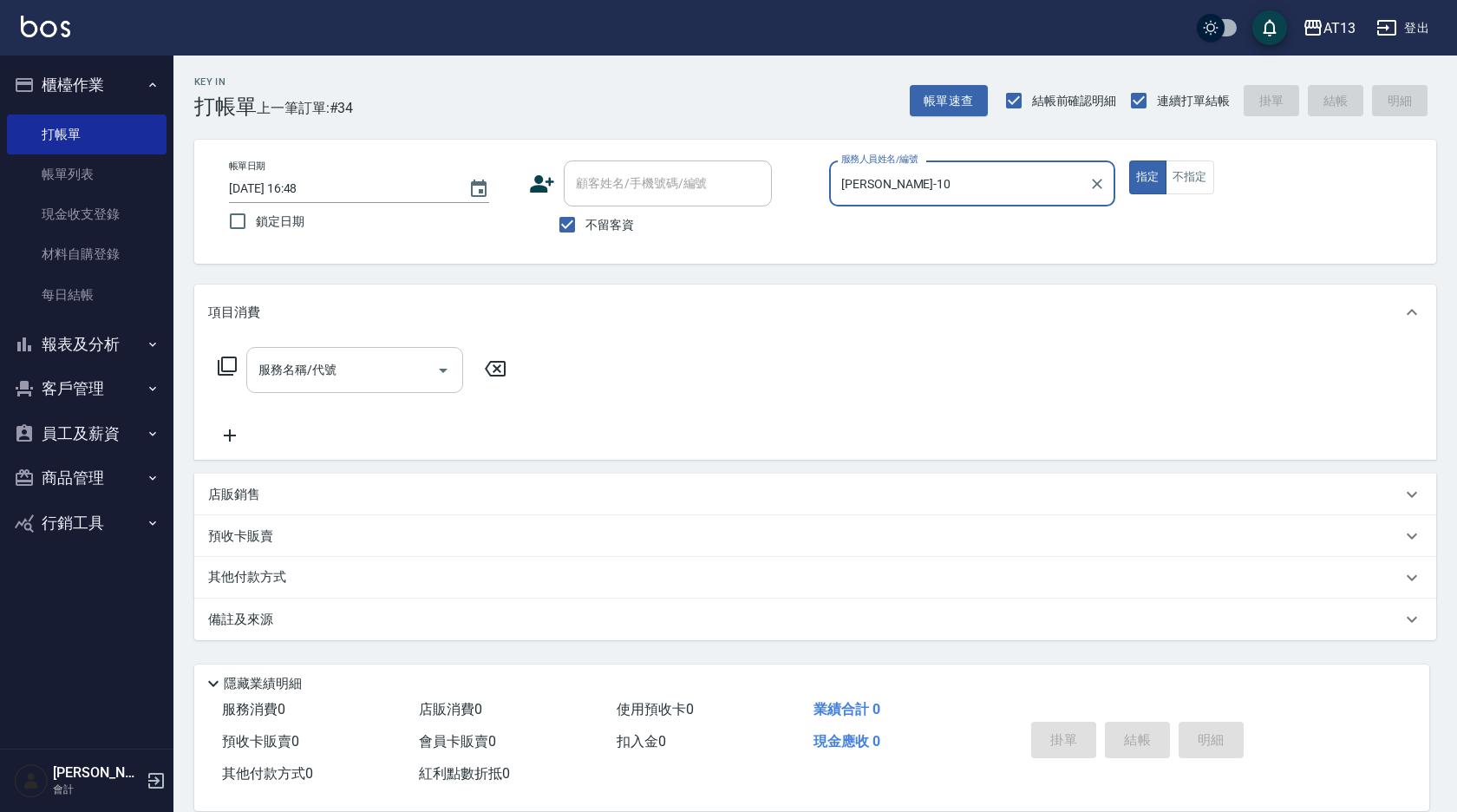
click at [250, 368] on div "服務名稱/代號" at bounding box center [354, 369] width 216 height 46
type input "[PERSON_NAME]-10"
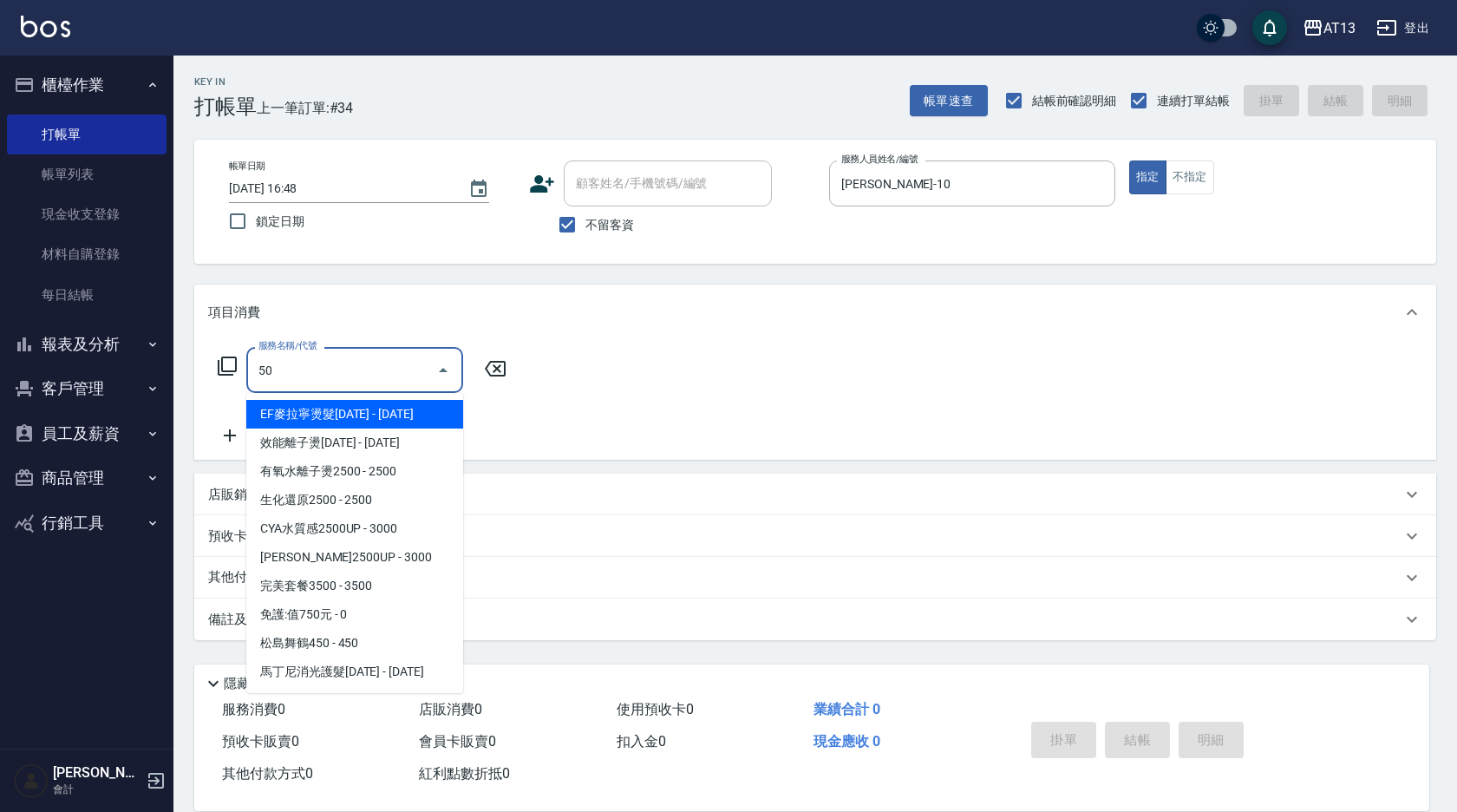
type input "5"
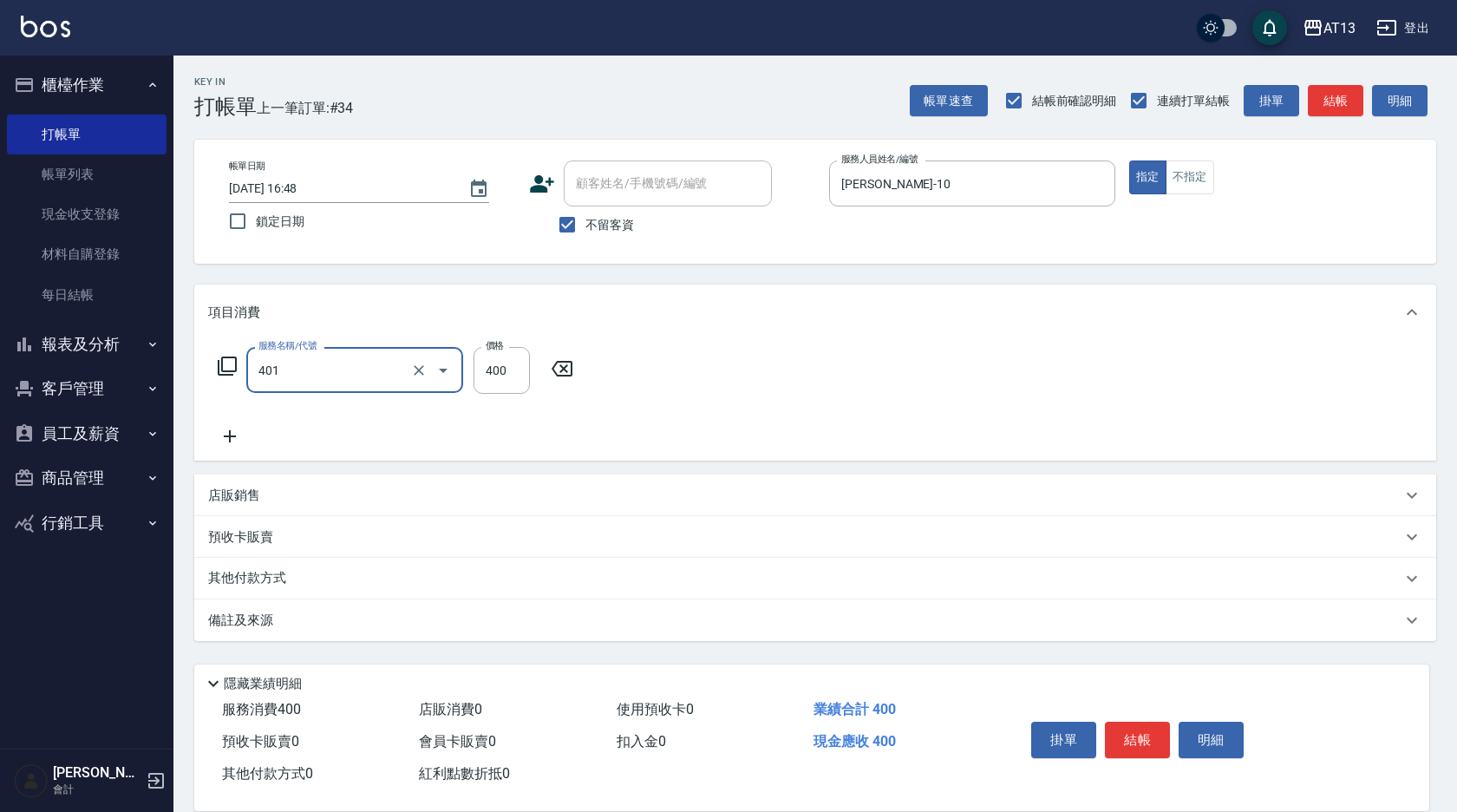
type input "剪髮(401)"
type input "50"
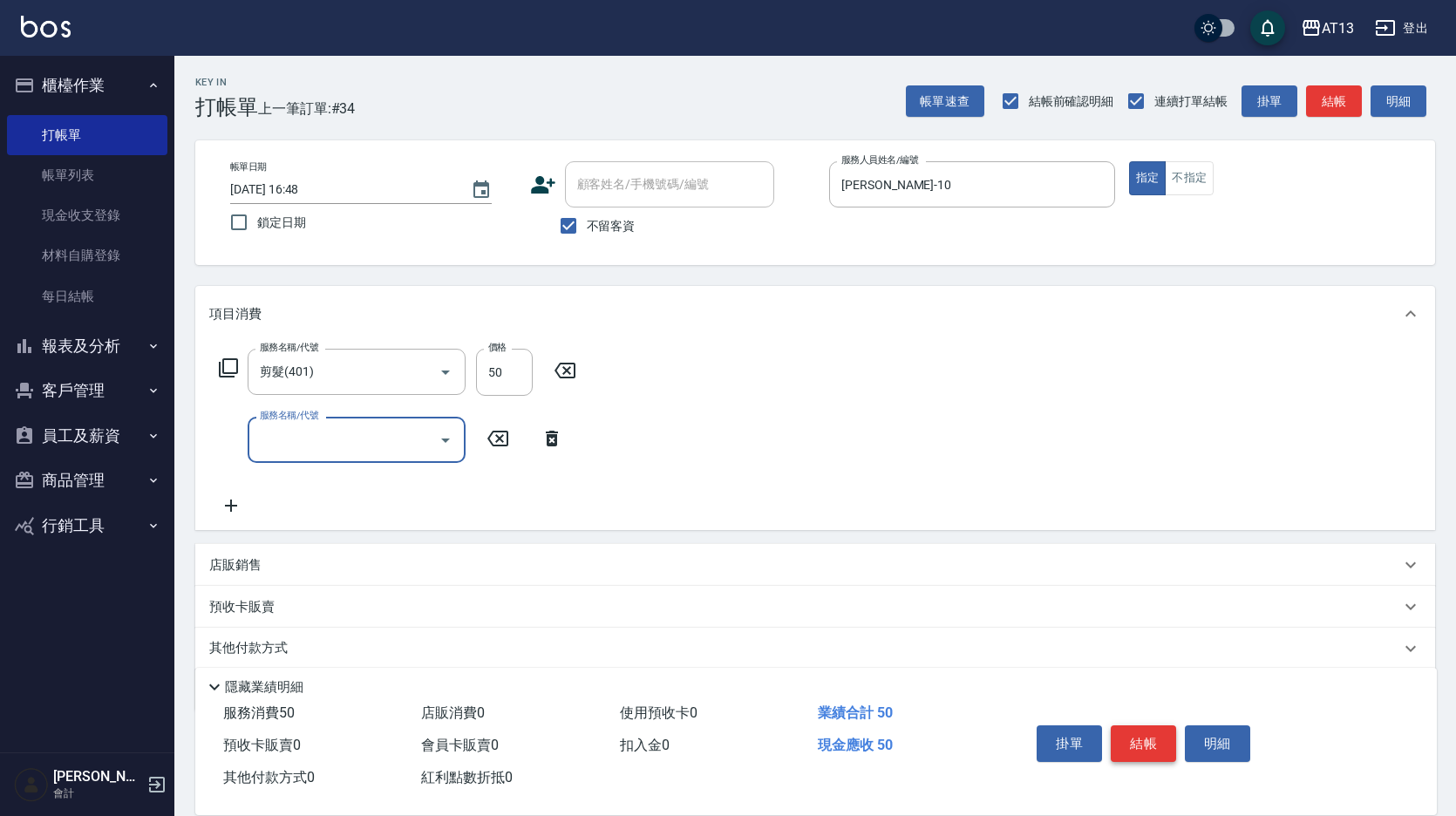
click at [1139, 737] on button "結帳" at bounding box center [1143, 743] width 66 height 37
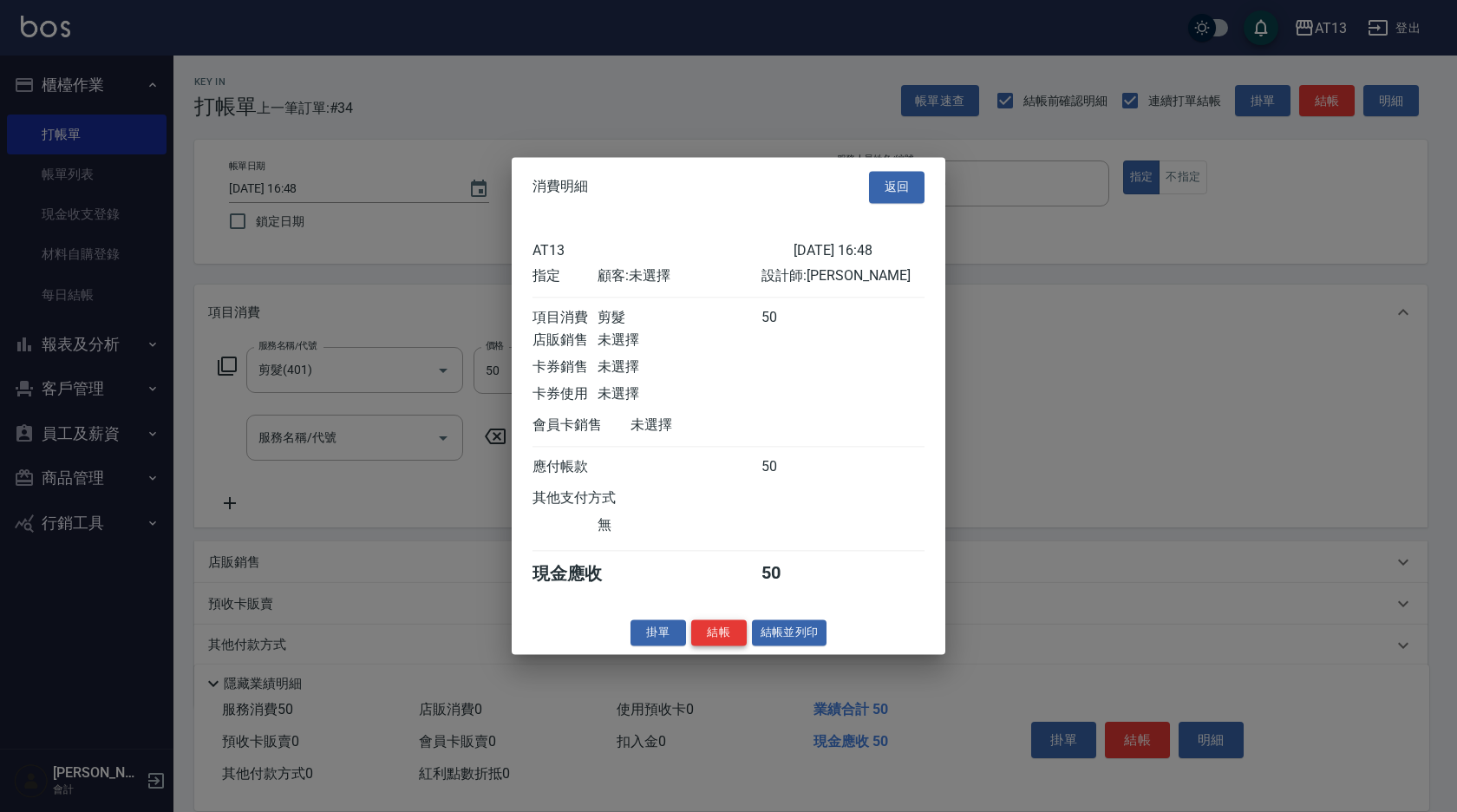
click at [722, 646] on button "結帳" at bounding box center [719, 632] width 56 height 27
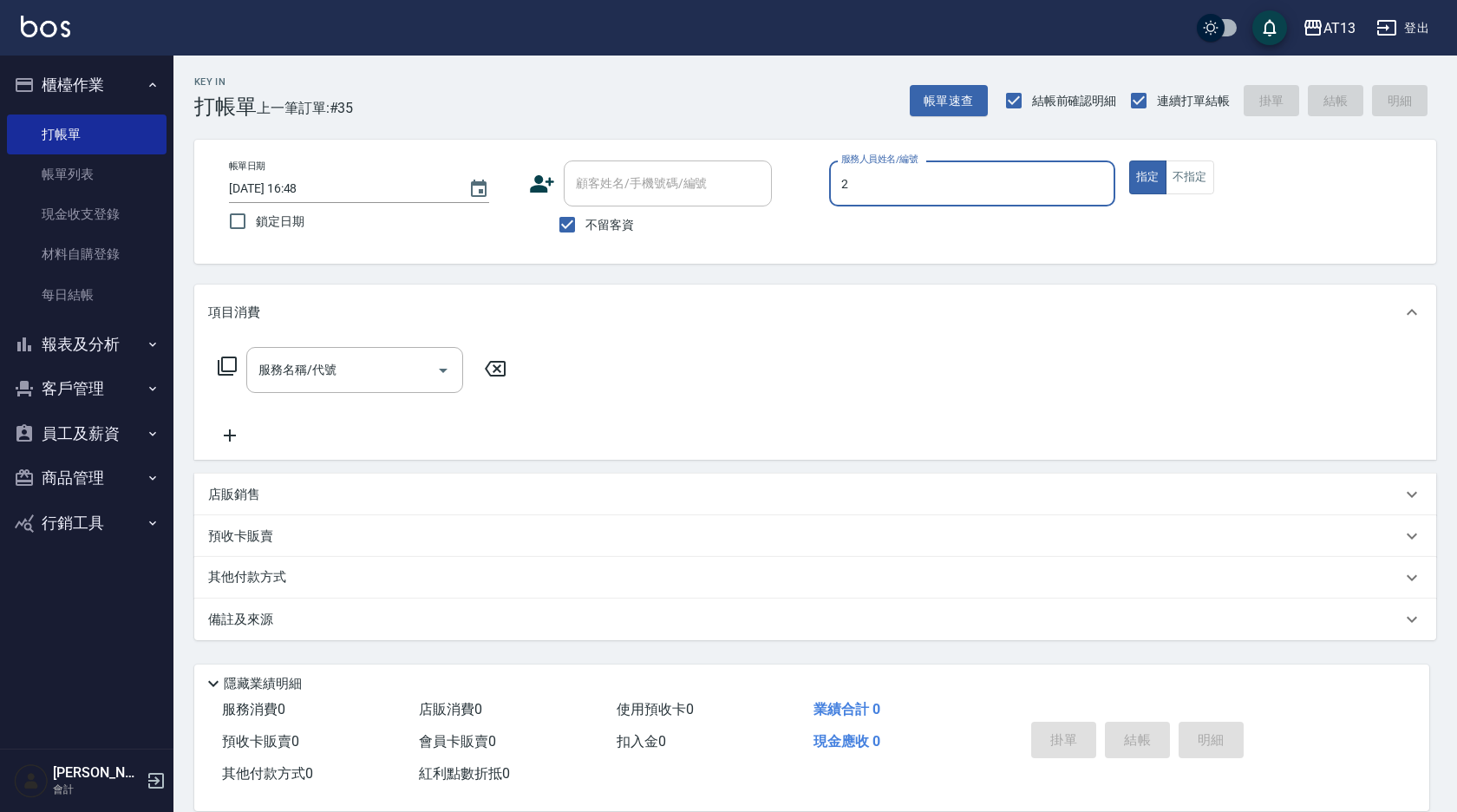
type input "20"
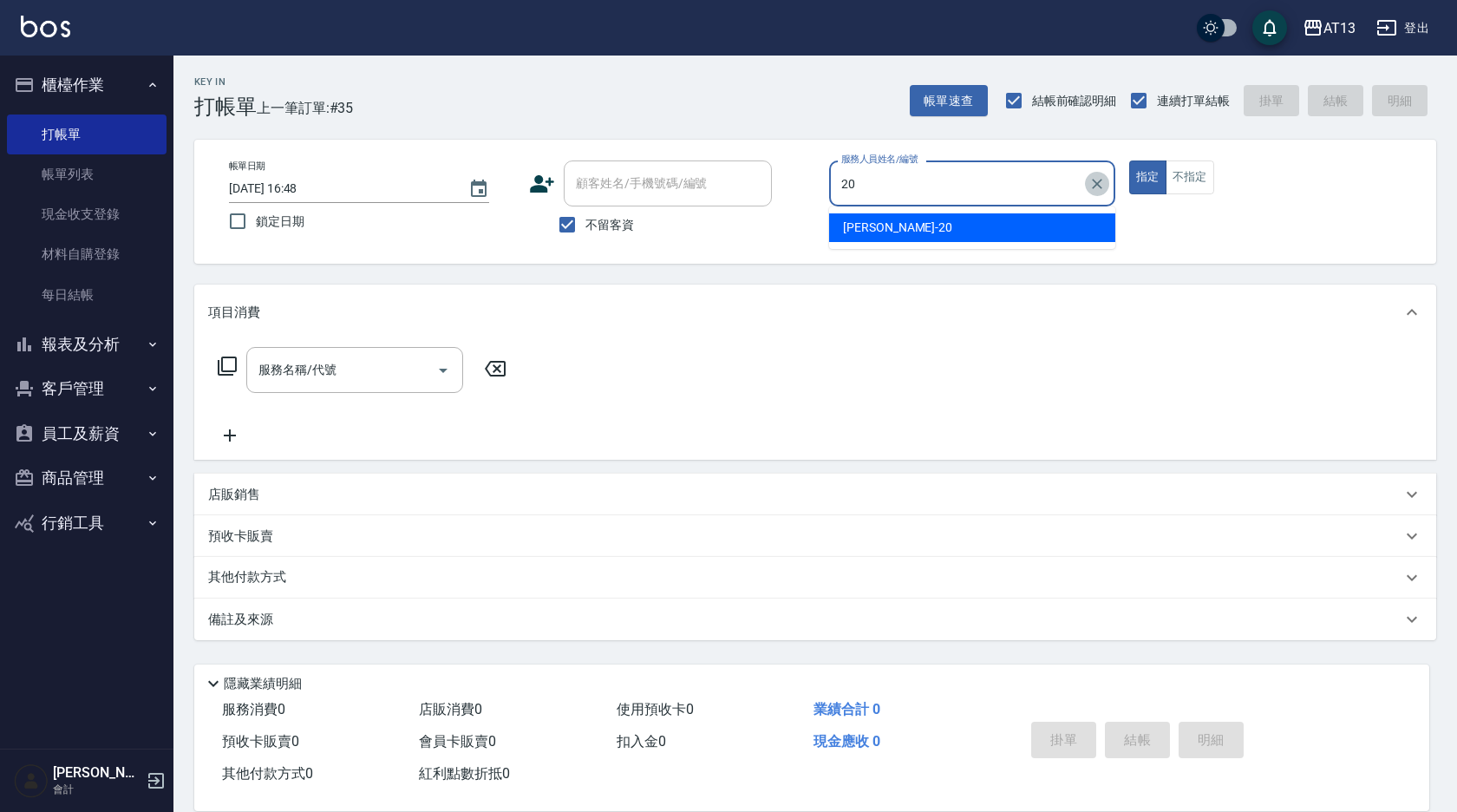
click at [1104, 179] on icon "Clear" at bounding box center [1097, 183] width 17 height 17
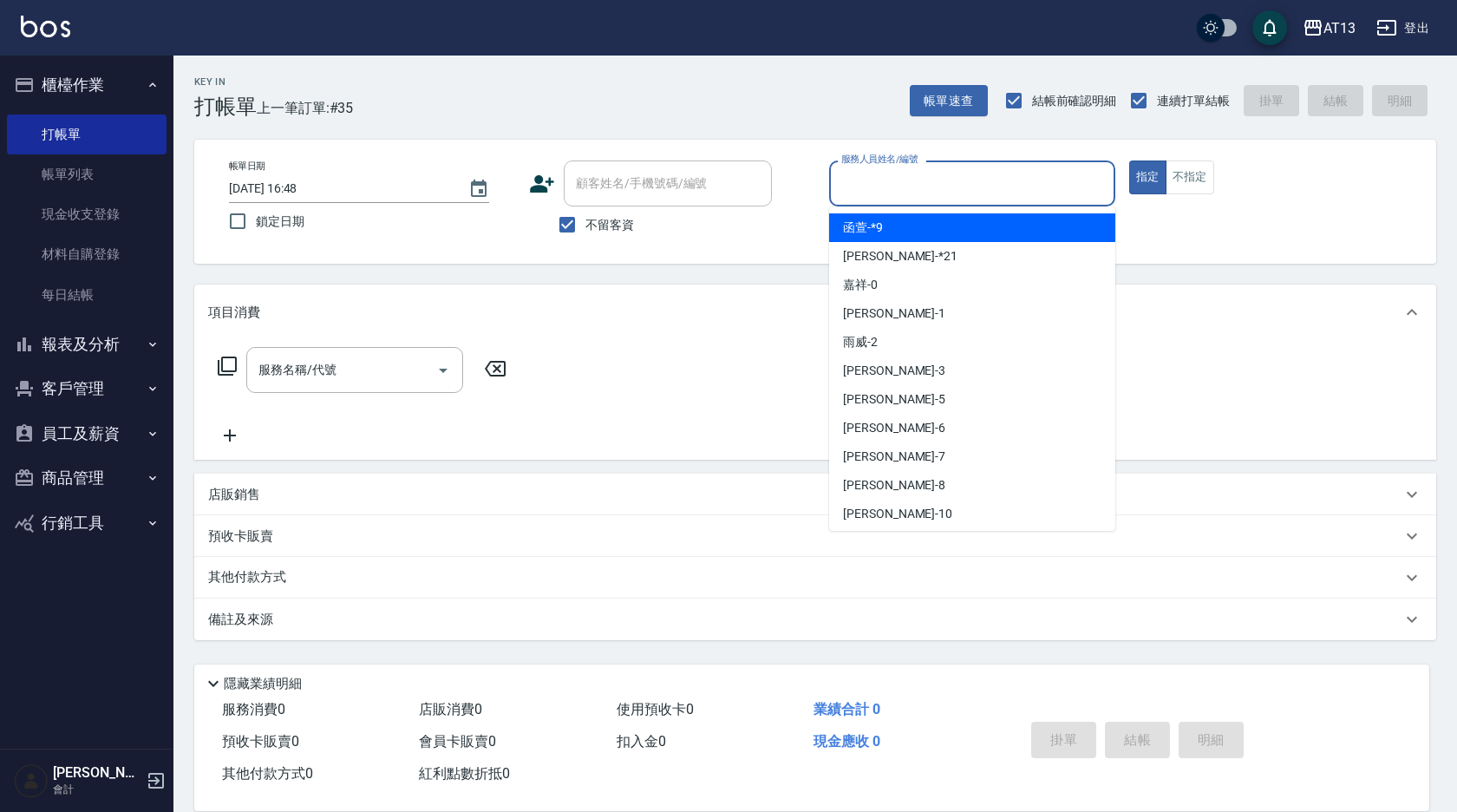
click at [1002, 180] on input "服務人員姓名/編號" at bounding box center [972, 183] width 270 height 30
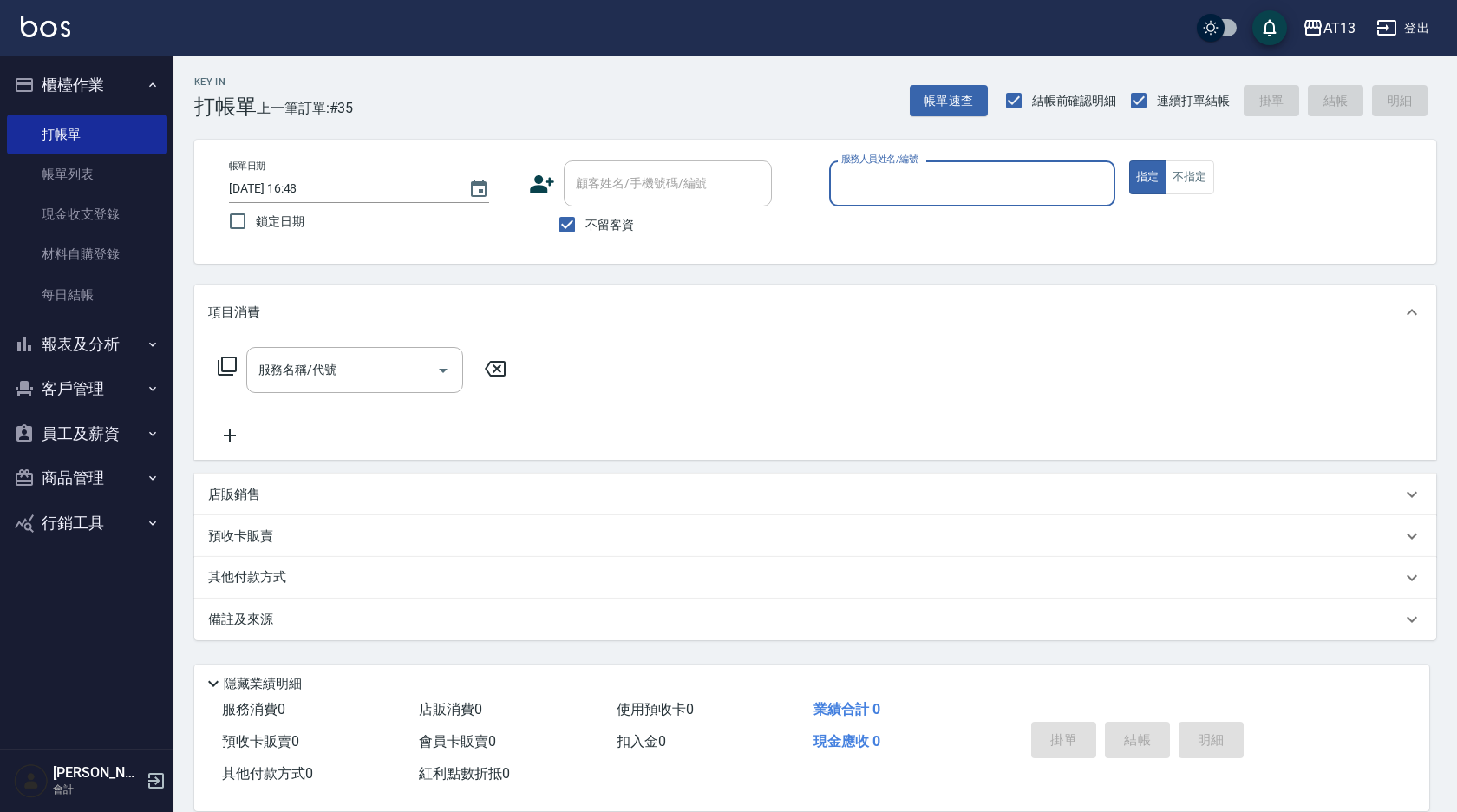
click at [1002, 180] on input "服務人員姓名/編號" at bounding box center [972, 183] width 270 height 30
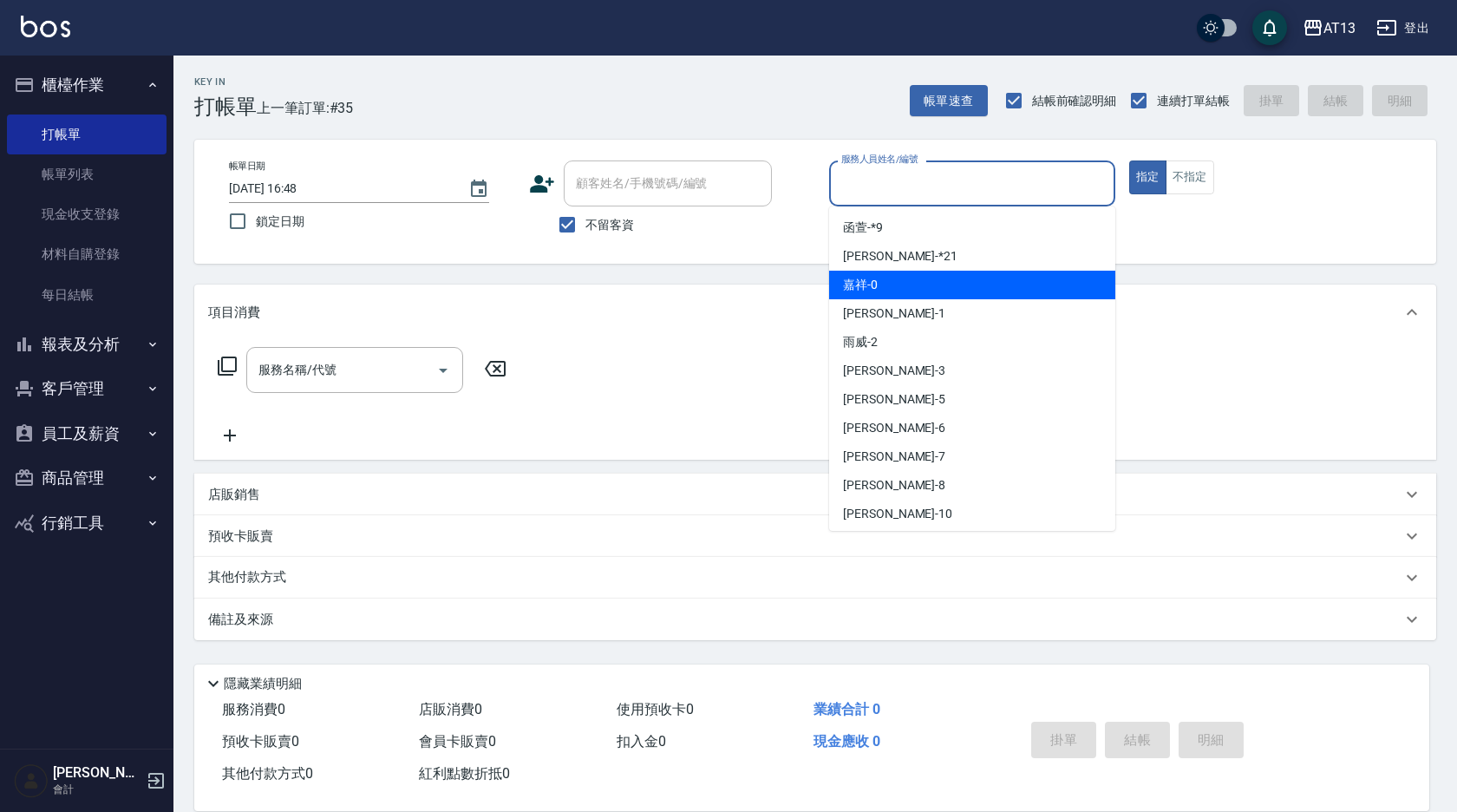
click at [948, 278] on div "嘉祥 -0" at bounding box center [972, 284] width 286 height 29
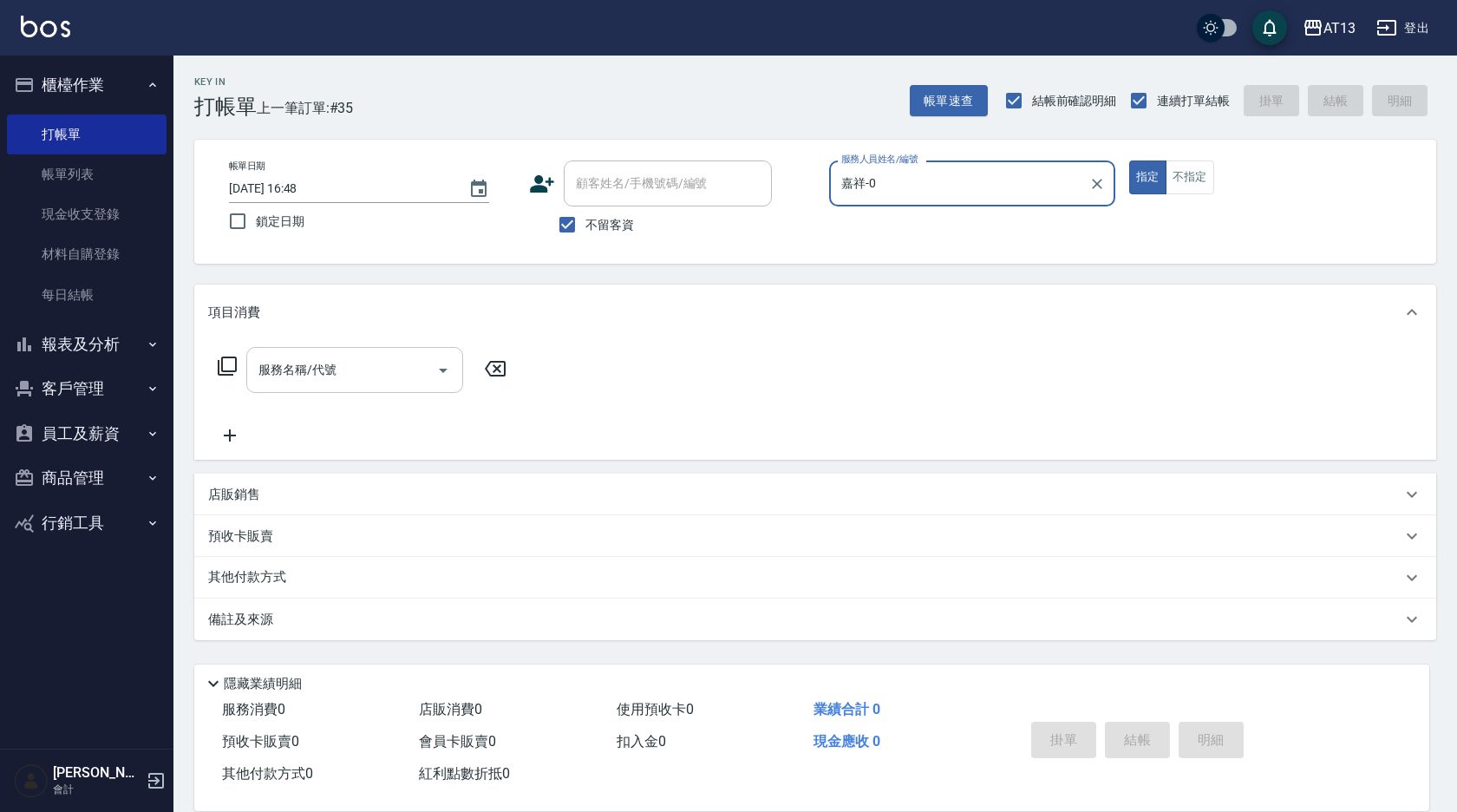
type input "嘉祥-0"
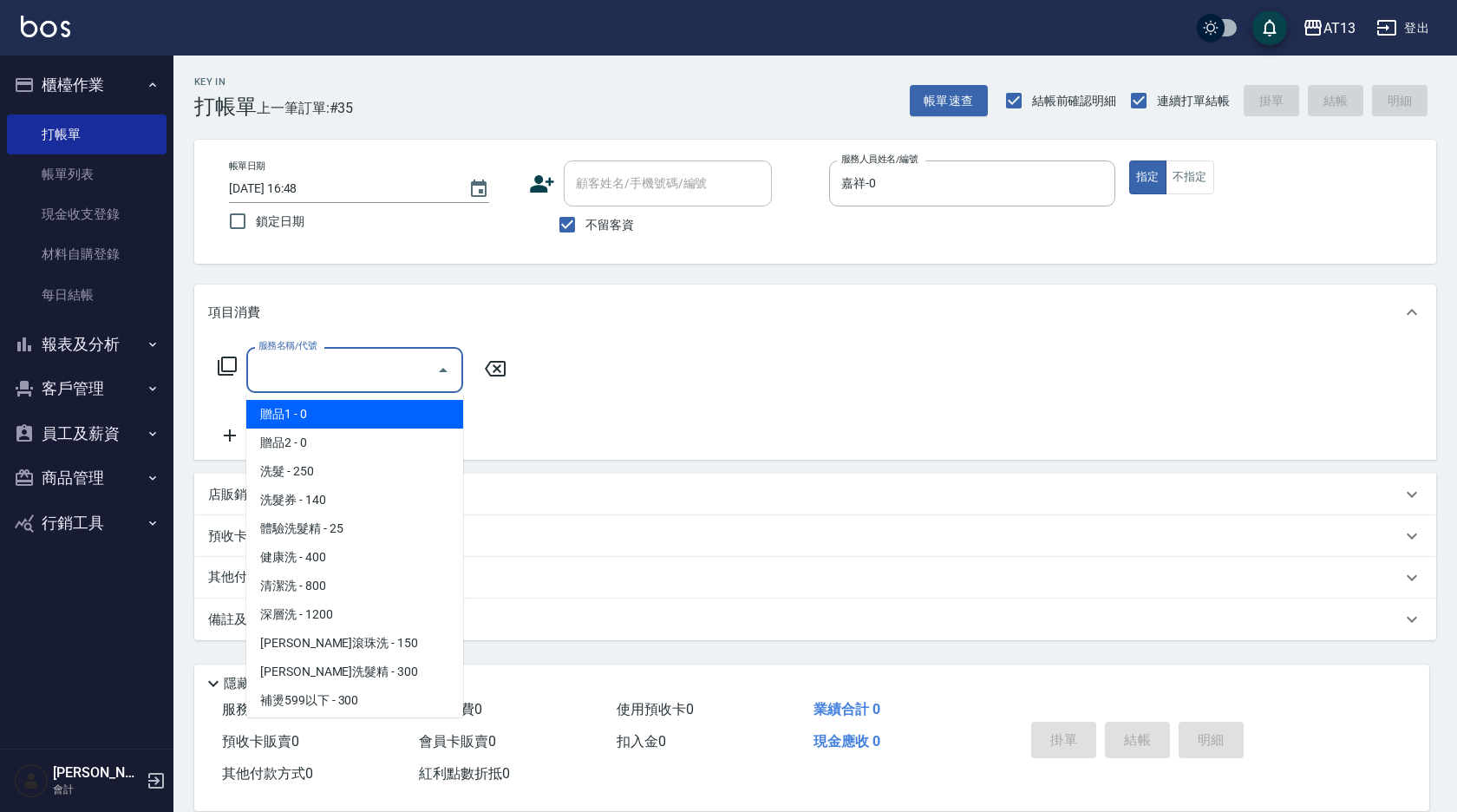
click at [346, 376] on input "服務名稱/代號" at bounding box center [341, 369] width 175 height 30
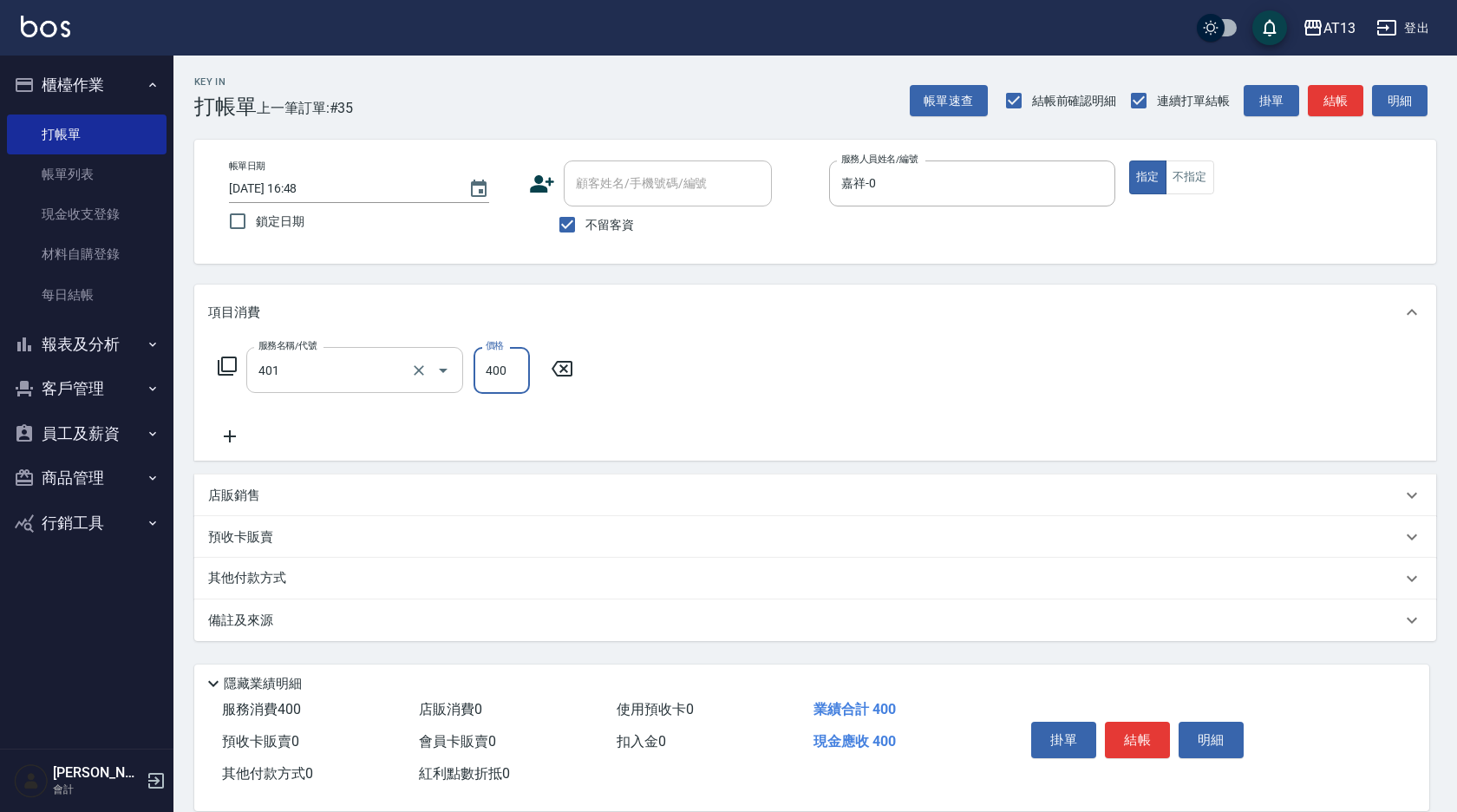
type input "剪髮(401)"
type input "150"
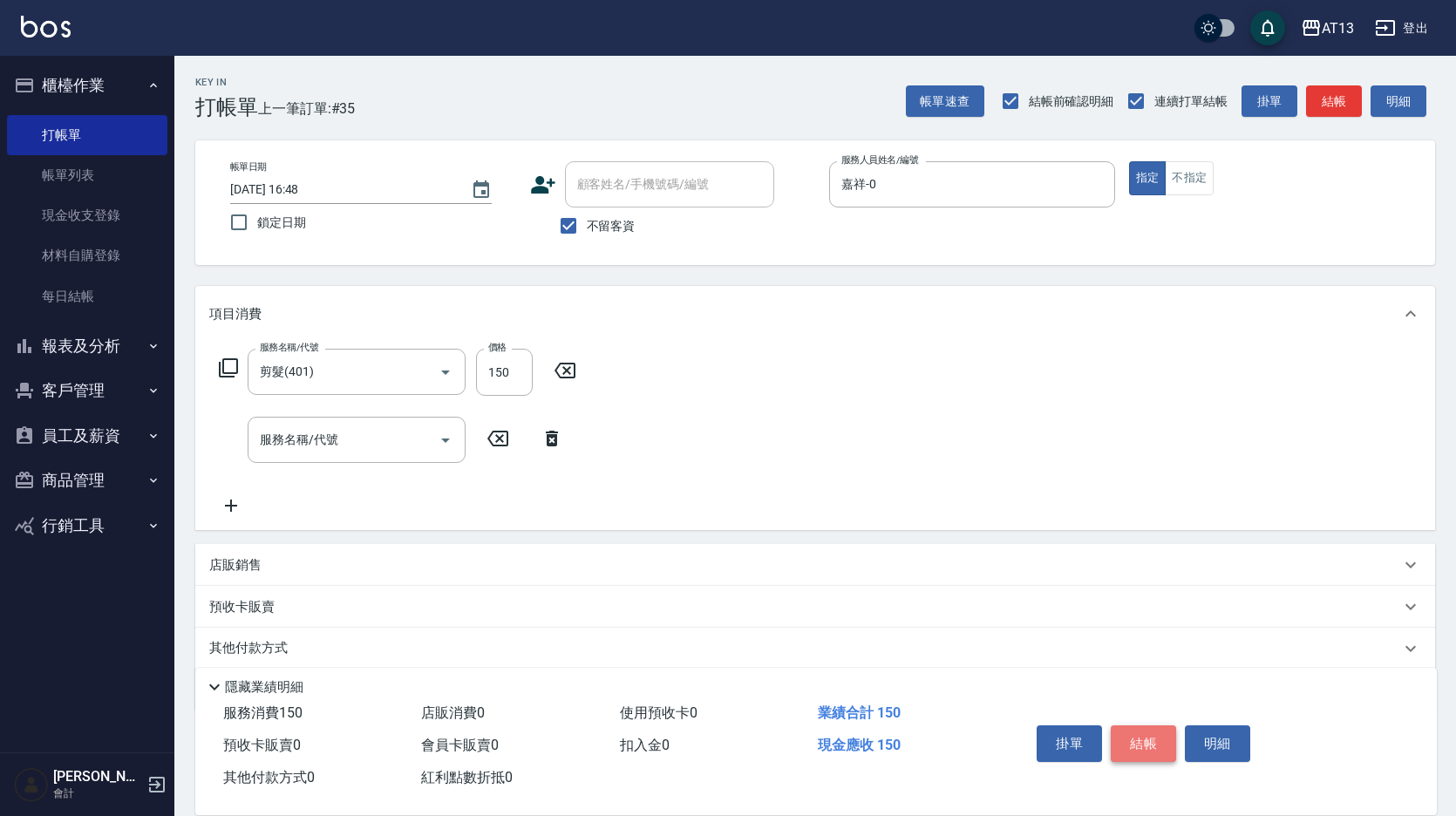
click at [1134, 727] on button "結帳" at bounding box center [1143, 743] width 66 height 37
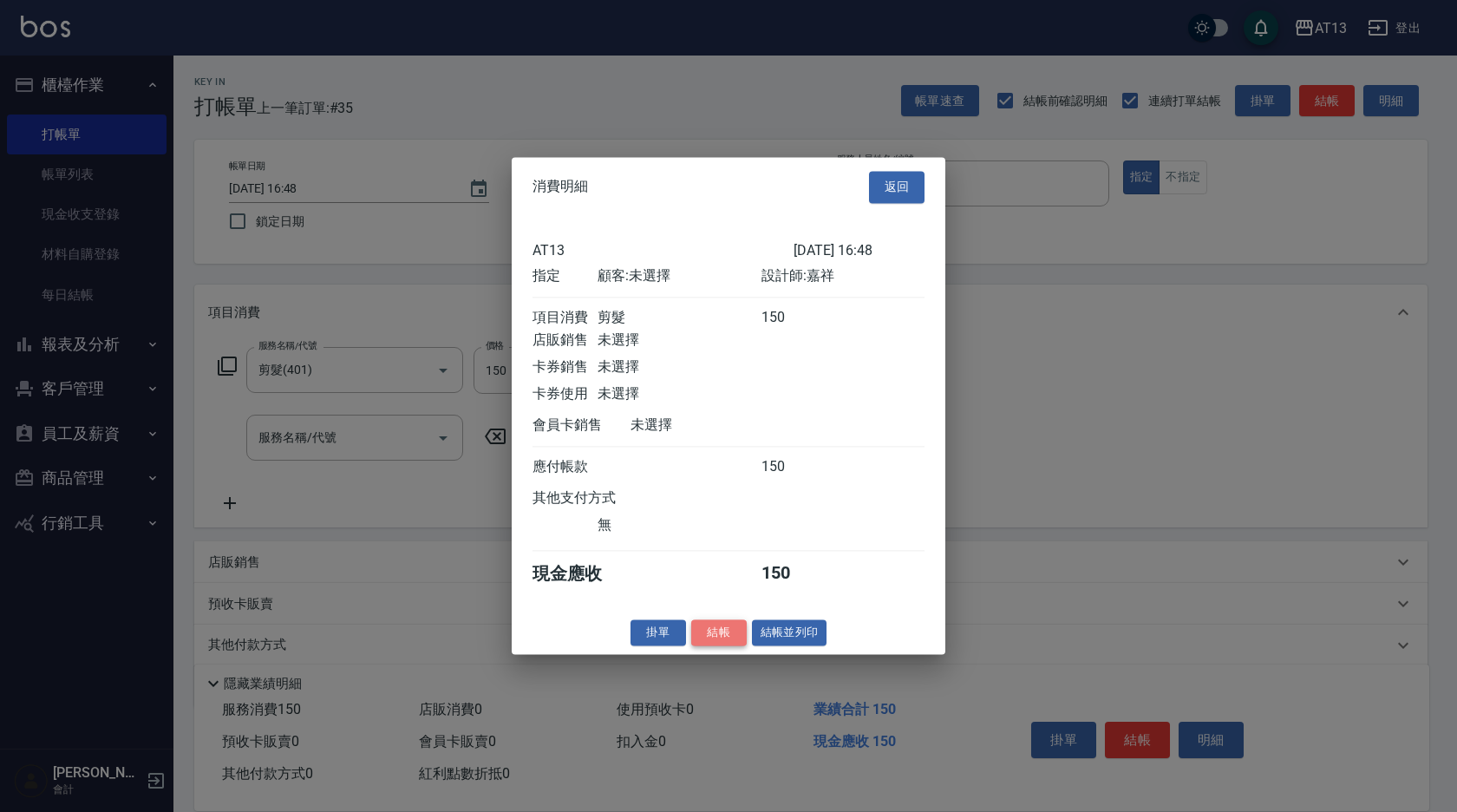
click at [727, 638] on button "結帳" at bounding box center [719, 632] width 56 height 27
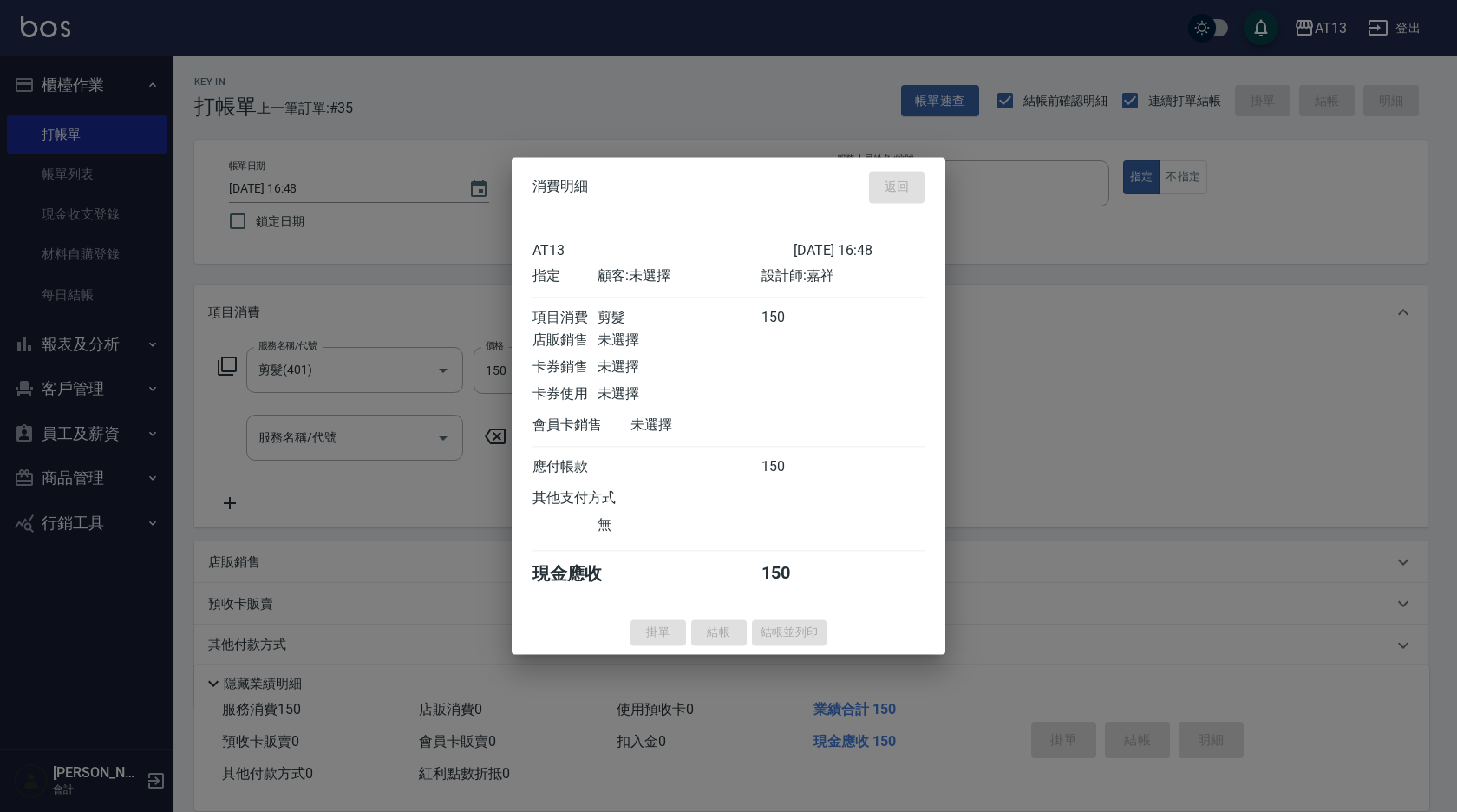
type input "[DATE] 16:49"
